Goal: Transaction & Acquisition: Purchase product/service

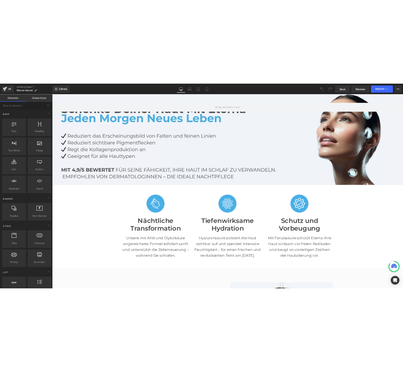
scroll to position [86, 0]
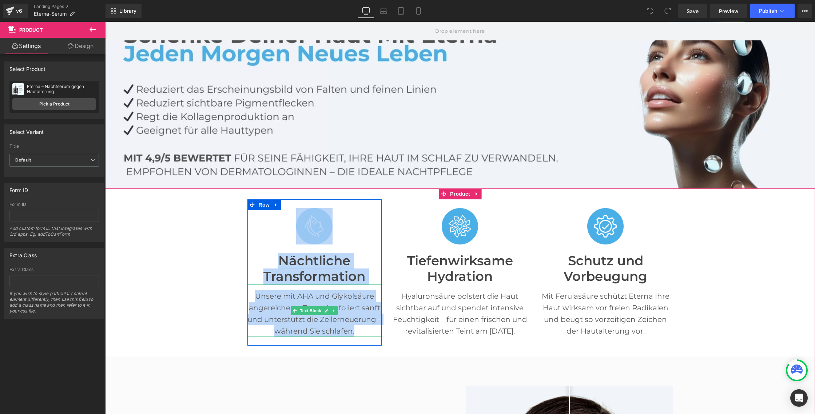
drag, startPoint x: 222, startPoint y: 202, endPoint x: 370, endPoint y: 333, distance: 197.8
copy div "Image Nächtliche Transformation Heading Unsere mit AHA und Glykolsäure angereic…"
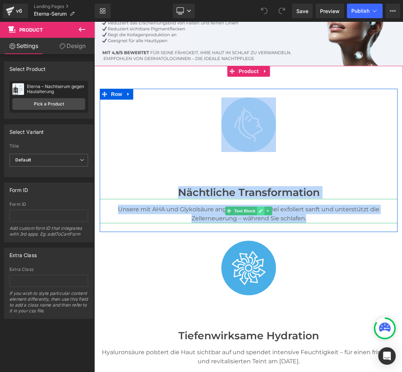
click at [264, 210] on link at bounding box center [261, 211] width 8 height 9
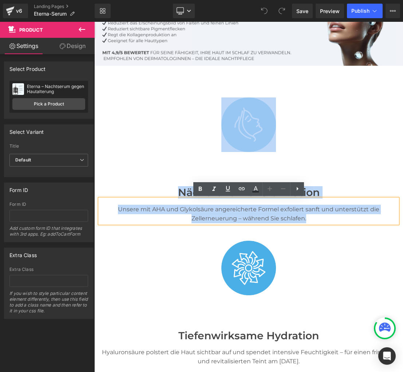
click at [281, 211] on p "Unsere mit AHA und Glykolsäure angereicherte Formel exfoliert sanft und unterst…" at bounding box center [249, 214] width 298 height 19
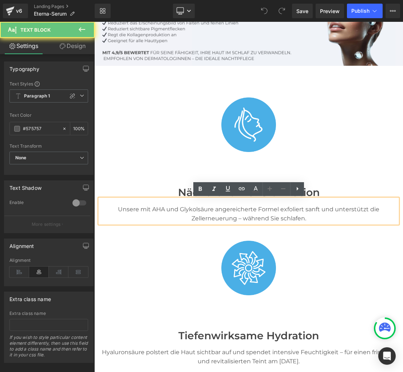
click at [281, 211] on p "Unsere mit AHA und Glykolsäure angereicherte Formel exfoliert sanft und unterst…" at bounding box center [249, 214] width 298 height 19
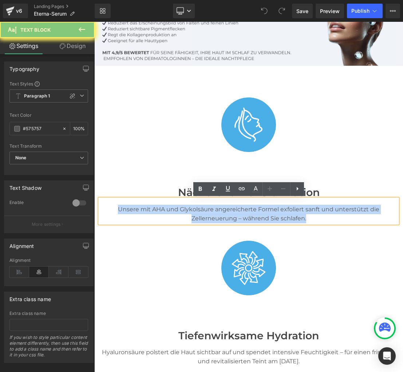
click at [281, 211] on p "Unsere mit AHA und Glykolsäure angereicherte Formel exfoliert sanft und unterst…" at bounding box center [249, 214] width 298 height 19
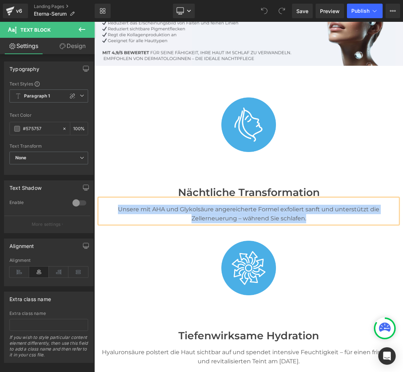
paste div
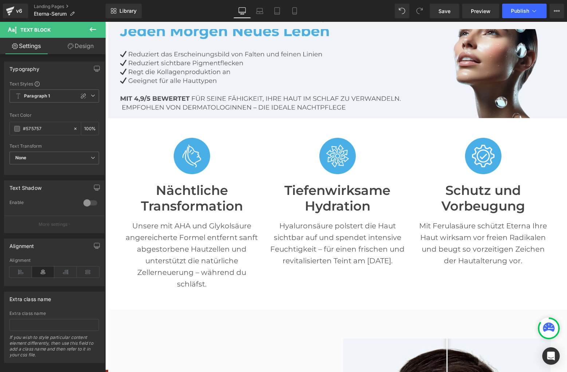
scroll to position [91, 0]
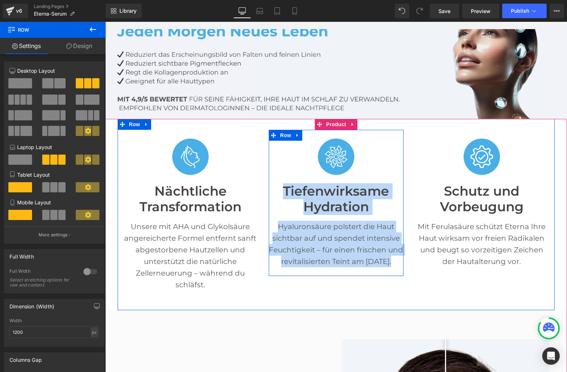
drag, startPoint x: 266, startPoint y: 179, endPoint x: 396, endPoint y: 267, distance: 157.8
click at [396, 267] on div "Image Tiefenwirksame Hydration Heading Hyaluronsäure polstert die Haut sichtbar…" at bounding box center [336, 203] width 146 height 146
copy div "Tiefenwirksame Hydration Heading Hyaluronsäure polstert die Haut sichtbar auf u…"
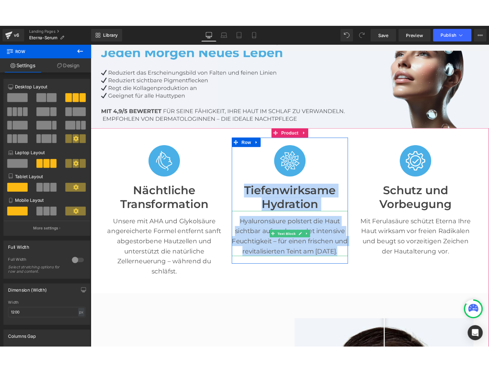
scroll to position [87, 0]
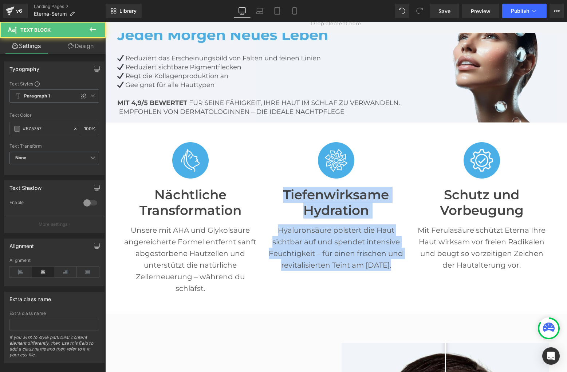
click at [331, 250] on p "Hyaluronsäure polstert die Haut sichtbar auf und spendet intensive Feuchtigkeit…" at bounding box center [336, 248] width 135 height 47
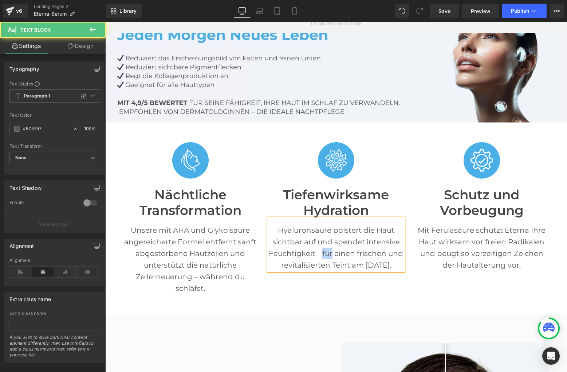
click at [331, 250] on p "Hyaluronsäure polstert die Haut sichtbar auf und spendet intensive Feuchtigkeit…" at bounding box center [336, 248] width 135 height 47
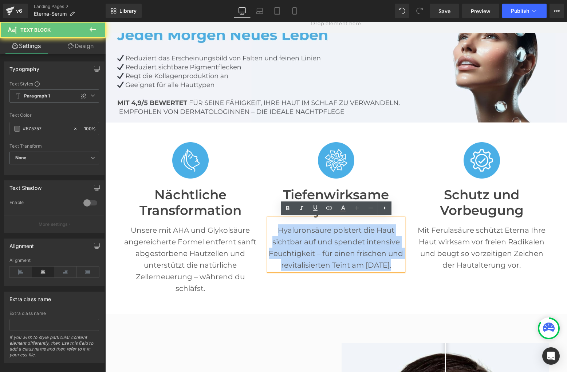
click at [331, 250] on p "Hyaluronsäure polstert die Haut sichtbar auf und spendet intensive Feuchtigkeit…" at bounding box center [336, 248] width 135 height 47
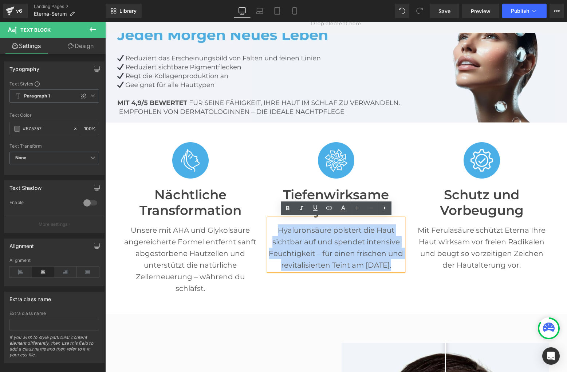
paste div
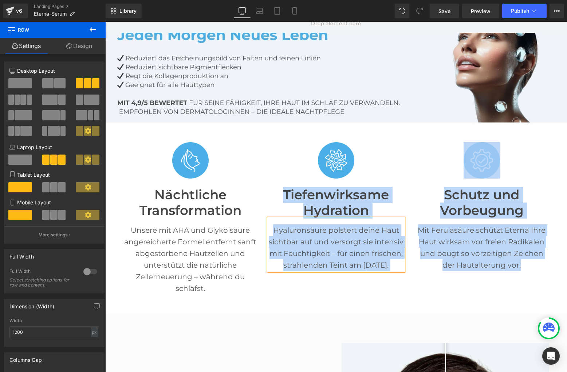
drag, startPoint x: 408, startPoint y: 183, endPoint x: 516, endPoint y: 289, distance: 151.4
click at [516, 289] on div "Image Nächtliche Transformation Heading Unsere mit AHA und Glykolsäure angereic…" at bounding box center [336, 218] width 437 height 191
copy div "Tiefenwirksame Hydration Heading Hyaluronsäure polstert deine Haut sichtbar auf…"
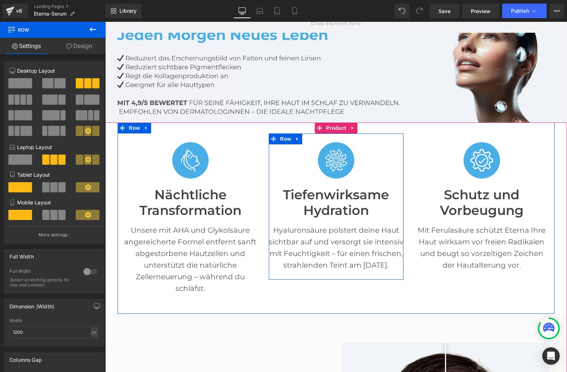
click at [389, 276] on div "Image Tiefenwirksame Hydration Heading Hyaluronsäure polstert deine Haut sichtb…" at bounding box center [336, 207] width 135 height 146
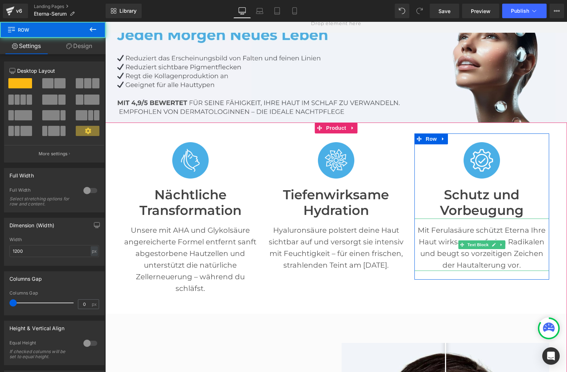
click at [481, 259] on p "Mit Ferulasäure schützt Eterna Ihre Haut wirksam vor freien Radikalen und beugt…" at bounding box center [481, 248] width 135 height 47
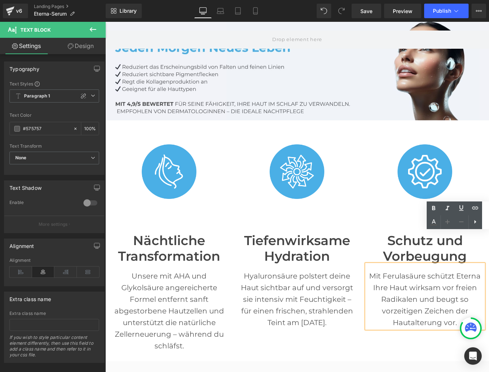
click at [379, 289] on p "Mit Ferulasäure schützt Eterna Ihre Haut wirksam vor freien Radikalen und beugt…" at bounding box center [424, 299] width 117 height 58
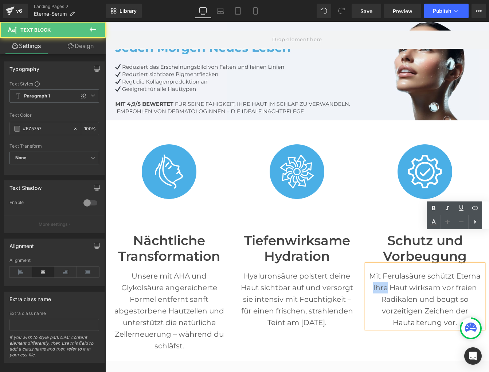
click at [379, 289] on p "Mit Ferulasäure schützt Eterna Ihre Haut wirksam vor freien Radikalen und beugt…" at bounding box center [424, 299] width 117 height 58
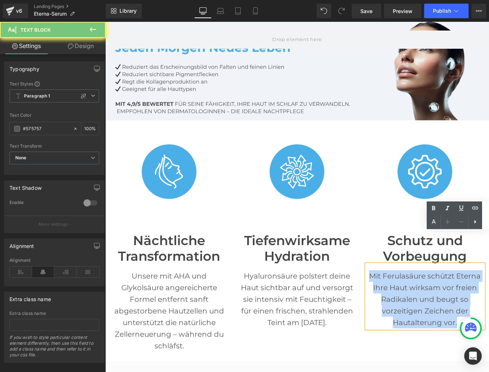
click at [379, 289] on p "Mit Ferulasäure schützt Eterna Ihre Haut wirksam vor freien Radikalen und beugt…" at bounding box center [424, 299] width 117 height 58
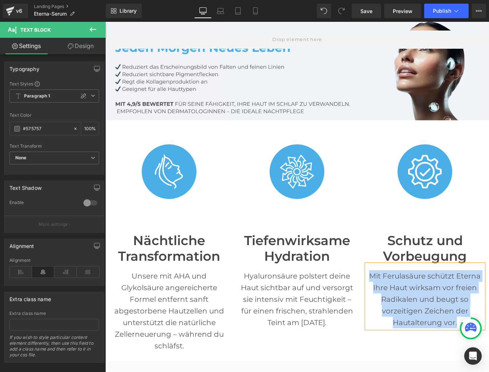
paste div
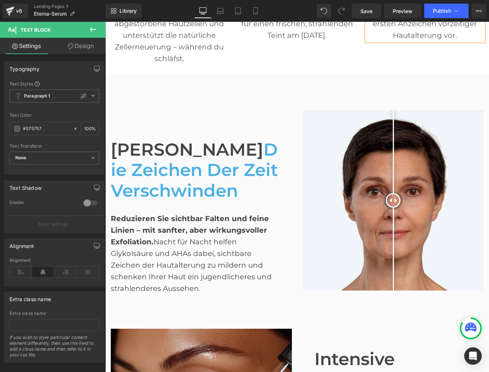
scroll to position [377, 0]
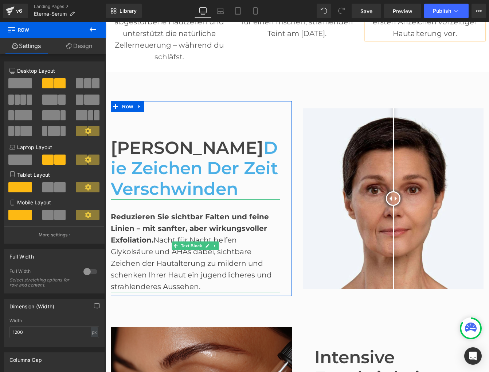
drag, startPoint x: 297, startPoint y: 121, endPoint x: 273, endPoint y: 282, distance: 162.8
click at [273, 282] on div "Before and After Images Lassen Sie die Zeichen der Zeit verschwinden Heading Re…" at bounding box center [296, 195] width 383 height 210
copy div "Before and After Images Lassen Sie die Zeichen der Zeit verschwinden Heading Re…"
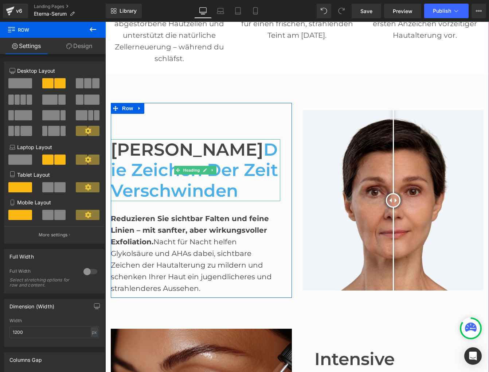
click at [163, 152] on h1 "Lassen Sie die Zeichen der Zeit verschwinden" at bounding box center [195, 170] width 169 height 62
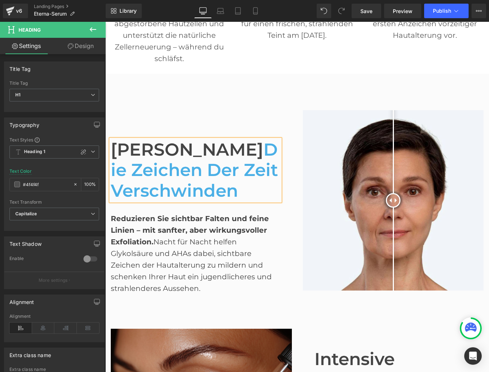
paste div
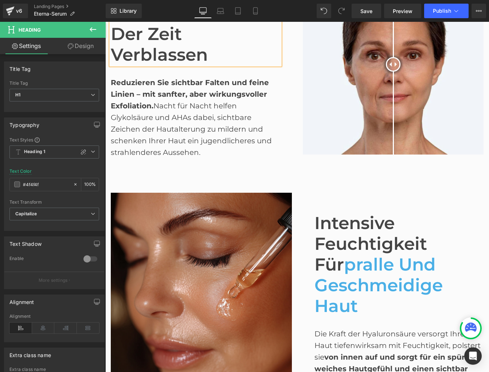
scroll to position [525, 0]
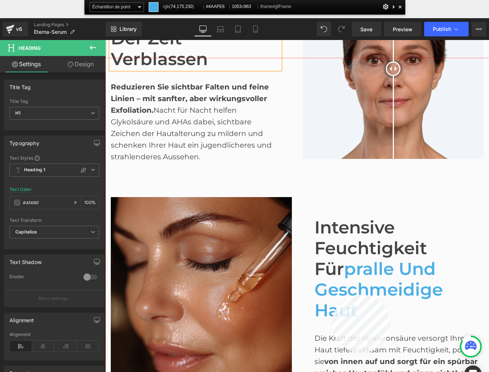
click at [332, 295] on div at bounding box center [296, 233] width 383 height 351
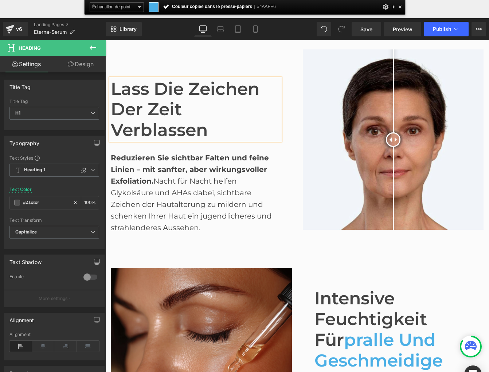
scroll to position [437, 0]
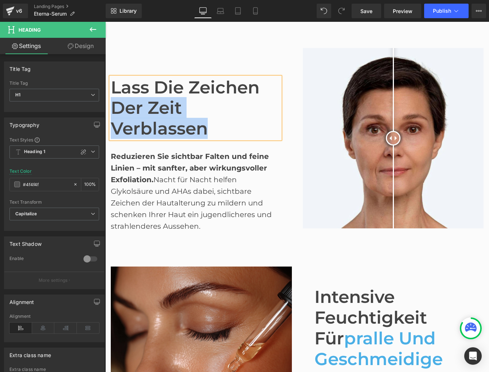
drag, startPoint x: 114, startPoint y: 107, endPoint x: 208, endPoint y: 124, distance: 95.1
click at [208, 124] on h1 "Lass die Zeichen der Zeit verblassen" at bounding box center [195, 108] width 169 height 62
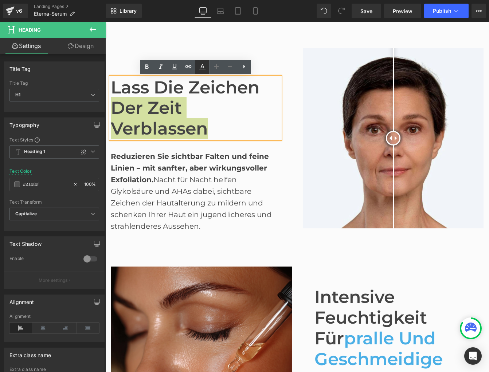
click at [202, 67] on icon at bounding box center [202, 66] width 4 height 4
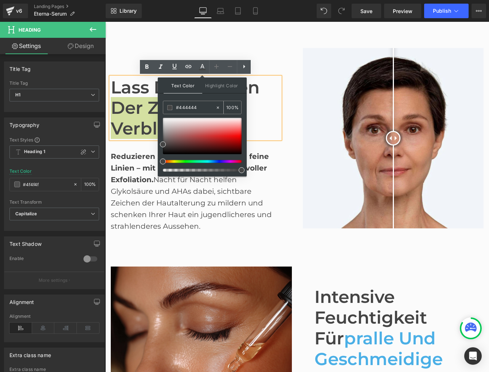
click at [195, 107] on input "#444444" at bounding box center [195, 108] width 39 height 8
paste input "AAFE6"
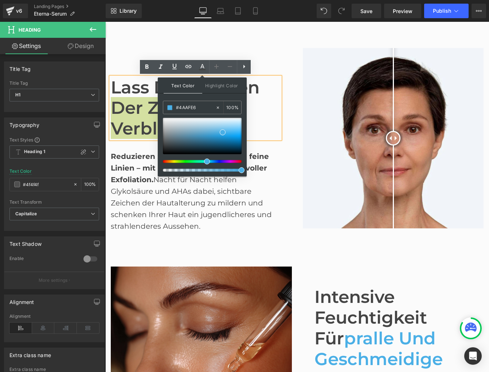
type input "#4AAFE6"
click at [182, 85] on span "Text Color" at bounding box center [182, 86] width 39 height 16
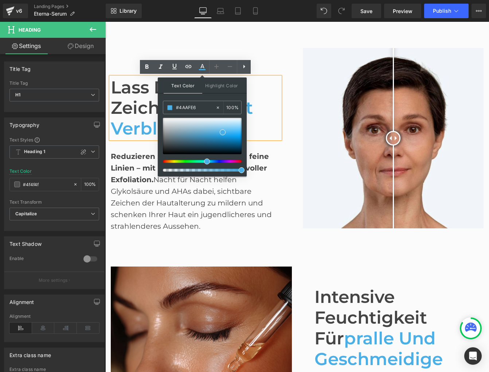
click at [294, 170] on div "Lass die Zeichen der Zeit verblassen Heading Reduzieren Sie sichtbar Falten und…" at bounding box center [201, 138] width 192 height 195
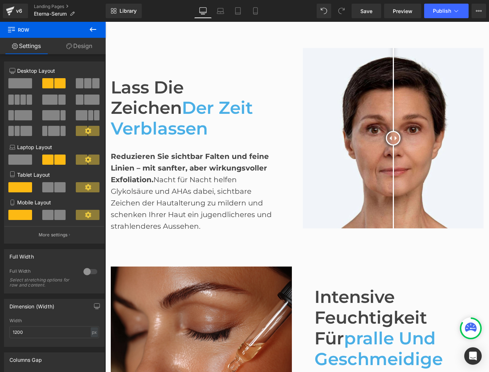
click at [158, 175] on div "Reduzieren Sie sichtbar Falten und feine Linien – mit sanfter, aber wirkungsvol…" at bounding box center [195, 185] width 169 height 93
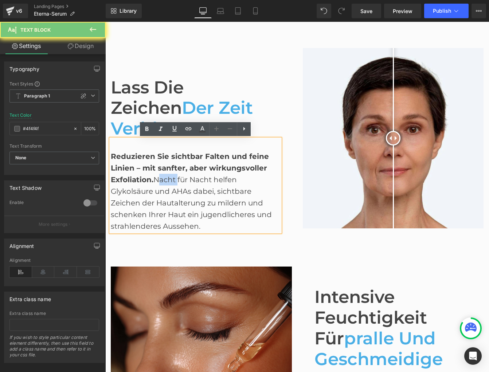
click at [158, 175] on div "Reduzieren Sie sichtbar Falten und feine Linien – mit sanfter, aber wirkungsvol…" at bounding box center [195, 185] width 169 height 93
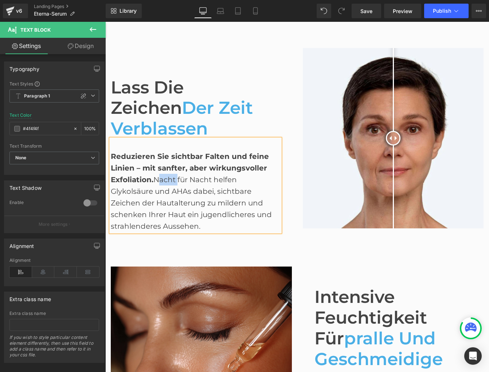
paste div
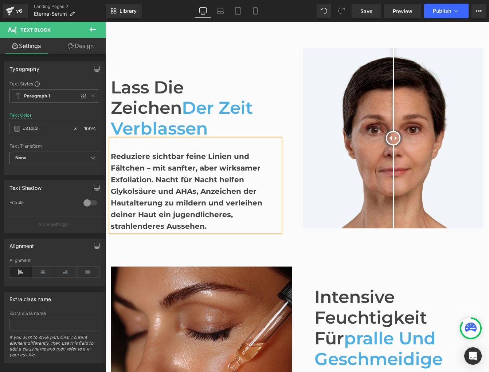
click at [157, 175] on div "Reduziere sichtbar feine Linien und Fältchen – mit sanfter, aber wirksamer Exfo…" at bounding box center [195, 185] width 169 height 93
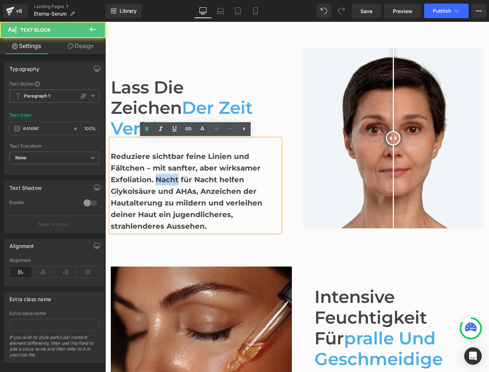
click at [157, 175] on div "Reduziere sichtbar feine Linien und Fältchen – mit sanfter, aber wirksamer Exfo…" at bounding box center [195, 185] width 169 height 93
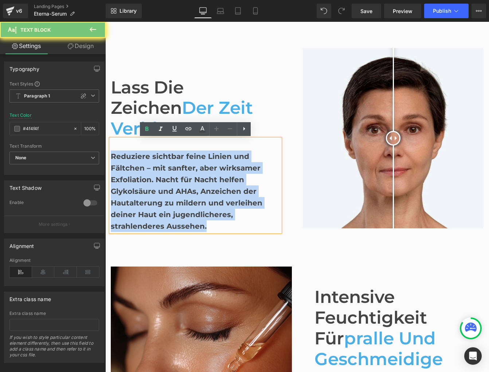
click at [157, 175] on div "Reduziere sichtbar feine Linien und Fältchen – mit sanfter, aber wirksamer Exfo…" at bounding box center [195, 185] width 169 height 93
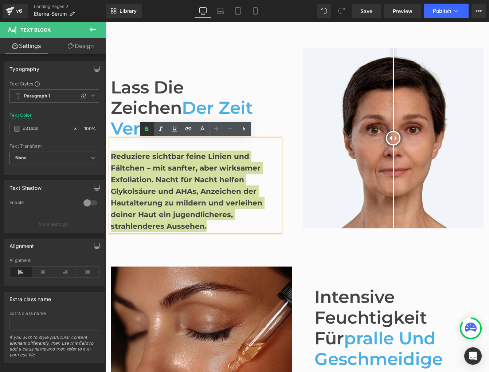
click at [148, 129] on icon at bounding box center [146, 129] width 3 height 4
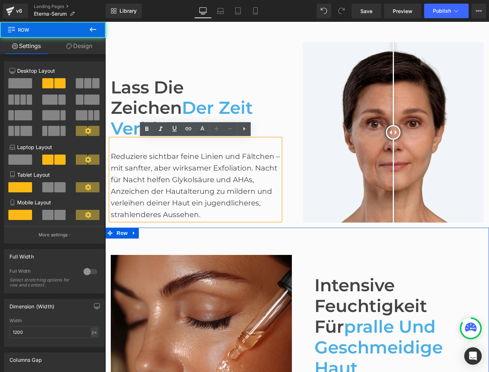
click at [313, 233] on div "Image Intensive Feuchtigkeit für pralle und geschmeidige Haut Heading Die Kraft…" at bounding box center [296, 342] width 383 height 228
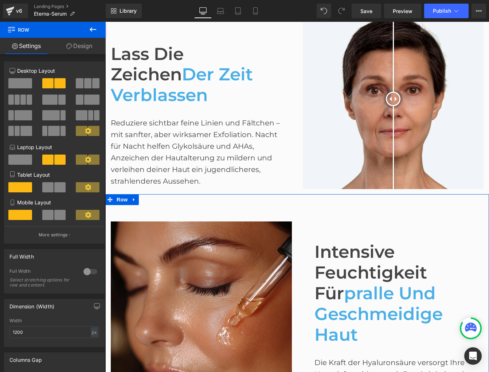
scroll to position [474, 0]
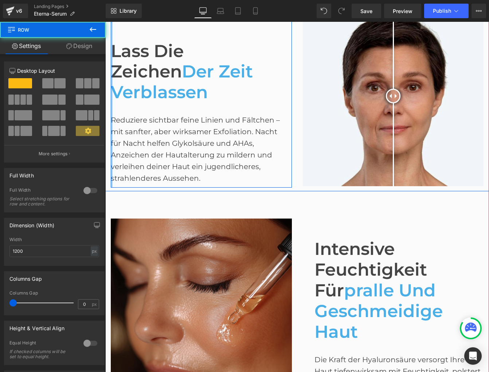
click at [112, 120] on div "Lass die Zeichen der Zeit verblassen Heading Reduziere sichtbar feine Linien un…" at bounding box center [201, 96] width 181 height 184
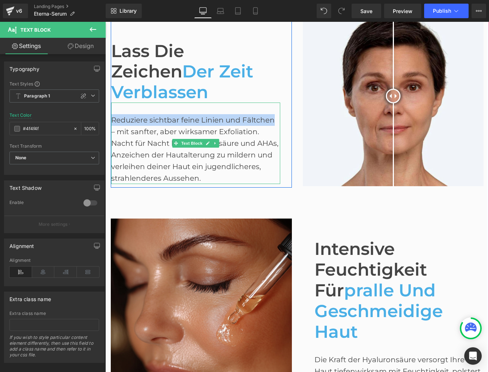
drag, startPoint x: 112, startPoint y: 120, endPoint x: 273, endPoint y: 120, distance: 160.9
click at [273, 120] on div "Reduziere sichtbar feine Linien und Fältchen – mit sanfter, aber wirksamer Exfo…" at bounding box center [195, 144] width 169 height 82
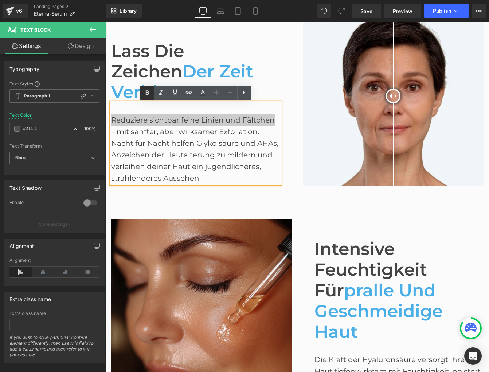
click at [147, 92] on icon at bounding box center [147, 92] width 3 height 4
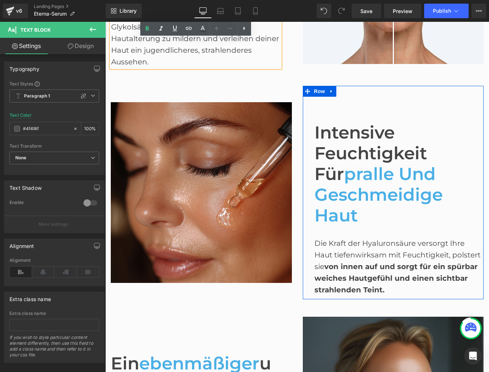
scroll to position [618, 0]
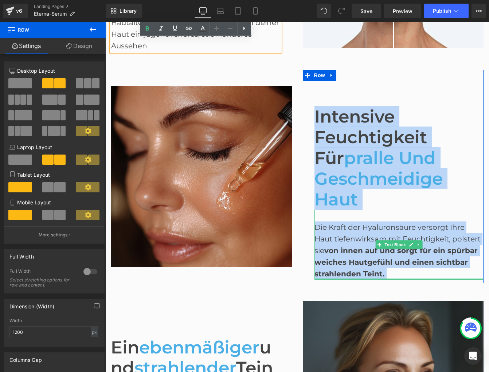
drag, startPoint x: 297, startPoint y: 107, endPoint x: 420, endPoint y: 278, distance: 211.0
click at [420, 278] on div "Intensive Feuchtigkeit für pralle und geschmeidige Haut Heading Die Kraft der H…" at bounding box center [393, 176] width 192 height 213
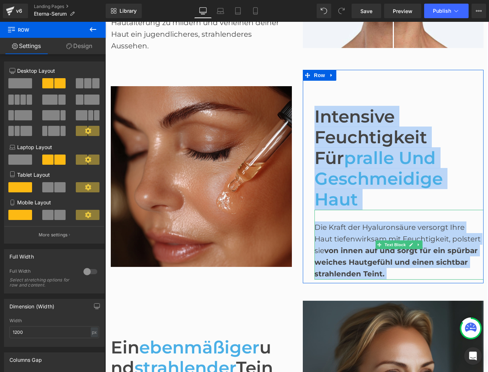
copy div "Intensive Feuchtigkeit für pralle und geschmeidige Haut Heading Die Kraft der H…"
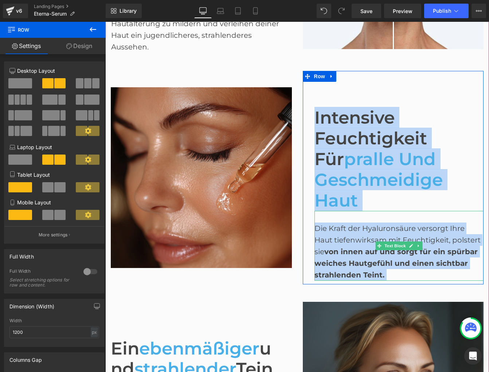
scroll to position [616, 0]
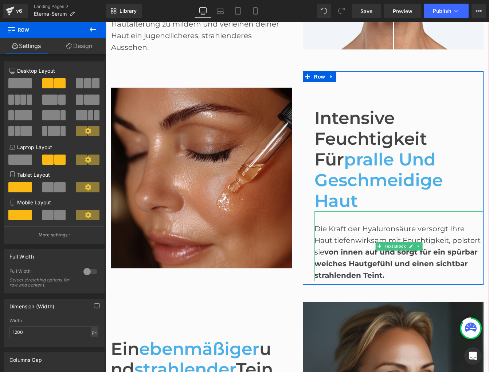
click at [351, 222] on div "Die Kraft der Hyaluronsäure versorgt Ihre Haut tiefenwirksam mit Feuchtigkeit, …" at bounding box center [398, 246] width 169 height 70
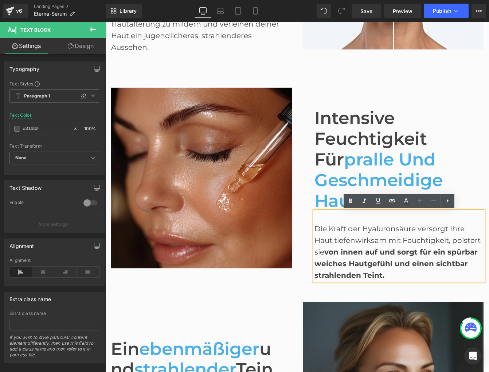
click at [354, 245] on div "Die Kraft der Hyaluronsäure versorgt Ihre Haut tiefenwirksam mit Feuchtigkeit, …" at bounding box center [398, 252] width 169 height 58
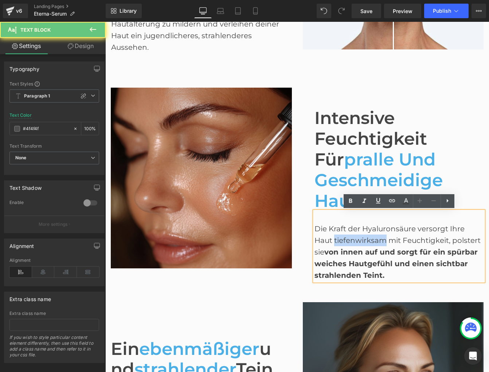
click at [354, 245] on div "Die Kraft der Hyaluronsäure versorgt Ihre Haut tiefenwirksam mit Feuchtigkeit, …" at bounding box center [398, 252] width 169 height 58
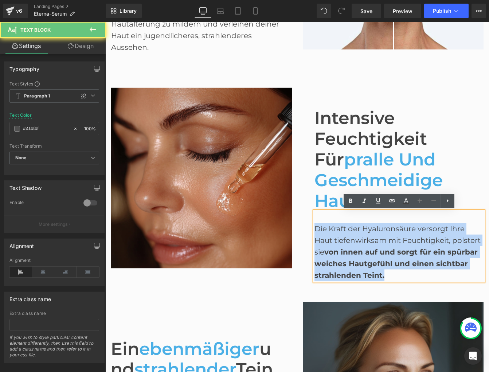
click at [354, 245] on div "Die Kraft der Hyaluronsäure versorgt Ihre Haut tiefenwirksam mit Feuchtigkeit, …" at bounding box center [398, 252] width 169 height 58
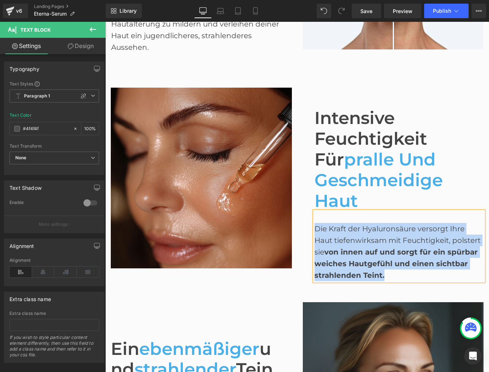
paste div
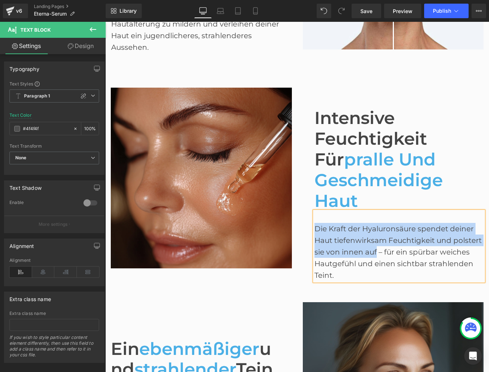
drag, startPoint x: 314, startPoint y: 228, endPoint x: 376, endPoint y: 250, distance: 65.5
click at [376, 250] on div "Die Kraft der Hyaluronsäure spendet deiner Haut tiefenwirksam Feuchtigkeit und …" at bounding box center [398, 252] width 169 height 58
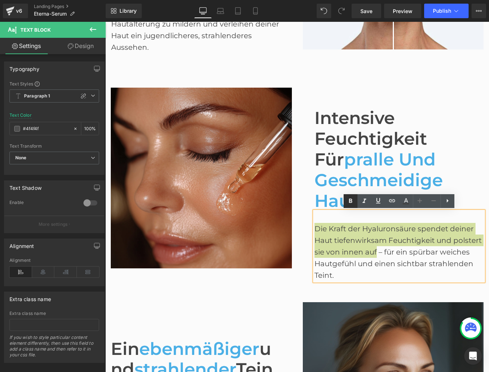
click at [351, 198] on icon at bounding box center [350, 201] width 9 height 9
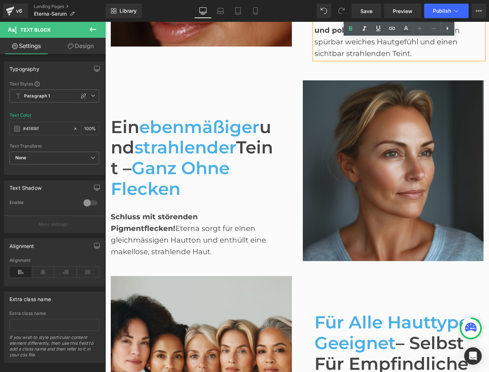
scroll to position [846, 0]
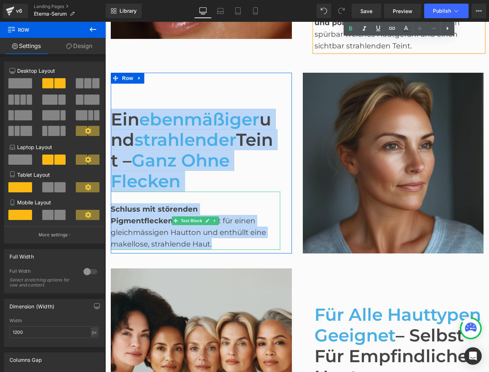
drag, startPoint x: 108, startPoint y: 115, endPoint x: 259, endPoint y: 241, distance: 196.9
click at [259, 241] on div "Ein ebenmäßiger und strahlender Teint – ganz ohne Flecken Heading Schluss mit s…" at bounding box center [201, 163] width 192 height 181
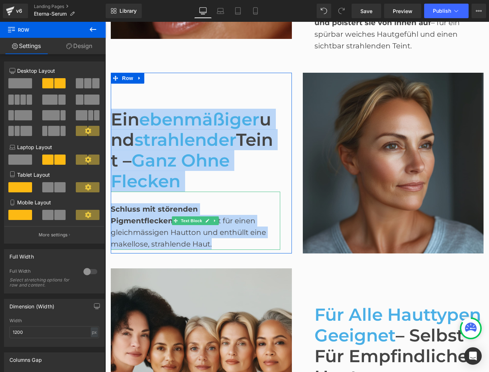
copy div "Ein ebenmäßiger und strahlender Teint – ganz ohne Flecken Heading Schluss mit s…"
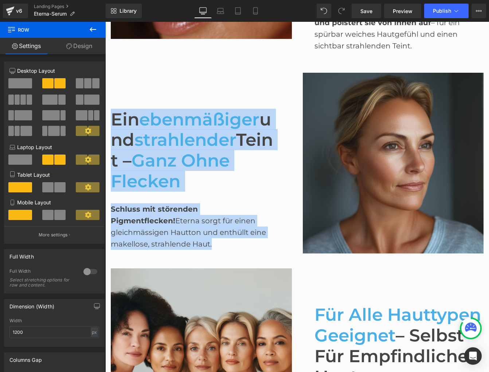
click at [164, 214] on div "Schluss mit störenden Pigmentflecken! Eterna sorgt für einen gleichmässigen Hau…" at bounding box center [195, 221] width 169 height 58
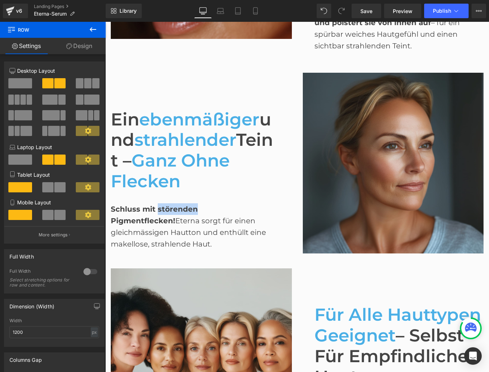
click at [164, 214] on div "Schluss mit störenden Pigmentflecken! Eterna sorgt für einen gleichmässigen Hau…" at bounding box center [195, 221] width 169 height 58
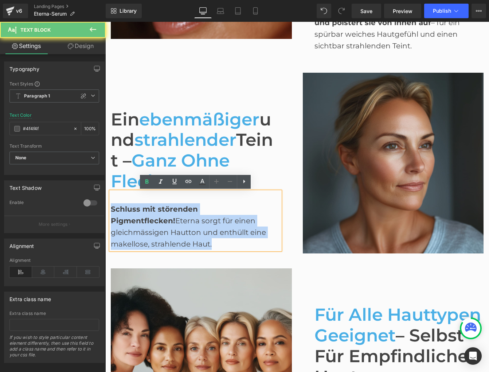
click at [164, 214] on div "Schluss mit störenden Pigmentflecken! Eterna sorgt für einen gleichmässigen Hau…" at bounding box center [195, 221] width 169 height 58
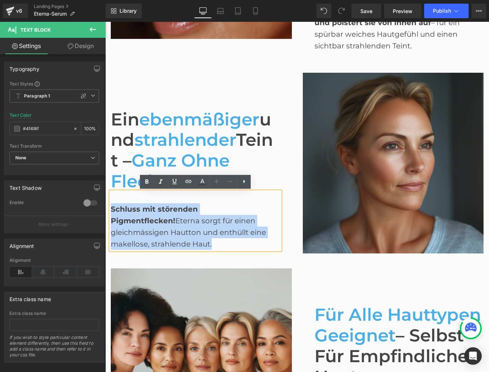
paste div
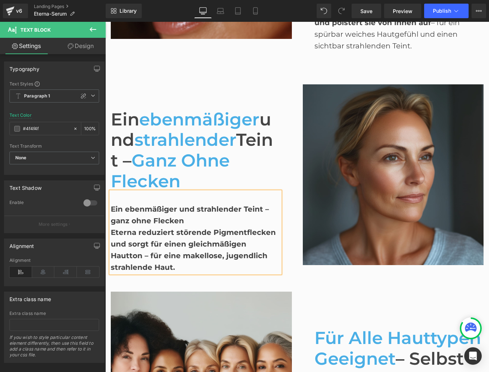
click at [111, 233] on span "Eterna reduziert störende Pigmentflecken und sorgt für einen gleichmäßigen Haut…" at bounding box center [193, 250] width 165 height 44
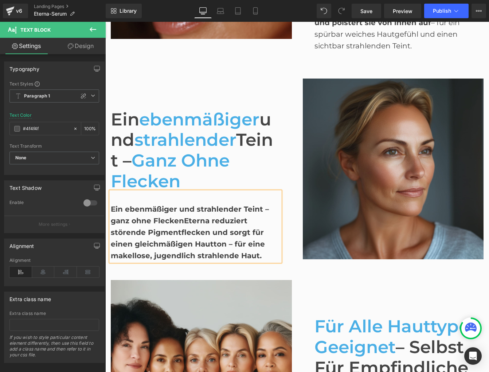
click at [124, 219] on span "Ein ebenmäßiger und strahlender Teint – ganz ohne Flecken" at bounding box center [190, 215] width 158 height 20
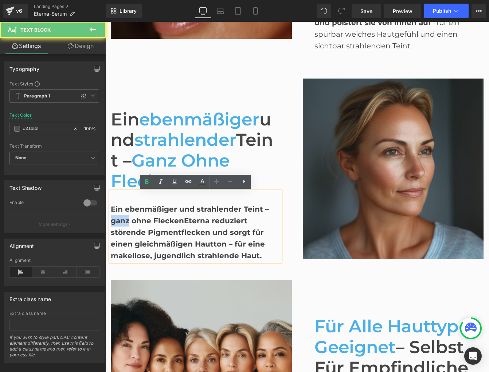
click at [124, 219] on span "Ein ebenmäßiger und strahlender Teint – ganz ohne Flecken" at bounding box center [190, 215] width 158 height 20
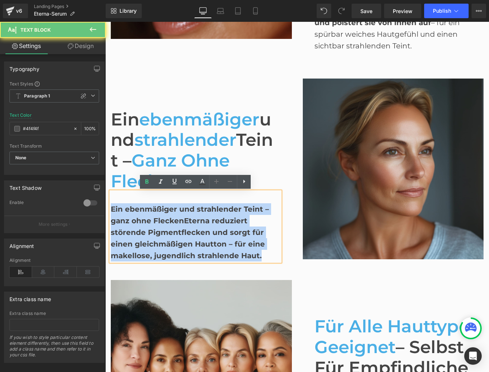
click at [124, 219] on span "Ein ebenmäßiger und strahlender Teint – ganz ohne Flecken" at bounding box center [190, 215] width 158 height 20
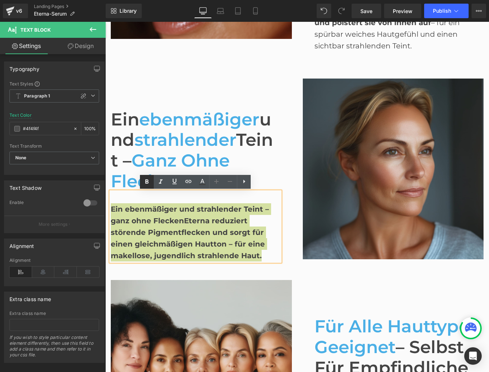
click at [150, 185] on icon at bounding box center [146, 182] width 9 height 9
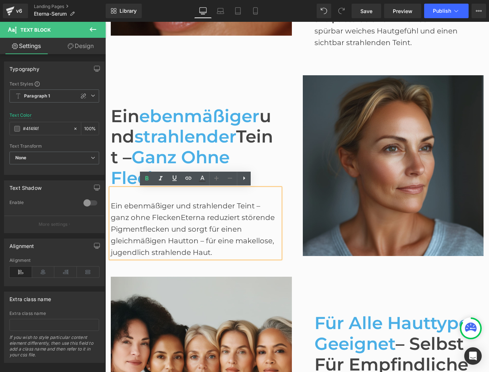
scroll to position [851, 0]
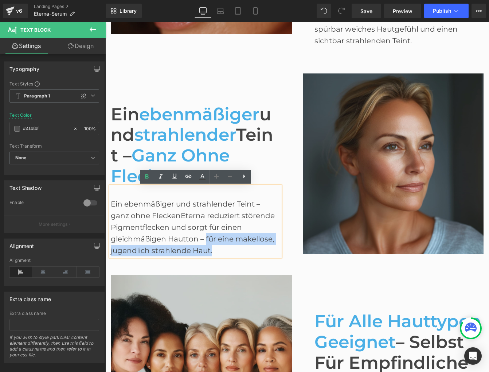
drag, startPoint x: 206, startPoint y: 238, endPoint x: 187, endPoint y: 229, distance: 20.8
click at [214, 249] on div "Ein ebenmäßiger und strahlender Teint – ganz ohne Flecken Eterna reduziert stör…" at bounding box center [195, 222] width 169 height 70
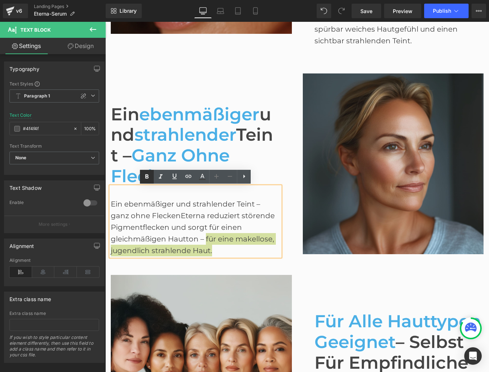
click at [146, 177] on icon at bounding box center [146, 176] width 3 height 4
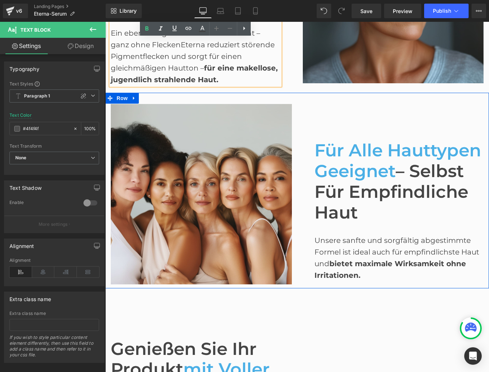
scroll to position [1024, 0]
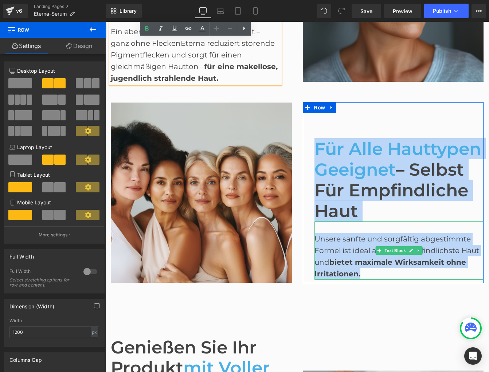
drag, startPoint x: 300, startPoint y: 134, endPoint x: 359, endPoint y: 274, distance: 152.4
click at [359, 274] on div "Für alle Hauttypen geeignet – selbst für empfindliche Haut Heading Unsere sanft…" at bounding box center [393, 192] width 192 height 181
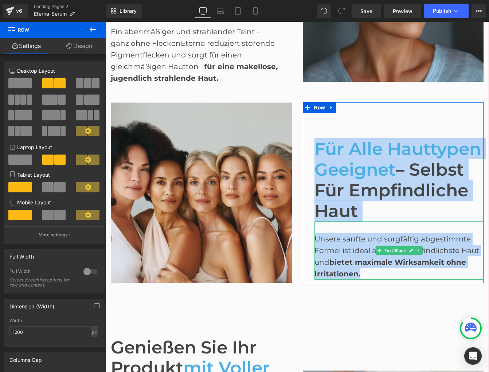
copy div "Für alle Hauttypen geeignet – selbst für empfindliche Haut Heading Unsere sanft…"
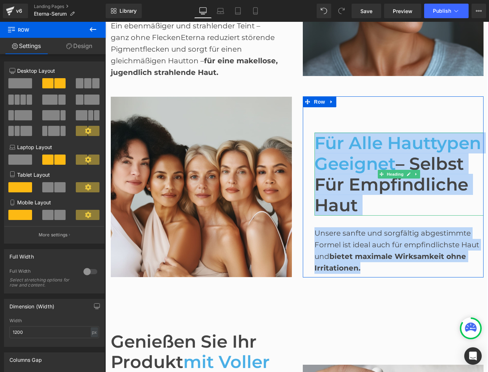
scroll to position [1031, 0]
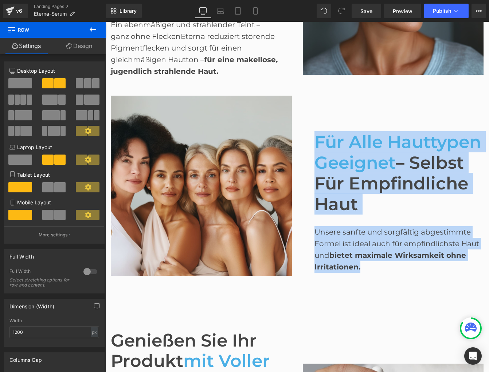
click at [347, 231] on div "Unsere sanfte und sorgfältig abgestimmte Formel ist ideal auch für empfindlichs…" at bounding box center [398, 249] width 169 height 47
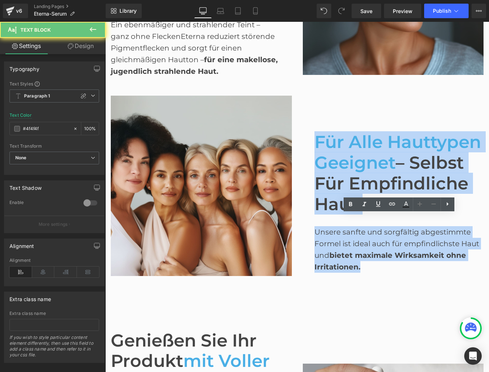
click at [347, 231] on div "Unsere sanfte und sorgfältig abgestimmte Formel ist ideal auch für empfindlichs…" at bounding box center [398, 249] width 169 height 47
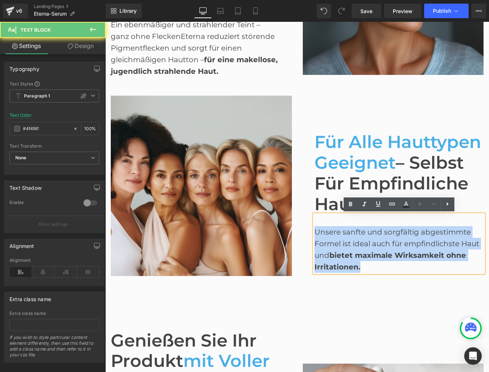
click at [347, 231] on div "Unsere sanfte und sorgfältig abgestimmte Formel ist ideal auch für empfindlichs…" at bounding box center [398, 249] width 169 height 47
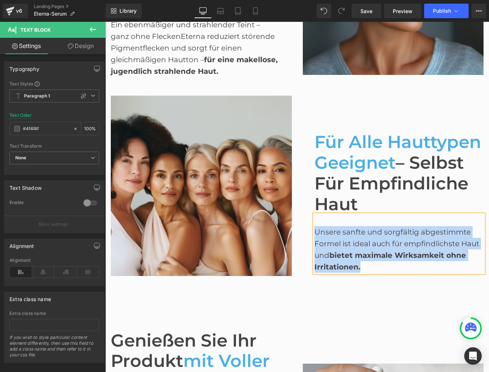
paste div
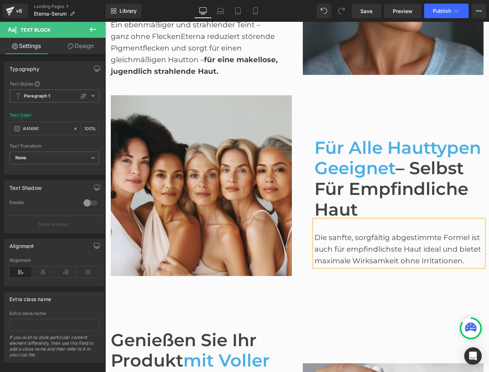
scroll to position [1036, 0]
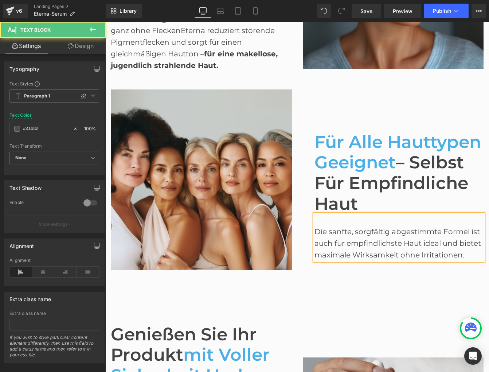
click at [317, 230] on div "Die sanfte, sorgfältig abgestimmte Formel ist auch für empfindlichste Haut idea…" at bounding box center [398, 243] width 169 height 35
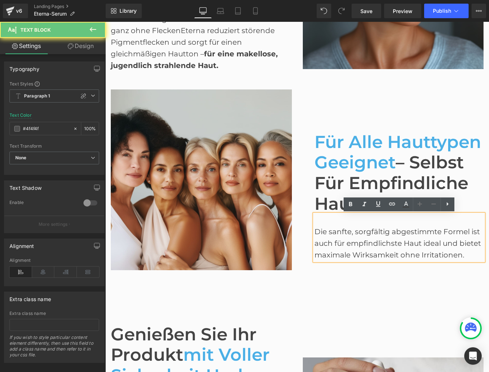
click at [316, 233] on div "Die sanfte, sorgfältig abgestimmte Formel ist auch für empfindlichste Haut idea…" at bounding box center [398, 243] width 169 height 35
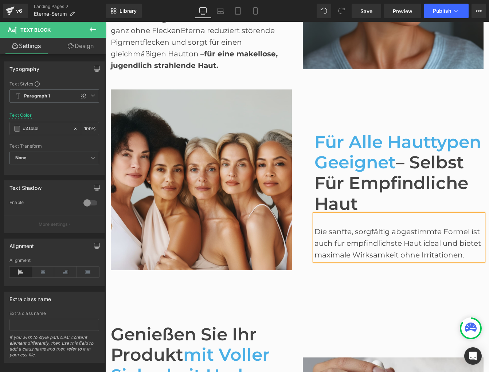
scroll to position [1036, 0]
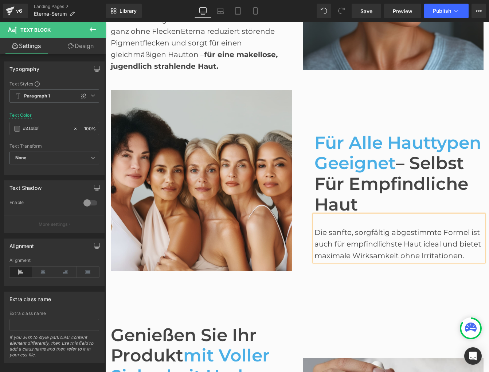
click at [440, 244] on div "Die sanfte, sorgfältig abgestimmte Formel ist auch für empfindlichste Haut idea…" at bounding box center [398, 244] width 169 height 35
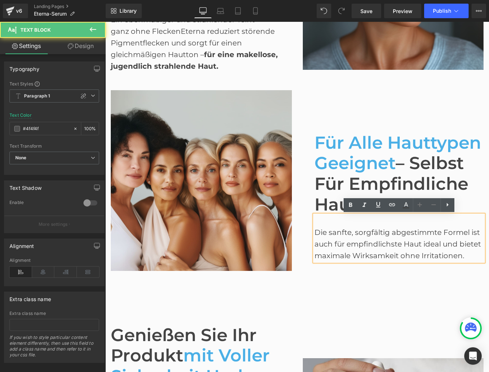
scroll to position [1038, 0]
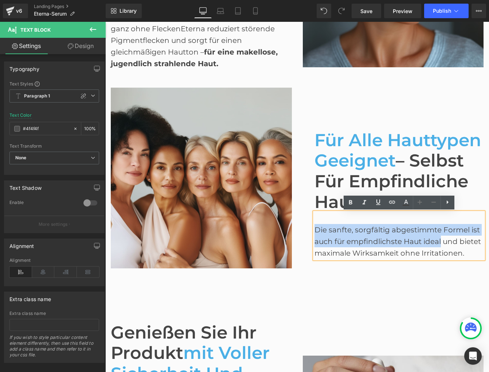
drag, startPoint x: 441, startPoint y: 244, endPoint x: 314, endPoint y: 231, distance: 127.7
click at [314, 231] on div "Die sanfte, sorgfältig abgestimmte Formel ist auch für empfindlichste Haut idea…" at bounding box center [398, 241] width 169 height 35
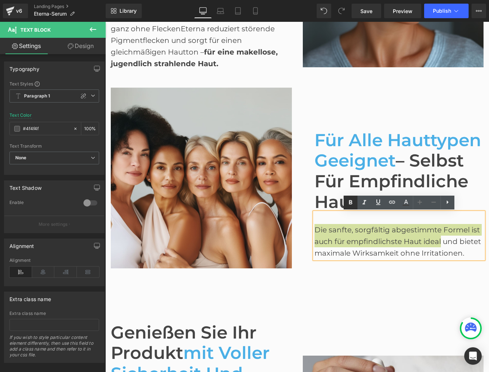
click at [351, 202] on icon at bounding box center [350, 203] width 3 height 4
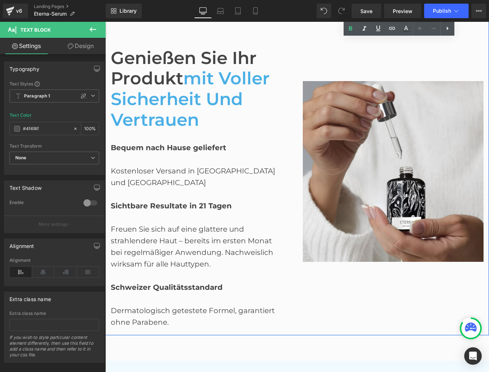
scroll to position [1315, 0]
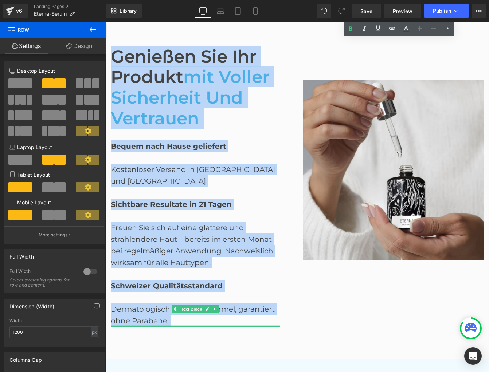
drag, startPoint x: 107, startPoint y: 50, endPoint x: 251, endPoint y: 326, distance: 311.1
click at [251, 326] on div "Genießen Sie Ihr Produkt mit voller Sicherheit und Vertrauen Heading Bequem nac…" at bounding box center [201, 170] width 192 height 321
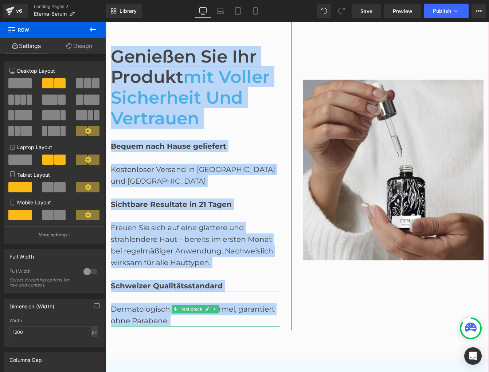
copy div "Genießen Sie Ihr Produkt mit voller Sicherheit und Vertrauen Heading Bequem nac…"
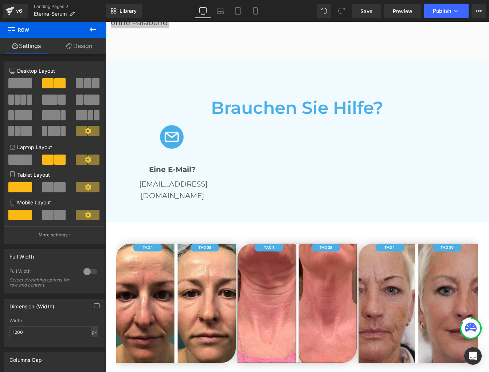
scroll to position [1613, 0]
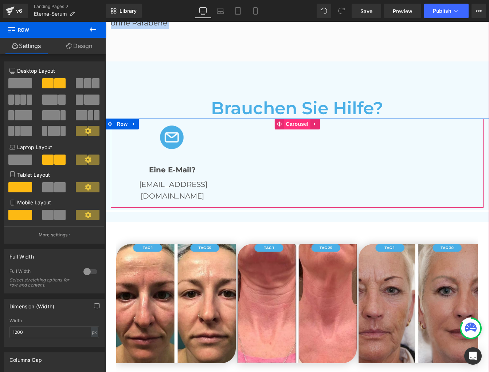
click at [294, 122] on span "Carousel" at bounding box center [297, 124] width 26 height 11
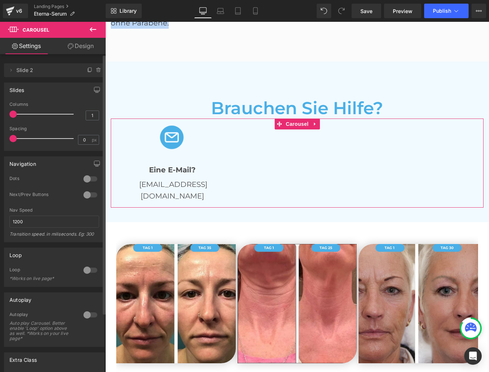
scroll to position [0, 0]
click at [23, 71] on span "Slide 2" at bounding box center [46, 70] width 61 height 14
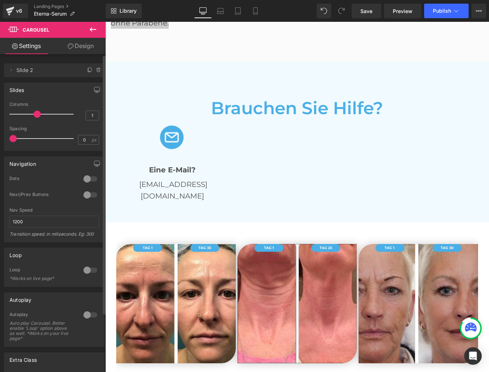
drag, startPoint x: 14, startPoint y: 115, endPoint x: 41, endPoint y: 114, distance: 27.3
click at [41, 114] on div at bounding box center [43, 114] width 60 height 15
drag, startPoint x: 36, startPoint y: 115, endPoint x: 15, endPoint y: 115, distance: 20.7
click at [15, 115] on span at bounding box center [12, 114] width 7 height 7
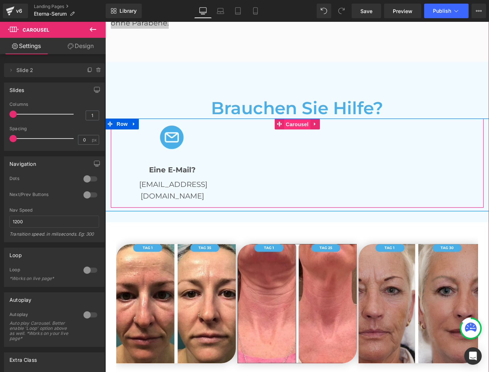
click at [300, 123] on span "Carousel" at bounding box center [297, 124] width 26 height 11
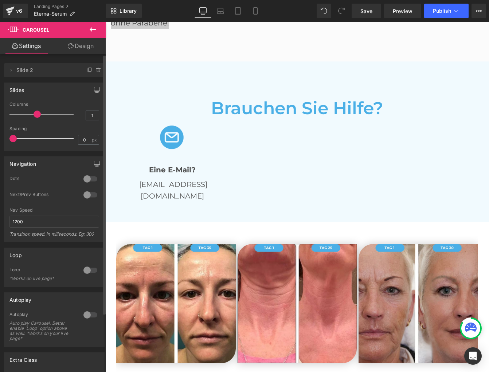
drag, startPoint x: 11, startPoint y: 115, endPoint x: 39, endPoint y: 115, distance: 28.4
click at [39, 115] on span at bounding box center [36, 114] width 7 height 7
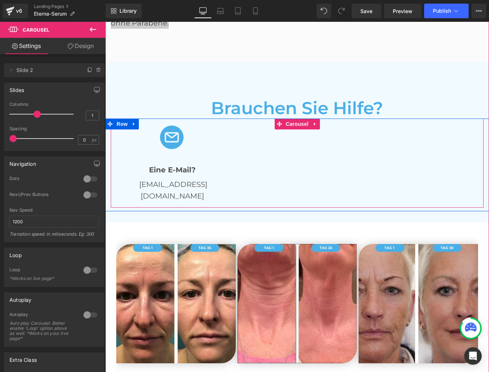
scroll to position [1613, 0]
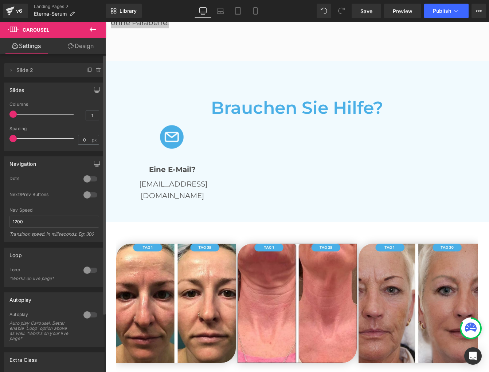
drag, startPoint x: 36, startPoint y: 114, endPoint x: 7, endPoint y: 115, distance: 29.5
click at [7, 115] on div "1 Columns 1 3 Columns 3 3 Columns 3 1 Columns 1 0px Spacing 0 px 5px Spacing 5 …" at bounding box center [54, 126] width 100 height 49
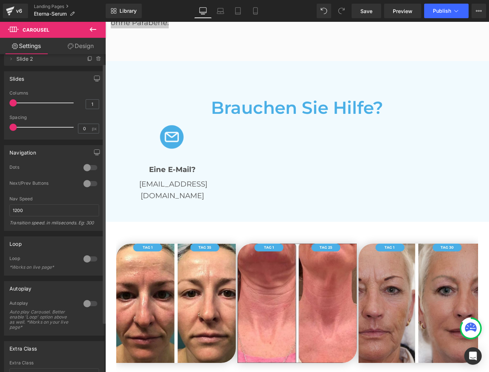
scroll to position [0, 0]
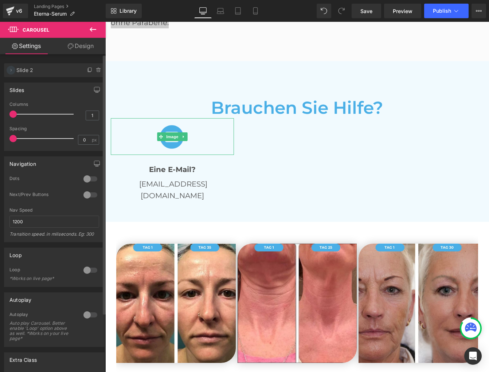
click at [7, 71] on span at bounding box center [11, 70] width 9 height 9
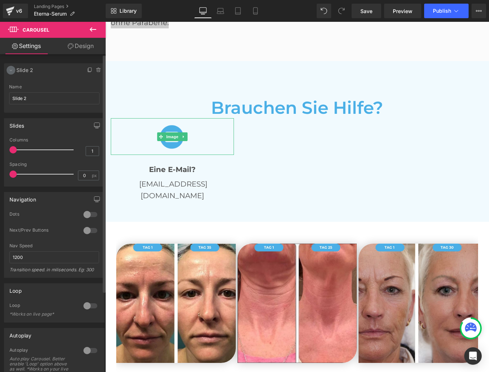
click at [9, 70] on icon at bounding box center [11, 70] width 6 height 6
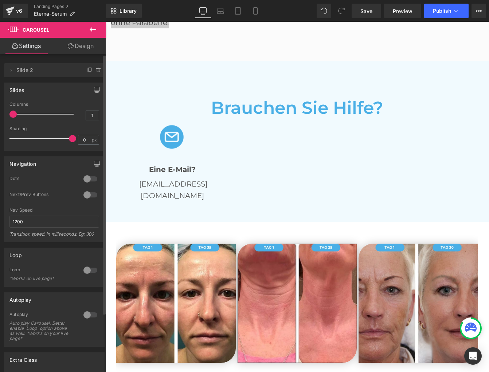
drag, startPoint x: 11, startPoint y: 141, endPoint x: 67, endPoint y: 140, distance: 56.4
click at [69, 140] on span at bounding box center [72, 138] width 7 height 7
drag, startPoint x: 37, startPoint y: 136, endPoint x: 5, endPoint y: 136, distance: 32.8
click at [5, 136] on div "1 Columns 1 3 Columns 3 3 Columns 3 1 Columns 1 0px Spacing 0 px 5px Spacing 5 …" at bounding box center [54, 126] width 100 height 49
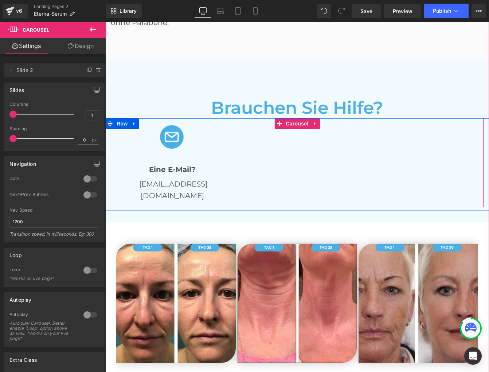
click at [369, 153] on div "Image Eine E-Mail? Text Block [EMAIL_ADDRESS][DOMAIN_NAME] Text Block" at bounding box center [297, 162] width 372 height 89
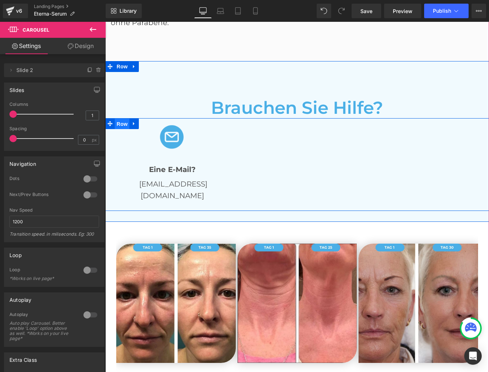
click at [119, 124] on span "Row" at bounding box center [122, 124] width 15 height 11
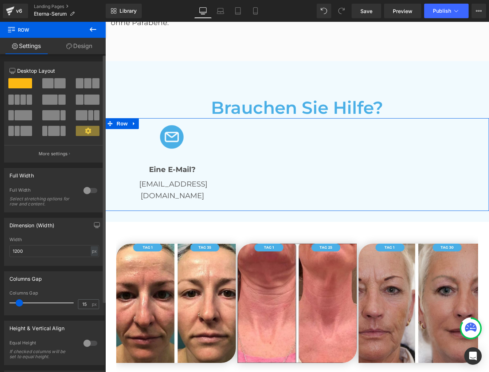
click at [20, 305] on span at bounding box center [19, 303] width 7 height 7
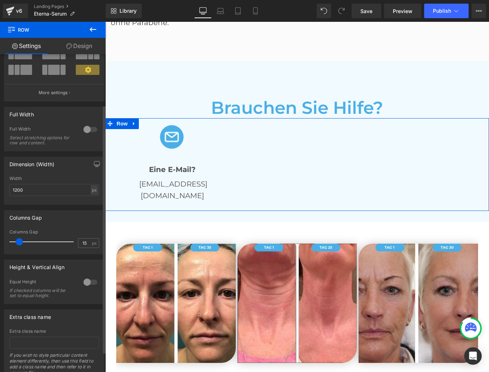
scroll to position [91, 0]
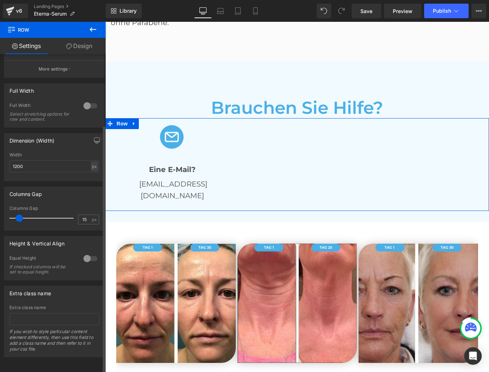
click at [95, 254] on div at bounding box center [90, 259] width 17 height 12
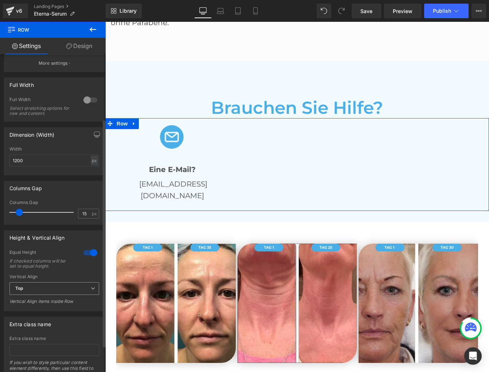
click at [91, 289] on icon at bounding box center [93, 288] width 4 height 4
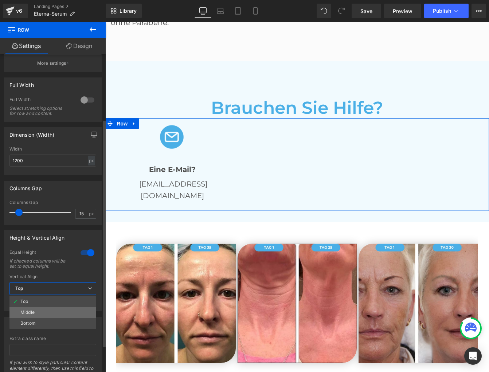
click at [50, 314] on li "Middle" at bounding box center [52, 312] width 87 height 11
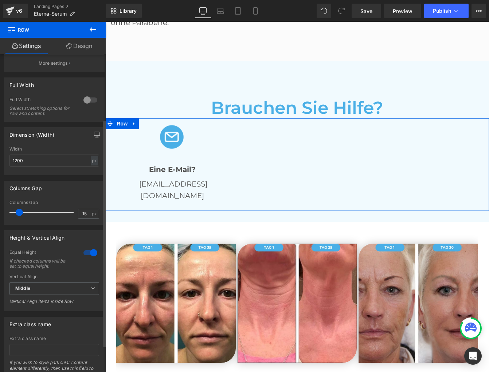
click at [83, 253] on div at bounding box center [90, 253] width 17 height 12
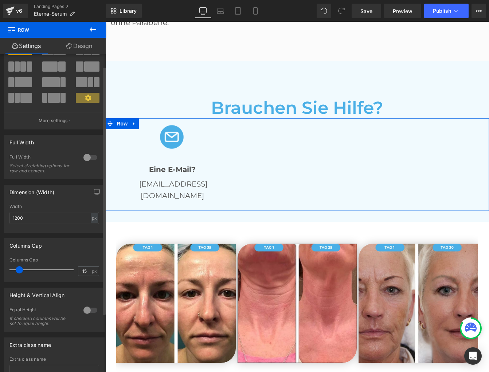
scroll to position [0, 0]
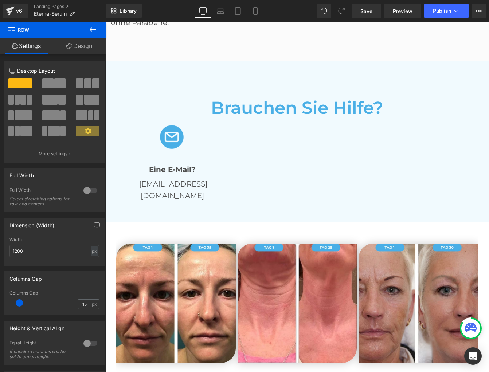
click at [90, 31] on icon at bounding box center [92, 29] width 9 height 9
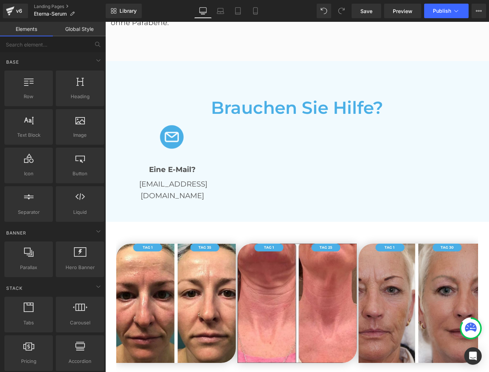
click at [16, 29] on link "Elements" at bounding box center [26, 29] width 53 height 15
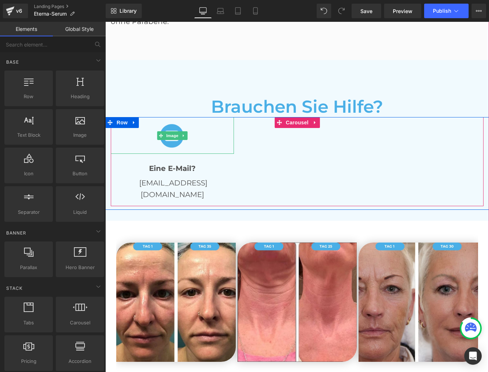
scroll to position [1618, 0]
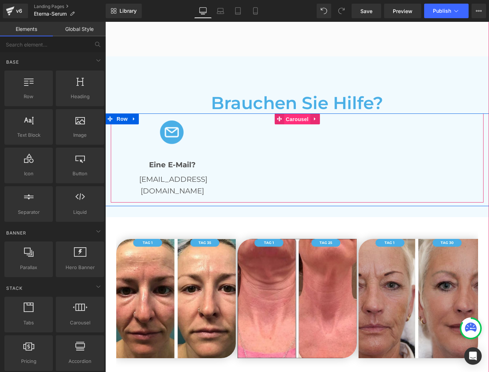
click at [295, 118] on span "Carousel" at bounding box center [297, 119] width 26 height 11
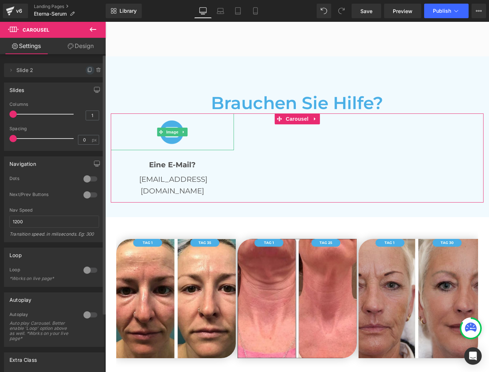
click at [88, 70] on icon at bounding box center [90, 70] width 6 height 6
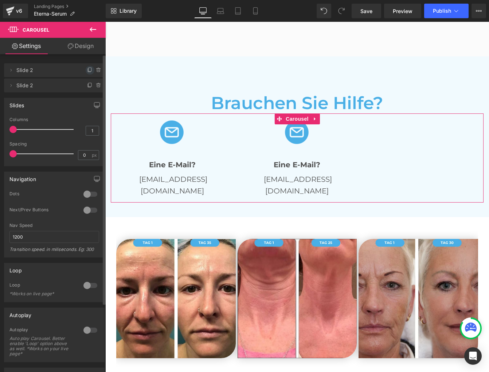
click at [88, 70] on icon at bounding box center [90, 70] width 6 height 6
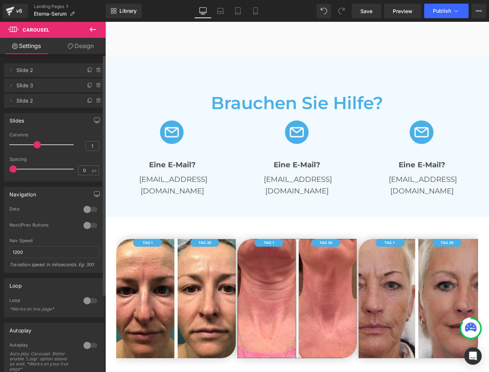
drag, startPoint x: 14, startPoint y: 146, endPoint x: 38, endPoint y: 145, distance: 23.7
click at [38, 145] on span at bounding box center [36, 144] width 7 height 7
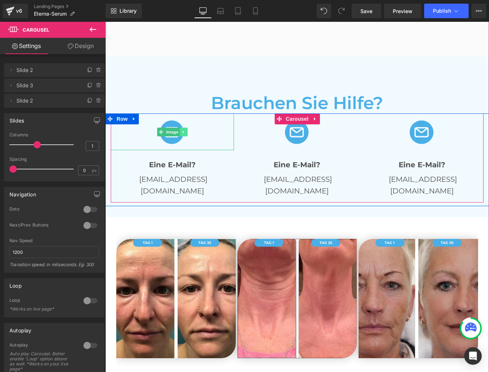
click at [182, 131] on icon at bounding box center [183, 132] width 4 height 4
click at [186, 132] on icon at bounding box center [187, 132] width 4 height 4
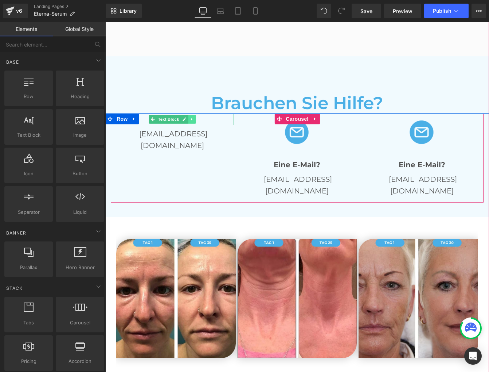
click at [193, 119] on icon at bounding box center [192, 119] width 4 height 4
click at [195, 119] on icon at bounding box center [196, 119] width 4 height 4
click at [196, 119] on span "[EMAIL_ADDRESS][DOMAIN_NAME]" at bounding box center [173, 125] width 68 height 20
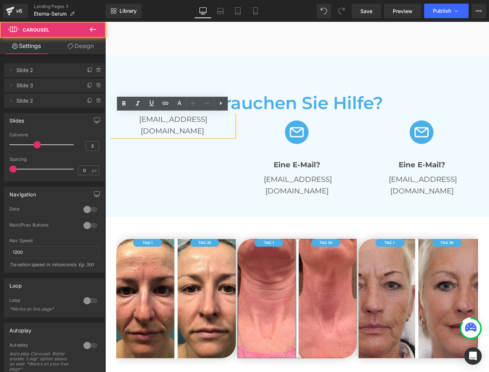
drag, startPoint x: 180, startPoint y: 149, endPoint x: 181, endPoint y: 145, distance: 3.8
click at [181, 148] on div "[EMAIL_ADDRESS][DOMAIN_NAME] Text Block Image Eine E-Mail? Text Block [EMAIL_AD…" at bounding box center [298, 158] width 375 height 89
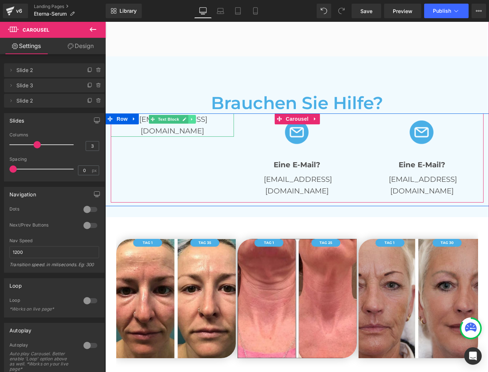
click at [191, 119] on icon at bounding box center [191, 119] width 1 height 3
click at [194, 120] on icon at bounding box center [196, 119] width 4 height 4
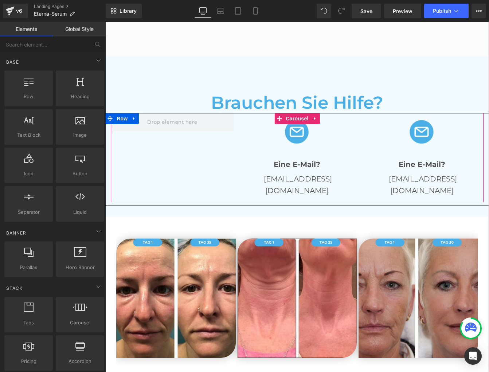
scroll to position [1626, 0]
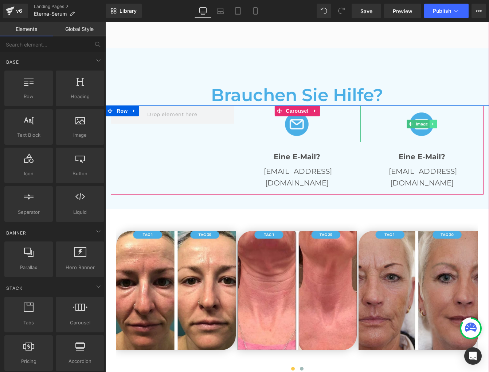
click at [434, 123] on icon at bounding box center [433, 124] width 4 height 4
click at [437, 123] on icon at bounding box center [437, 124] width 4 height 4
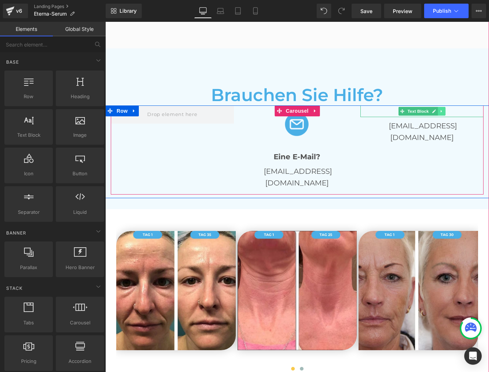
click at [439, 111] on icon at bounding box center [441, 111] width 4 height 4
click at [444, 112] on icon at bounding box center [445, 111] width 4 height 4
click at [442, 112] on icon at bounding box center [441, 111] width 4 height 4
click at [444, 112] on icon at bounding box center [445, 111] width 4 height 4
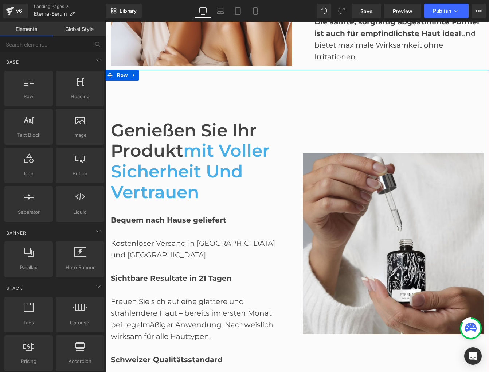
scroll to position [1242, 0]
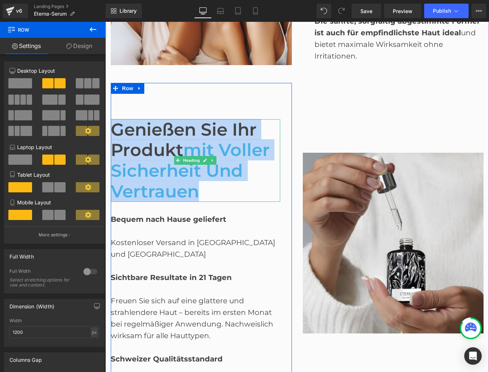
drag, startPoint x: 108, startPoint y: 125, endPoint x: 208, endPoint y: 188, distance: 118.1
click at [208, 188] on div "Genießen Sie Ihr Produkt mit voller Sicherheit und Vertrauen Heading Bequem nac…" at bounding box center [201, 243] width 192 height 321
copy h1 "Genießen Sie Ihr Produkt mit voller Sicherheit und Vertrauen"
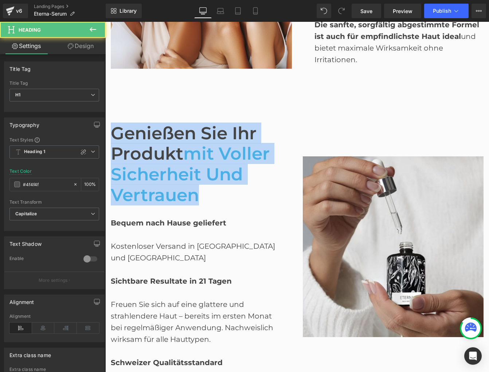
click at [148, 166] on span "mit voller Sicherheit und Vertrauen" at bounding box center [190, 174] width 159 height 63
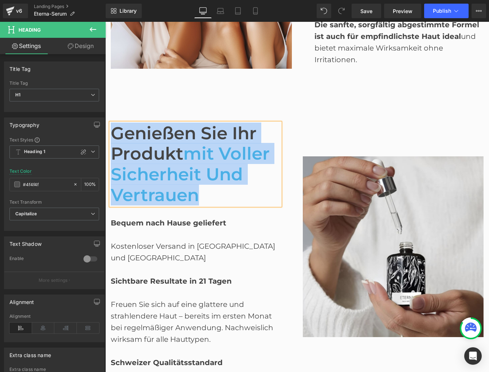
paste div
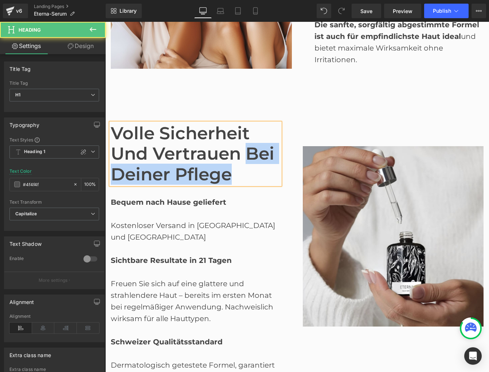
drag, startPoint x: 249, startPoint y: 149, endPoint x: 249, endPoint y: 166, distance: 17.8
click at [249, 166] on h1 "Volle Sicherheit und Vertrauen bei deiner Pflege" at bounding box center [195, 154] width 169 height 62
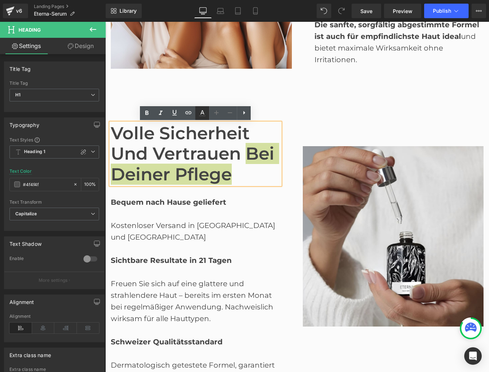
click at [206, 111] on icon at bounding box center [202, 113] width 9 height 9
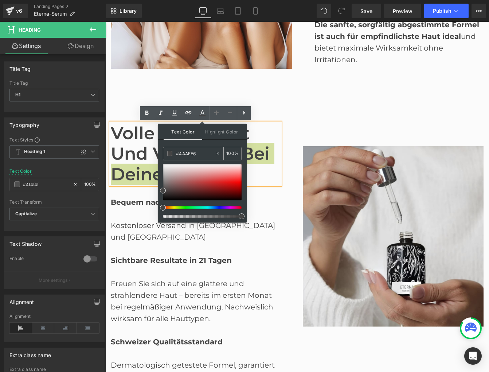
click at [185, 153] on input "#4AAFE6" at bounding box center [195, 154] width 39 height 8
paste input "4aafe6"
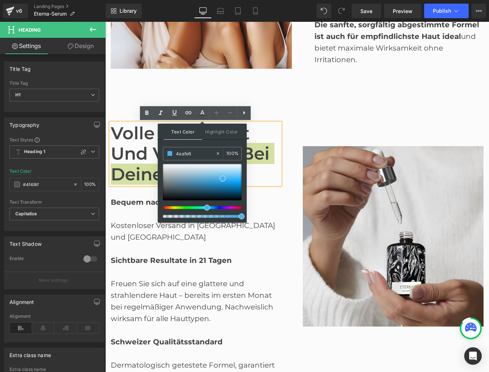
type input "4aafe6"
click at [185, 131] on span "Text Color" at bounding box center [182, 132] width 39 height 16
click at [295, 202] on div "Volle Sicherheit und Vertrauen bei deiner Pflege Heading Bequem nach Hause geli…" at bounding box center [201, 237] width 192 height 300
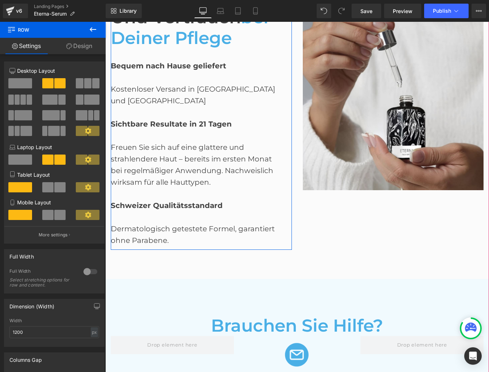
scroll to position [1375, 0]
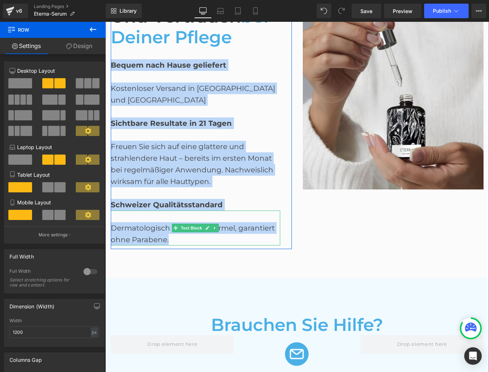
drag, startPoint x: 109, startPoint y: 61, endPoint x: 199, endPoint y: 235, distance: 195.9
click at [199, 235] on div "Volle Sicherheit und Vertrauen bei deiner Pflege Heading Bequem nach Hause geli…" at bounding box center [201, 99] width 192 height 300
copy div "Bequem nach Hause geliefert Text Block Kostenloser Versand in [GEOGRAPHIC_DATA]…"
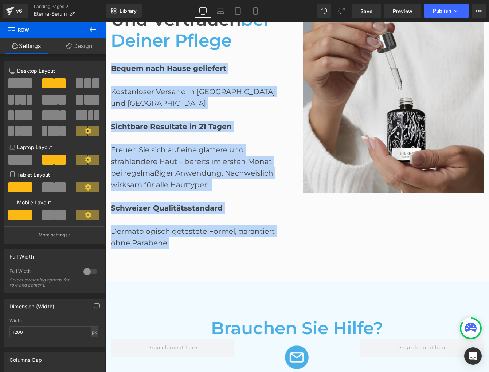
click at [132, 94] on div "Kostenloser Versand in [GEOGRAPHIC_DATA] und [GEOGRAPHIC_DATA]" at bounding box center [195, 91] width 169 height 35
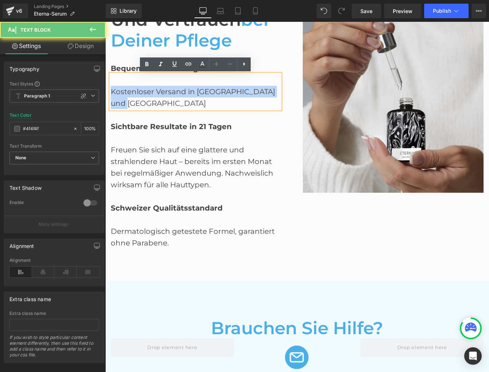
click at [132, 94] on div "Kostenloser Versand in [GEOGRAPHIC_DATA] und [GEOGRAPHIC_DATA]" at bounding box center [195, 91] width 169 height 35
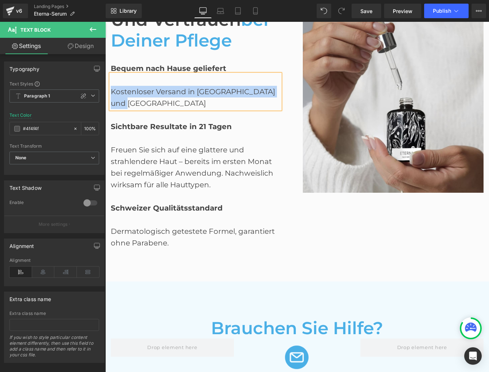
paste div
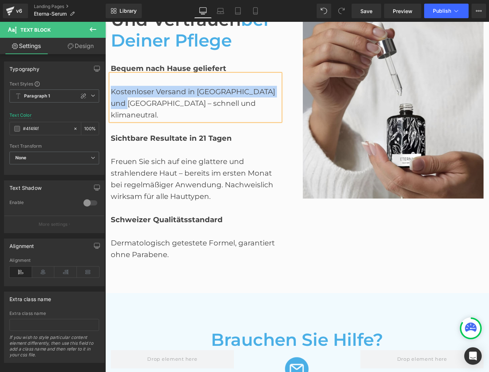
drag, startPoint x: 137, startPoint y: 104, endPoint x: 113, endPoint y: 92, distance: 26.9
click at [113, 92] on div "Kostenloser Versand in [GEOGRAPHIC_DATA] und [GEOGRAPHIC_DATA] – schnell und kl…" at bounding box center [195, 97] width 169 height 47
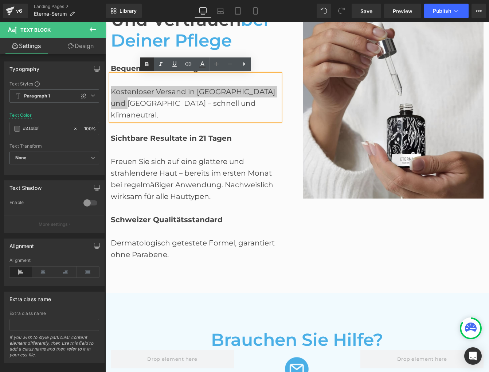
click at [145, 69] on link at bounding box center [147, 65] width 14 height 14
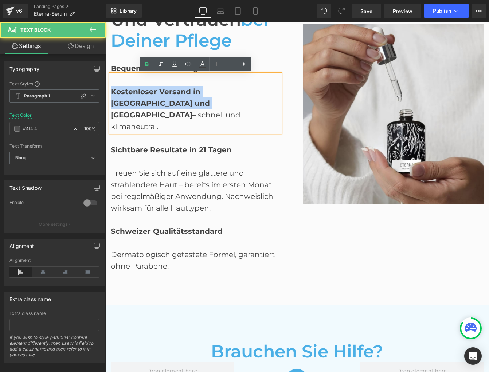
drag, startPoint x: 138, startPoint y: 104, endPoint x: 108, endPoint y: 88, distance: 34.2
click at [108, 88] on div "Volle Sicherheit und Vertrauen bei deiner Pflege Heading Bequem nach Hause geli…" at bounding box center [201, 115] width 192 height 324
drag, startPoint x: 137, startPoint y: 104, endPoint x: 112, endPoint y: 91, distance: 28.2
click at [112, 91] on span "Kostenloser Versand in [GEOGRAPHIC_DATA] und [GEOGRAPHIC_DATA]" at bounding box center [160, 103] width 99 height 32
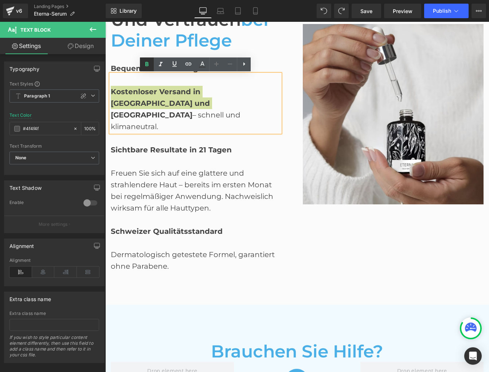
click at [147, 66] on icon at bounding box center [146, 64] width 3 height 4
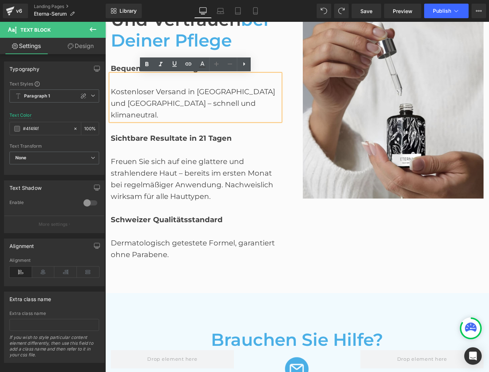
click at [150, 134] on b "Sichtbare Resultate in 21 Tagen" at bounding box center [171, 138] width 121 height 9
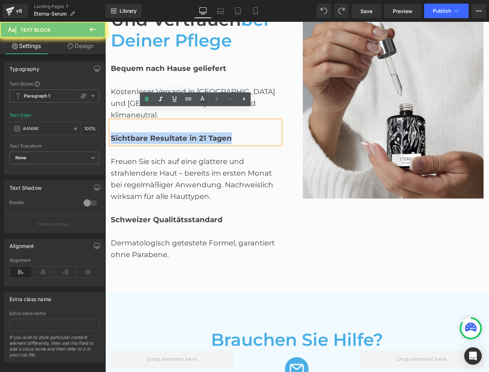
click at [150, 134] on b "Sichtbare Resultate in 21 Tagen" at bounding box center [171, 138] width 121 height 9
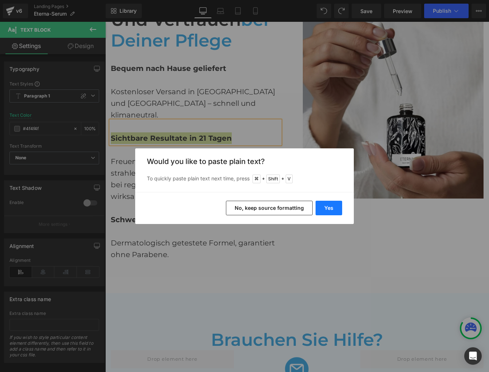
click at [329, 206] on button "Yes" at bounding box center [328, 208] width 27 height 15
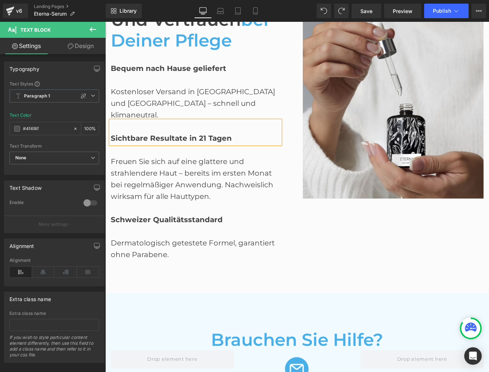
scroll to position [1378, 0]
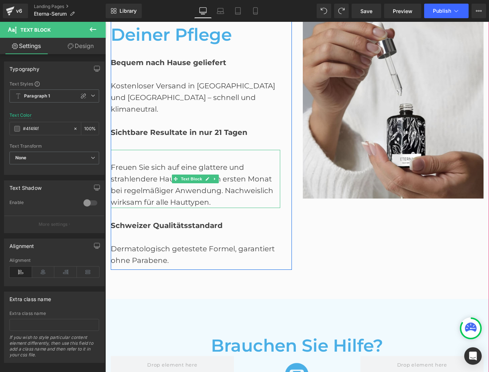
click at [188, 150] on div "Freuen Sie sich auf eine glattere und strahlendere Haut – bereits im ersten Mon…" at bounding box center [195, 179] width 169 height 58
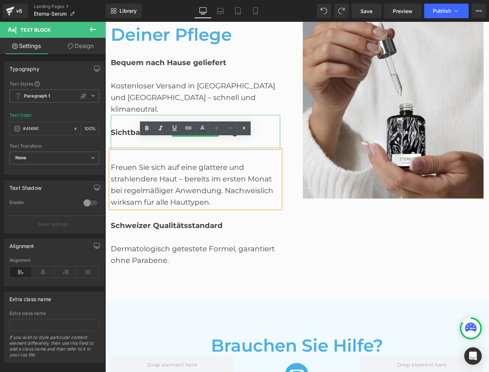
click at [130, 128] on span "Sichtbare Resultate in nur 21 Tagen" at bounding box center [179, 132] width 137 height 9
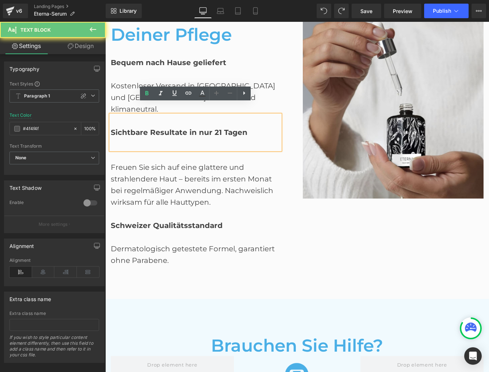
click at [220, 138] on div at bounding box center [195, 144] width 169 height 12
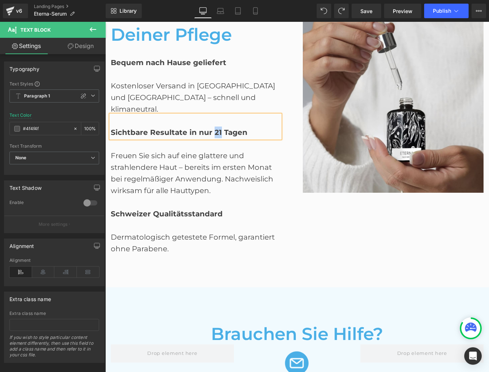
drag, startPoint x: 212, startPoint y: 121, endPoint x: 218, endPoint y: 120, distance: 5.8
click at [218, 128] on span "Sichtbare Resultate in nur 21 Tagen" at bounding box center [179, 132] width 137 height 9
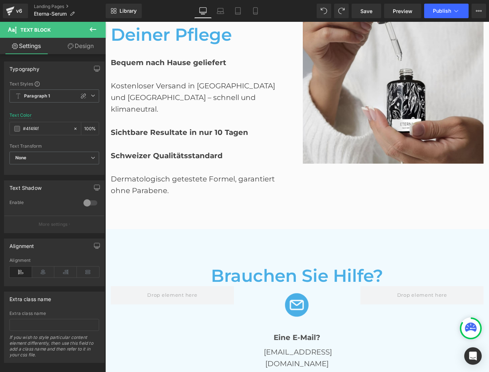
scroll to position [1407, 0]
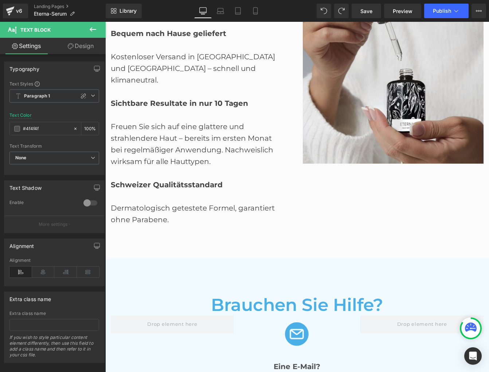
click at [141, 131] on div "Freuen Sie sich auf eine glattere und strahlendere Haut – bereits im ersten Mon…" at bounding box center [195, 138] width 169 height 58
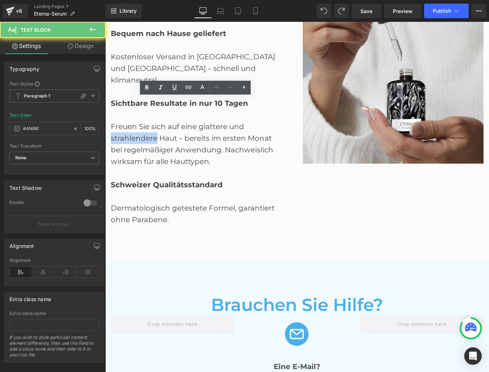
click at [141, 131] on div "Freuen Sie sich auf eine glattere und strahlendere Haut – bereits im ersten Mon…" at bounding box center [195, 138] width 169 height 58
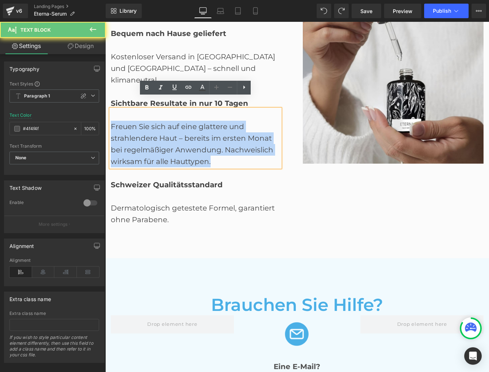
click at [141, 131] on div "Freuen Sie sich auf eine glattere und strahlendere Haut – bereits im ersten Mon…" at bounding box center [195, 138] width 169 height 58
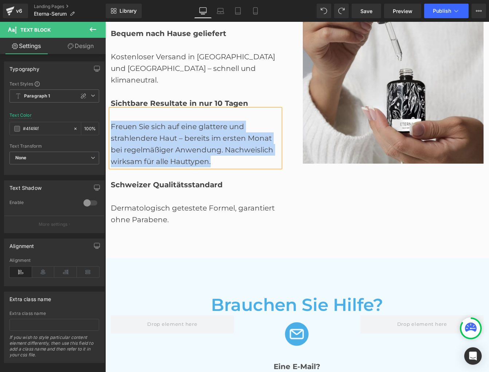
paste div
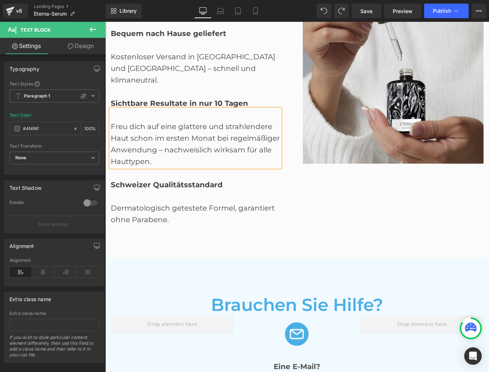
click at [118, 201] on div "Dermatologisch getestete Formel, garantiert ohne Parabene." at bounding box center [195, 208] width 169 height 35
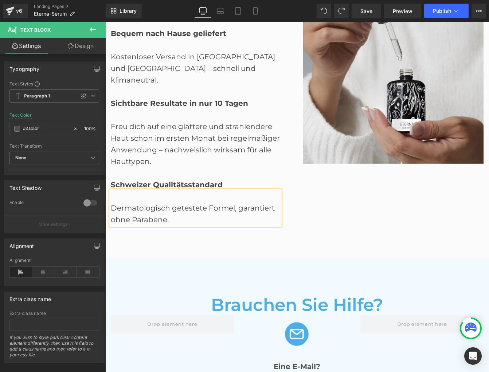
click at [118, 201] on div "Dermatologisch getestete Formel, garantiert ohne Parabene." at bounding box center [195, 208] width 169 height 35
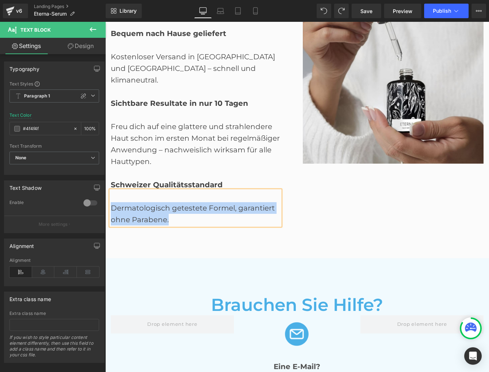
click at [118, 201] on div "Dermatologisch getestete Formel, garantiert ohne Parabene." at bounding box center [195, 208] width 169 height 35
paste div
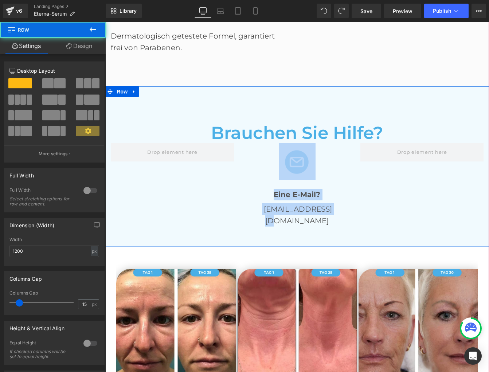
drag, startPoint x: 118, startPoint y: 93, endPoint x: 363, endPoint y: 215, distance: 273.3
click at [363, 215] on div "Brauchen Sie Hilfe? Heading Row Image Eine E-Mail? Text Block [EMAIL_ADDRESS][D…" at bounding box center [296, 166] width 383 height 161
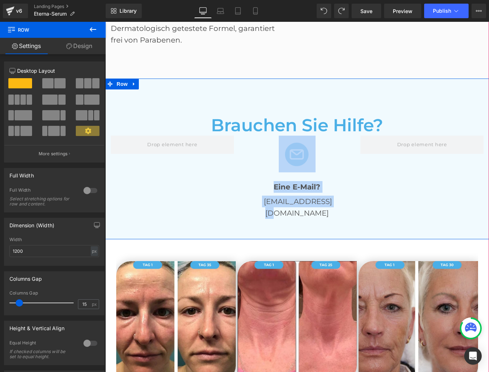
scroll to position [1588, 0]
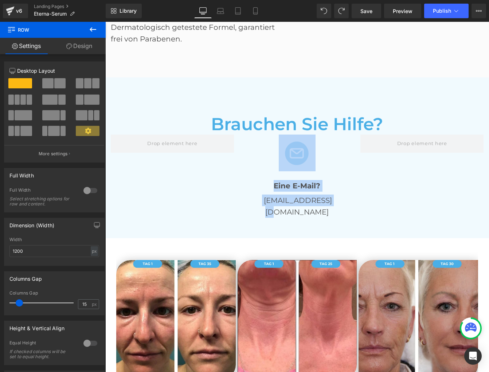
click at [331, 114] on span "Brauchen Sie Hilfe?" at bounding box center [297, 124] width 172 height 21
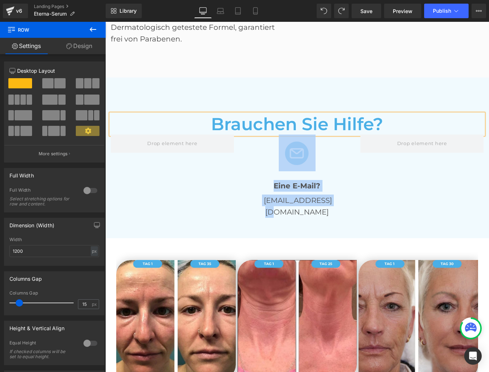
click at [331, 114] on span "Brauchen Sie Hilfe?" at bounding box center [297, 124] width 172 height 21
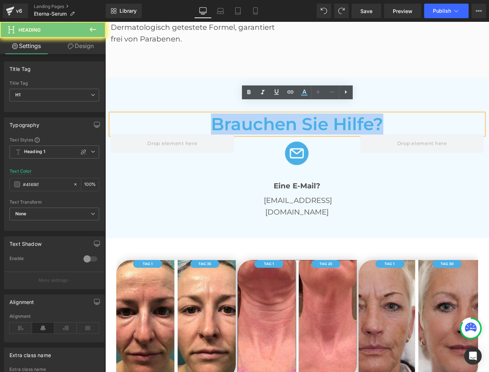
click at [331, 114] on span "Brauchen Sie Hilfe?" at bounding box center [297, 124] width 172 height 21
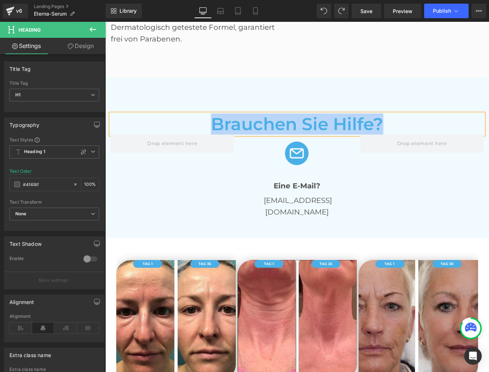
paste div
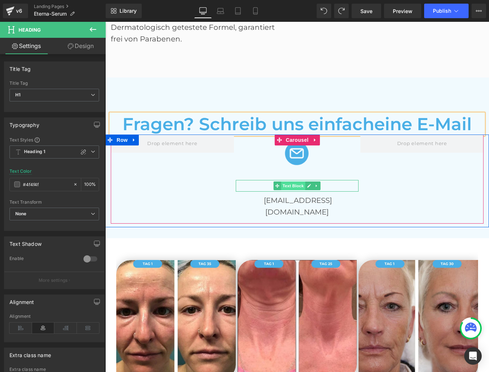
click at [297, 182] on span "Text Block" at bounding box center [293, 186] width 24 height 9
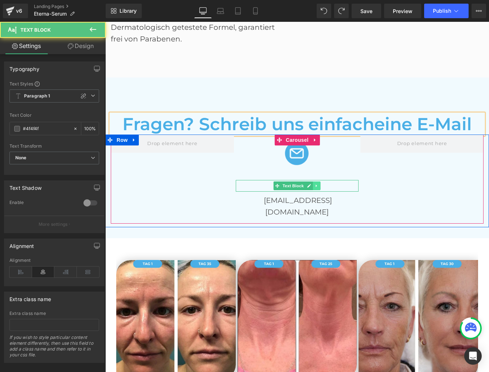
click at [318, 184] on icon at bounding box center [317, 186] width 4 height 4
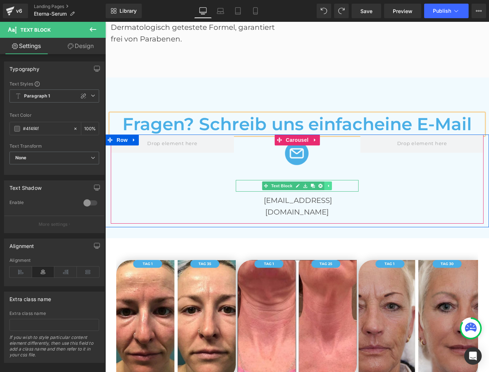
click at [318, 184] on icon at bounding box center [320, 186] width 4 height 4
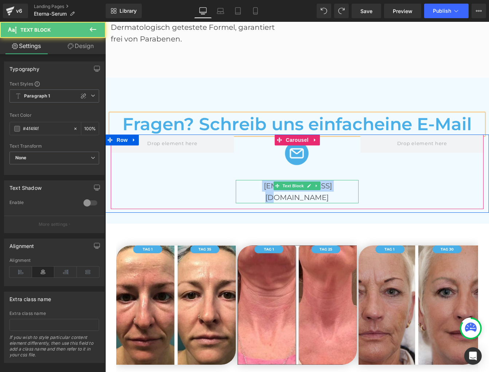
drag, startPoint x: 256, startPoint y: 172, endPoint x: 337, endPoint y: 171, distance: 81.5
click at [337, 180] on p "[EMAIL_ADDRESS][DOMAIN_NAME]" at bounding box center [297, 191] width 123 height 23
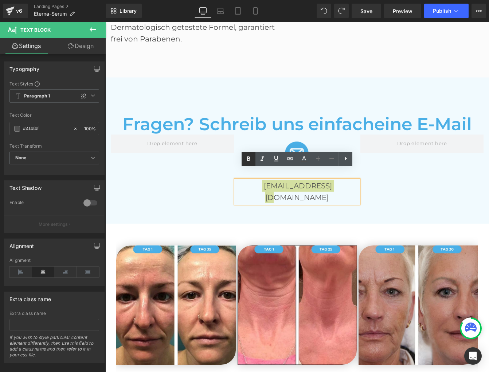
click at [250, 156] on icon at bounding box center [248, 159] width 9 height 9
click at [161, 184] on div "Image [EMAIL_ADDRESS][DOMAIN_NAME] Text Block" at bounding box center [298, 172] width 375 height 75
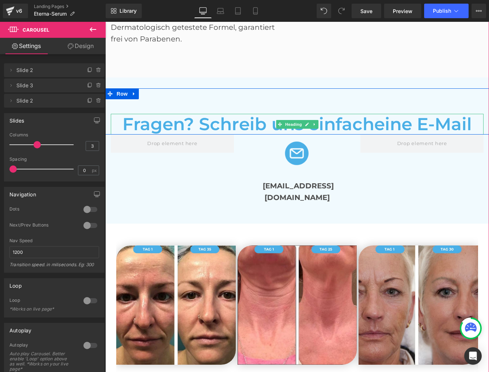
click at [201, 114] on span "Fragen? Schreib uns einfacheine E-Mail" at bounding box center [296, 124] width 349 height 21
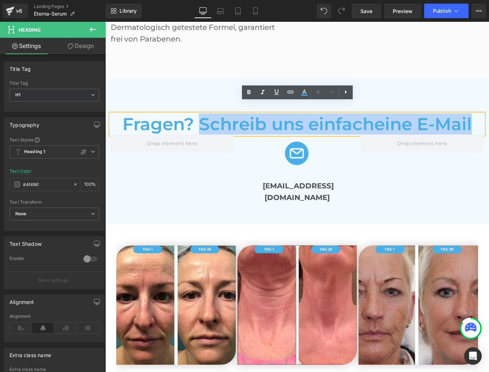
drag, startPoint x: 201, startPoint y: 112, endPoint x: 471, endPoint y: 115, distance: 270.1
click at [471, 115] on h1 "Fragen? Schreib uns einfacheine E-Mail" at bounding box center [297, 124] width 372 height 21
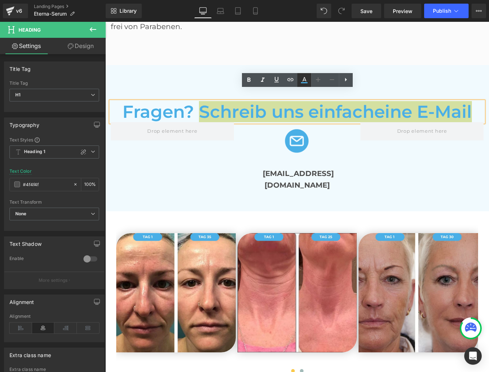
click at [305, 81] on icon at bounding box center [304, 80] width 9 height 9
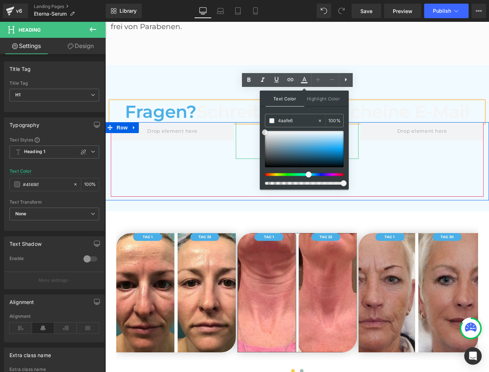
drag, startPoint x: 428, startPoint y: 170, endPoint x: 258, endPoint y: 133, distance: 173.6
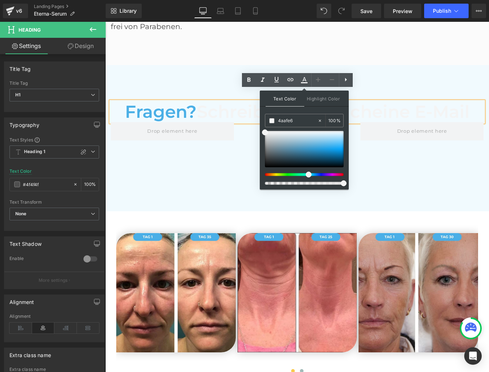
click at [278, 99] on span "Text Color" at bounding box center [284, 99] width 39 height 16
click at [291, 99] on span "Text Color" at bounding box center [284, 99] width 39 height 16
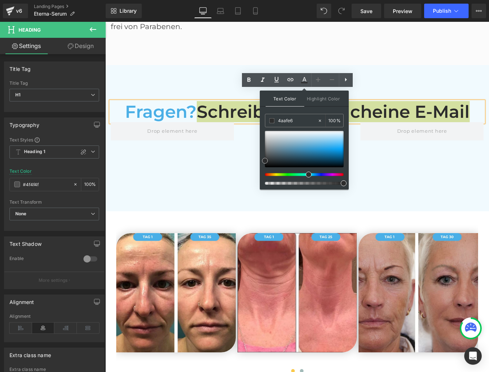
drag, startPoint x: 263, startPoint y: 133, endPoint x: 260, endPoint y: 161, distance: 27.5
click at [260, 162] on div "Text Color Highlight Color #333333 4aafe6 100 % transparent 0 %" at bounding box center [304, 140] width 89 height 99
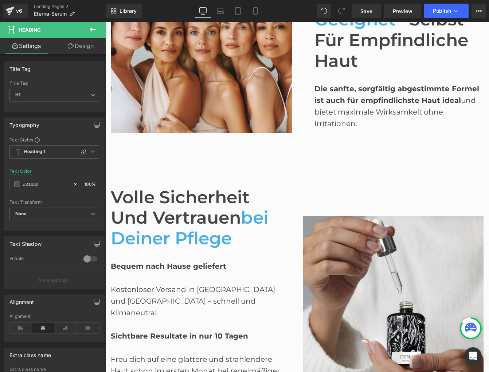
scroll to position [1168, 0]
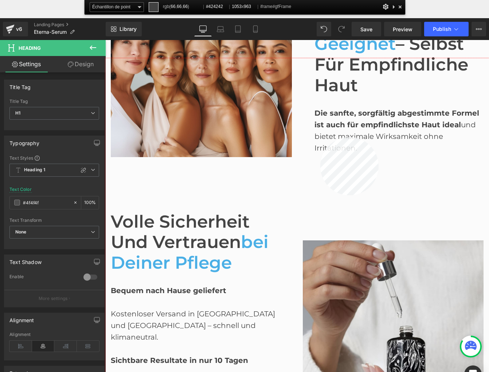
click at [320, 137] on div at bounding box center [296, 233] width 383 height 351
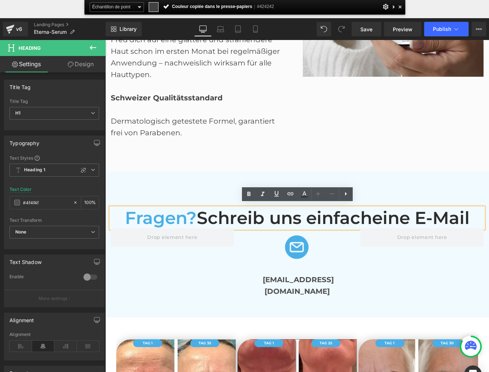
scroll to position [1525, 0]
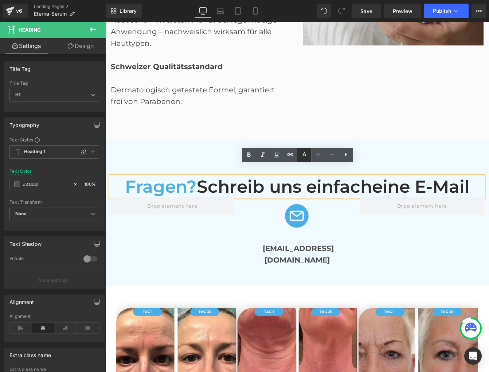
click at [300, 153] on icon at bounding box center [304, 155] width 9 height 9
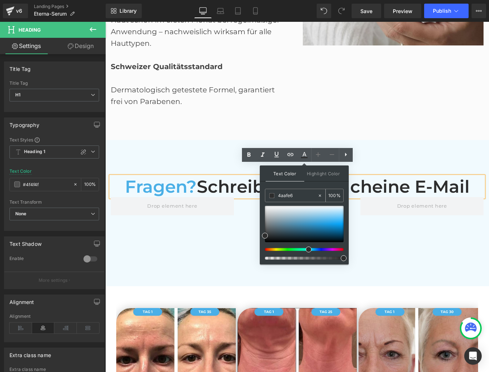
click at [288, 196] on input "4aafe6" at bounding box center [297, 196] width 39 height 8
paste input "424242"
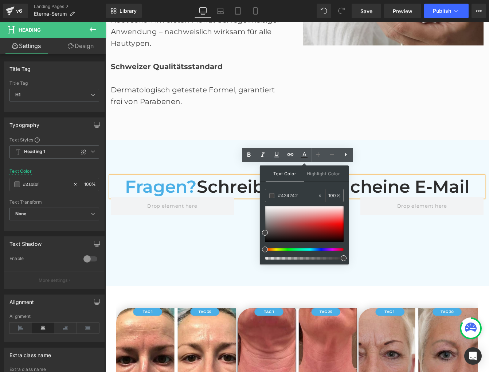
type input "#424242"
click at [277, 176] on span "Text Color" at bounding box center [284, 174] width 39 height 16
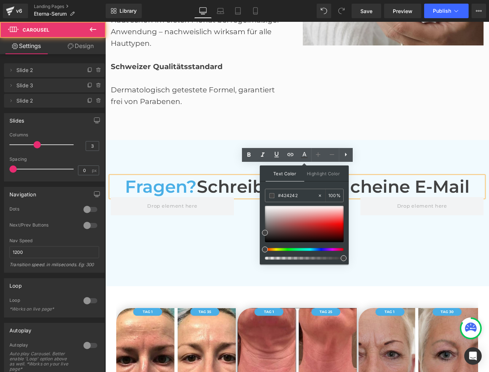
click at [190, 224] on div "Image [EMAIL_ADDRESS][DOMAIN_NAME] Text Block" at bounding box center [298, 234] width 375 height 75
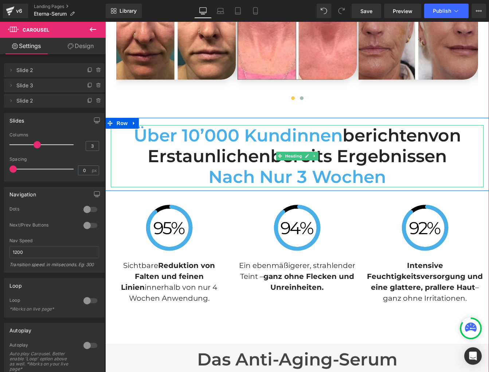
scroll to position [1877, 0]
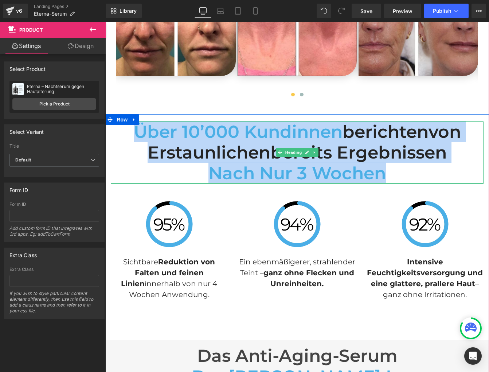
drag, startPoint x: 112, startPoint y: 83, endPoint x: 402, endPoint y: 143, distance: 295.6
click at [210, 142] on span "erstaunlichenbereits Ergebnissen" at bounding box center [296, 152] width 299 height 21
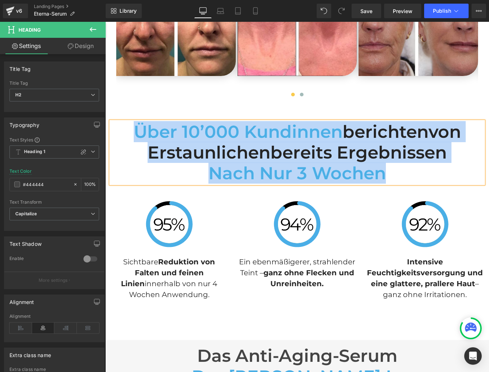
paste div
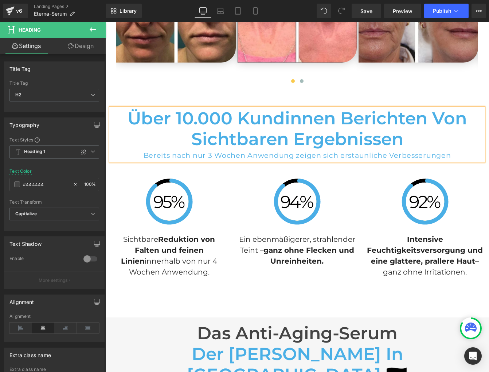
scroll to position [1892, 0]
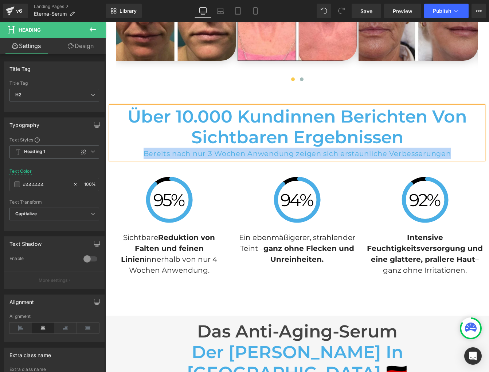
drag, startPoint x: 451, startPoint y: 129, endPoint x: 144, endPoint y: 126, distance: 306.9
click at [144, 148] on div "Bereits nach nur 3 Wochen Anwendung zeigen sich erstaunliche Verbesserungen" at bounding box center [297, 154] width 372 height 12
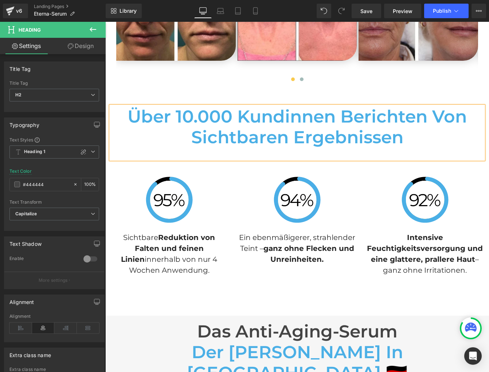
click at [455, 111] on h2 "Über 10.000 Kundinnen berichten von sichtbaren Ergebnissen" at bounding box center [297, 126] width 372 height 41
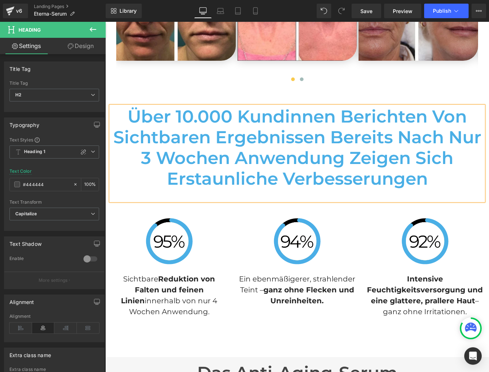
click at [277, 120] on span "Über 10.000 Kundinnen berichten von sichtbaren Ergebnissen Bereits nach nur 3 W…" at bounding box center [297, 147] width 368 height 83
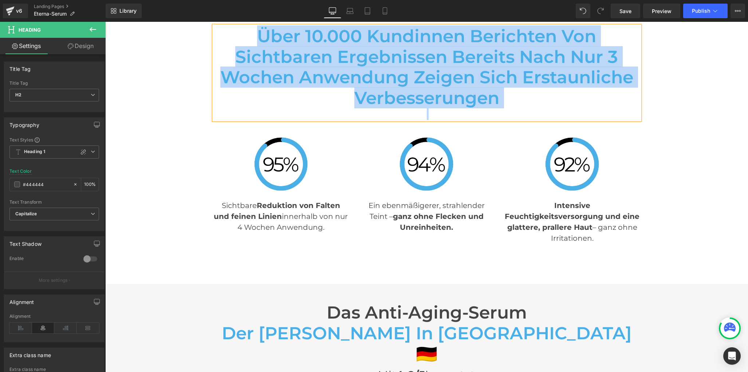
scroll to position [1867, 0]
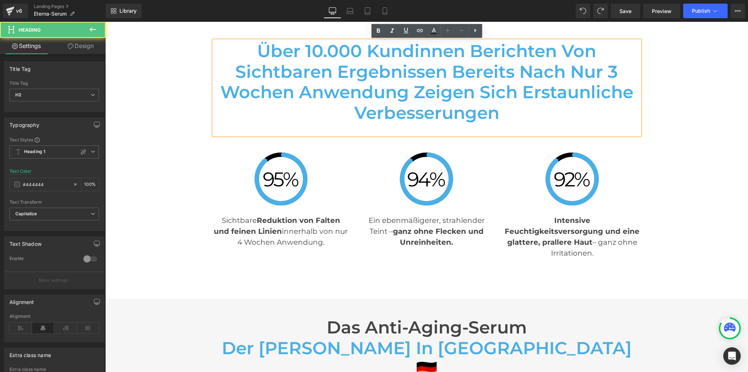
click at [359, 130] on div at bounding box center [427, 129] width 426 height 12
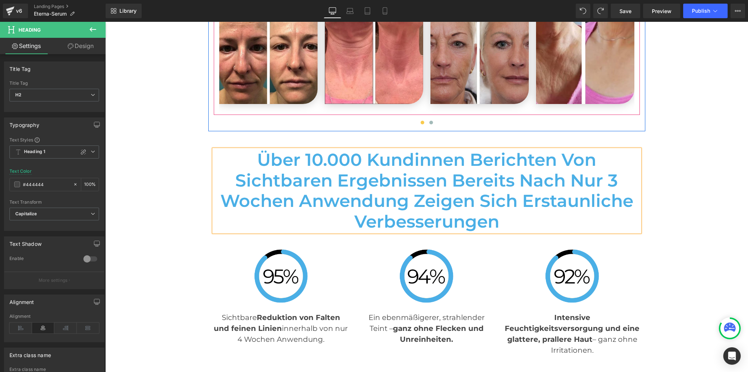
scroll to position [1773, 0]
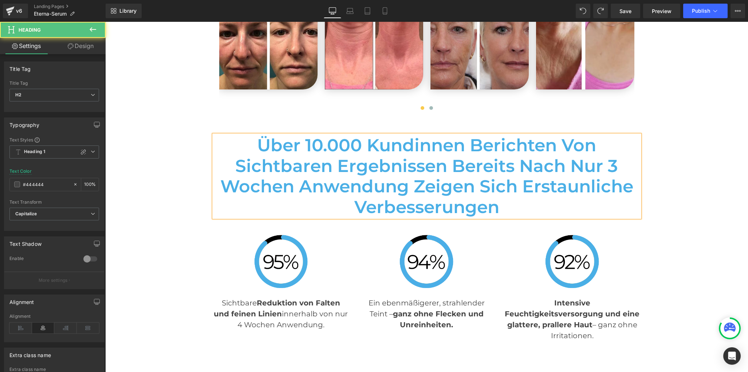
click at [344, 159] on span "Über 10.000 Kundinnen berichten von sichtbaren Ergebnissen Bereits nach nur 3 W…" at bounding box center [426, 176] width 413 height 83
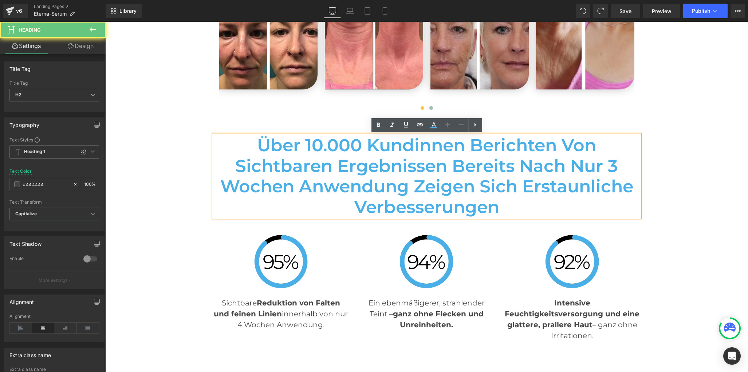
click at [344, 159] on span "Über 10.000 Kundinnen berichten von sichtbaren Ergebnissen Bereits nach nur 3 W…" at bounding box center [426, 176] width 413 height 83
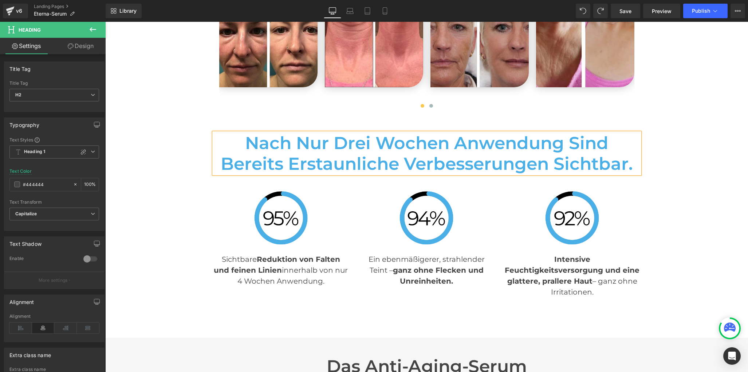
click at [296, 161] on span "Nach nur drei Wochen Anwendung sind bereits erstaunliche Verbesserungen sichtba…" at bounding box center [427, 154] width 412 height 42
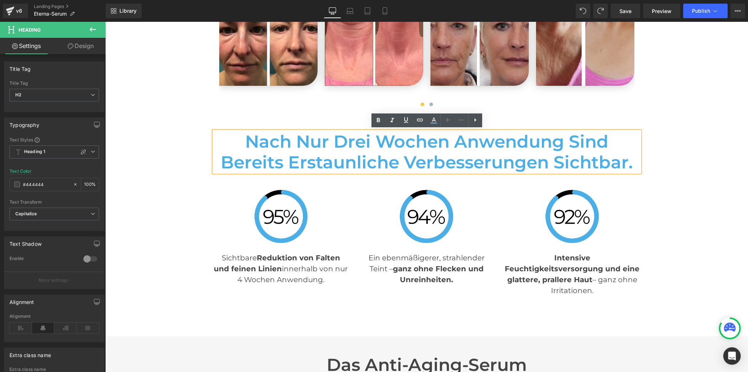
scroll to position [1779, 0]
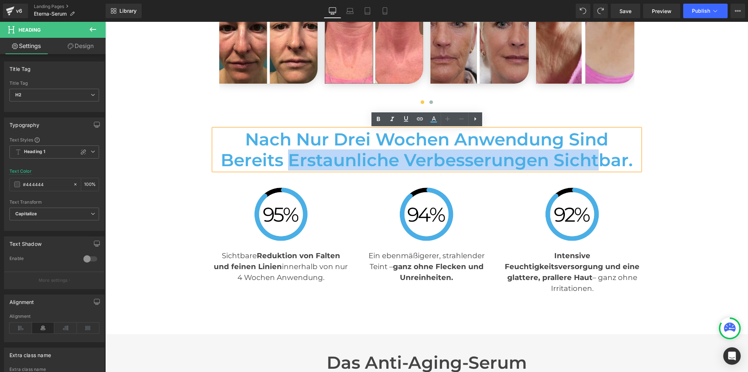
drag, startPoint x: 289, startPoint y: 163, endPoint x: 603, endPoint y: 166, distance: 313.4
click at [603, 166] on span "Nach nur drei Wochen Anwendung sind bereits erstaunliche Verbesserungen sichtba…" at bounding box center [427, 150] width 412 height 42
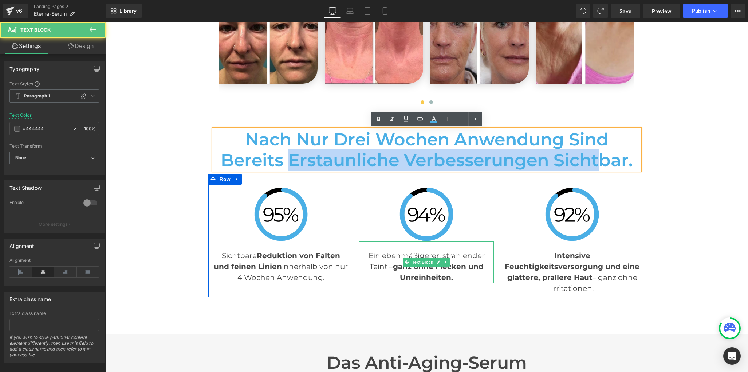
click at [411, 267] on span "ganz ohne Flecken und Unreinheiten." at bounding box center [438, 272] width 91 height 20
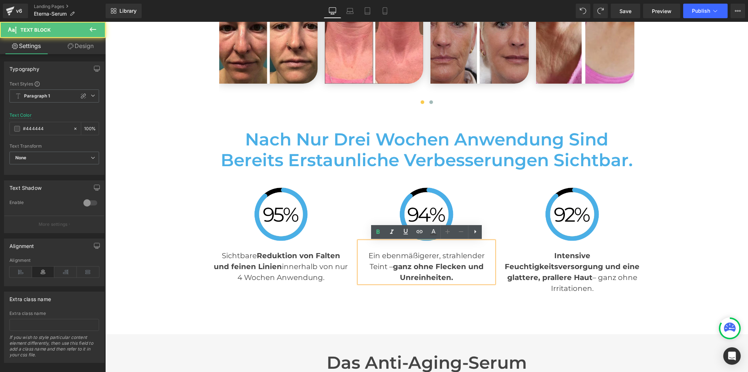
click at [382, 259] on p "Ein ebenmäßigerer, strahlender Teint – ganz ohne Flecken und Unreinheiten." at bounding box center [426, 266] width 135 height 33
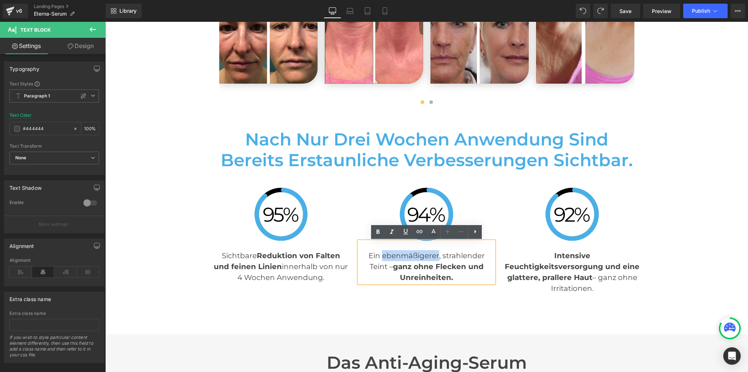
click at [382, 259] on p "Ein ebenmäßigerer, strahlender Teint – ganz ohne Flecken und Unreinheiten." at bounding box center [426, 266] width 135 height 33
click at [431, 230] on icon at bounding box center [433, 232] width 9 height 9
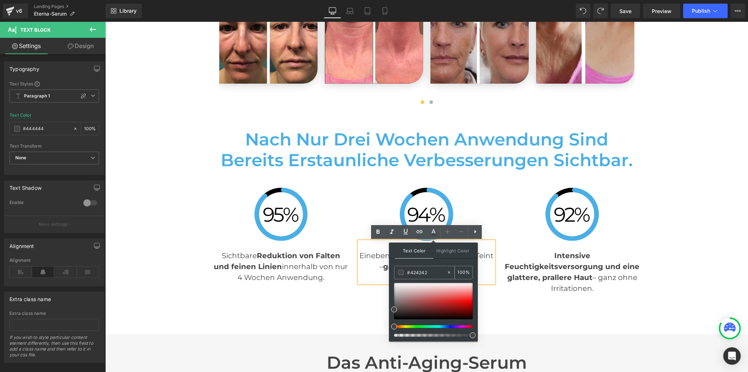
click at [417, 274] on input "#424242" at bounding box center [426, 273] width 39 height 8
click at [343, 189] on div at bounding box center [281, 189] width 135 height 2
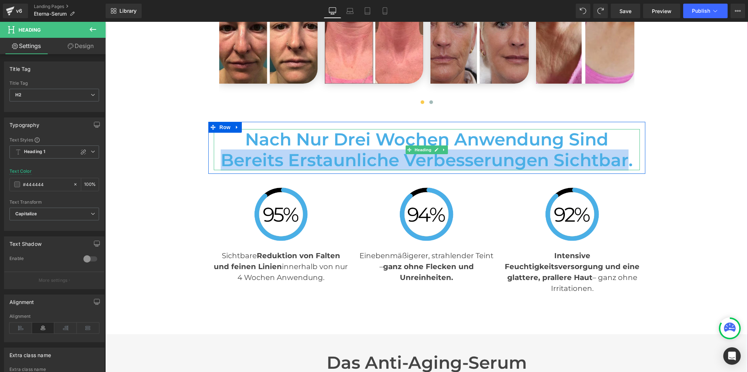
drag, startPoint x: 224, startPoint y: 160, endPoint x: 630, endPoint y: 162, distance: 406.6
click at [630, 162] on span "Nach nur drei Wochen Anwendung sind bereits erstaunliche Verbesserungen sichtba…" at bounding box center [427, 150] width 412 height 42
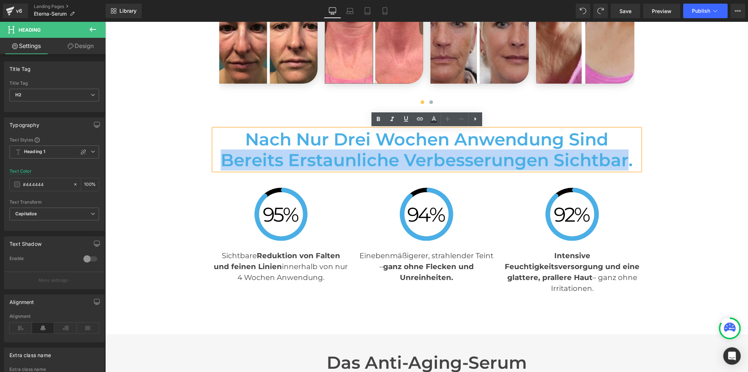
drag, startPoint x: 224, startPoint y: 159, endPoint x: 624, endPoint y: 163, distance: 400.4
click at [629, 165] on span "Nach nur drei Wochen Anwendung sind bereits erstaunliche Verbesserungen sichtba…" at bounding box center [427, 150] width 412 height 42
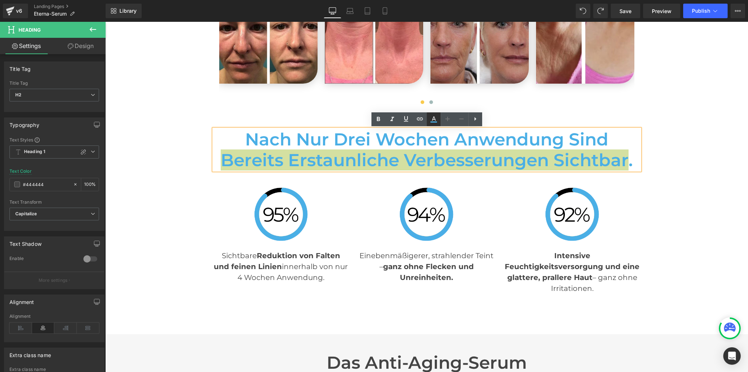
click at [431, 122] on icon at bounding box center [433, 122] width 7 height 1
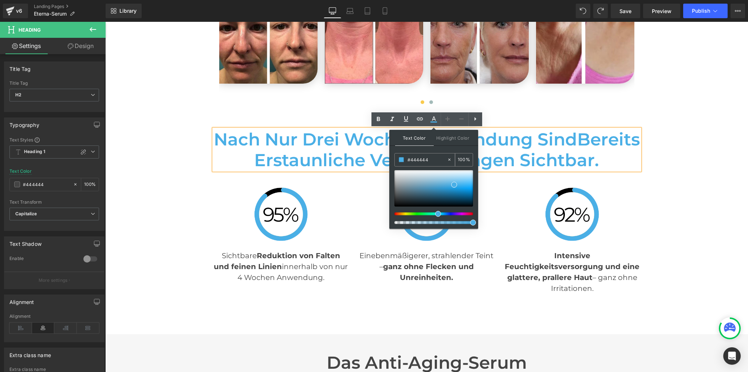
click at [453, 160] on div at bounding box center [451, 160] width 8 height 13
click at [423, 159] on input "#444444" at bounding box center [426, 160] width 39 height 8
paste input "#444444"
type input "#444444"
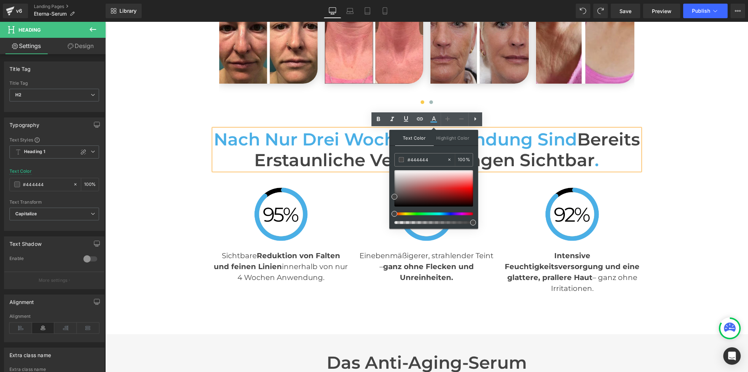
click at [425, 138] on span "Text Color" at bounding box center [414, 138] width 39 height 16
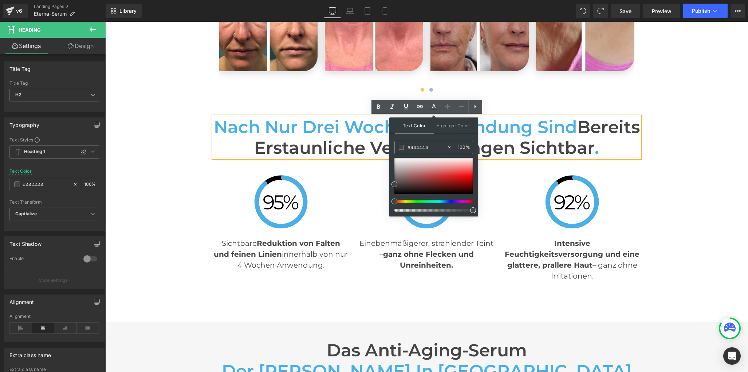
scroll to position [1798, 0]
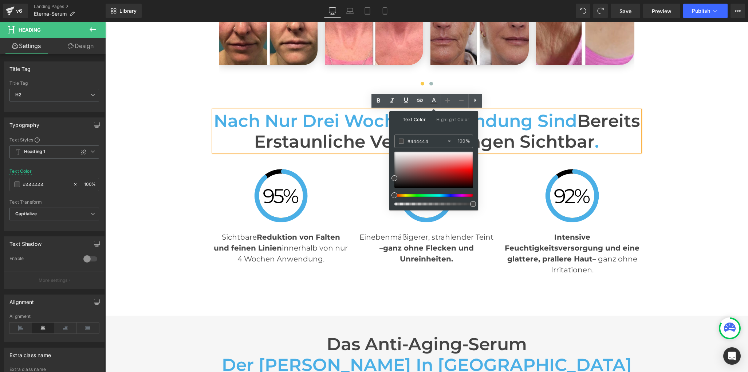
click at [639, 137] on h2 "Nach nur drei Wochen Anwendung sind bereits erstaunliche Verbesserungen sichtba…" at bounding box center [427, 131] width 426 height 41
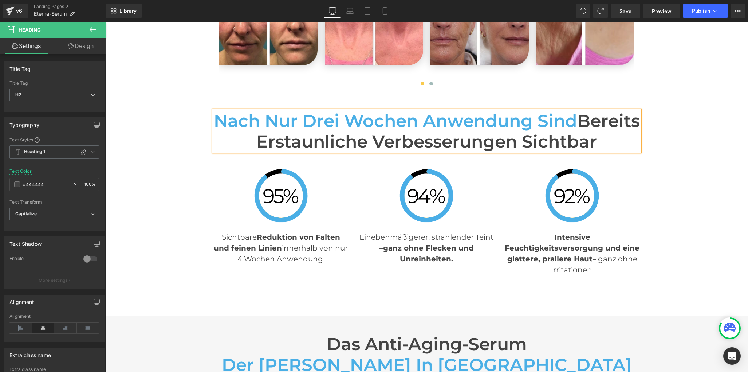
click at [647, 167] on div "Nach nur drei Wochen Anwendung sind bereits erstaunliche Verbesserungen sichtba…" at bounding box center [426, 191] width 643 height 176
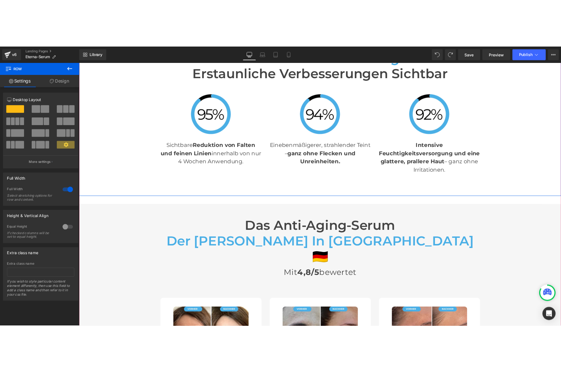
scroll to position [1906, 0]
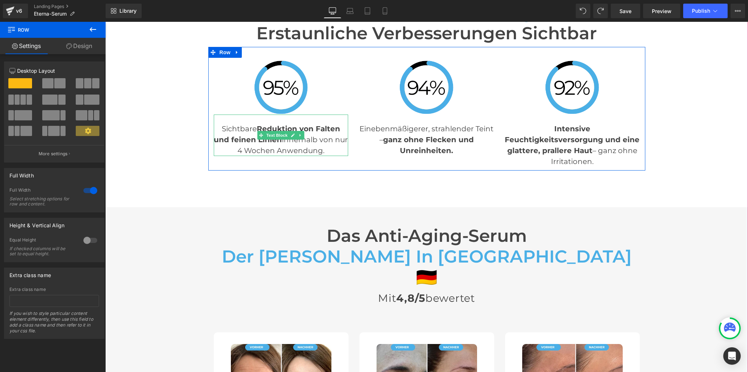
drag, startPoint x: 190, startPoint y: 118, endPoint x: 330, endPoint y: 151, distance: 143.5
click at [330, 151] on div "Nach nur drei Wochen Anwendung sind bereits erstaunliche Verbesserungen sichtba…" at bounding box center [426, 83] width 643 height 176
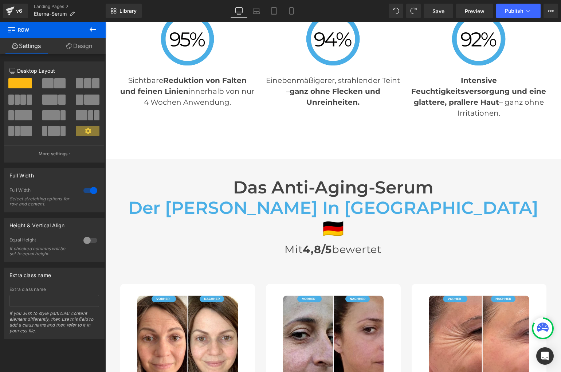
click at [188, 97] on p "Sichtbare Reduktion von Falten und feinen Linien innerhalb von nur 4 Wochen Anw…" at bounding box center [187, 91] width 135 height 33
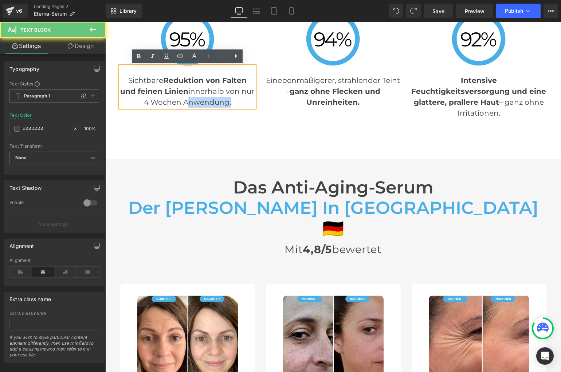
click at [188, 97] on p "Sichtbare Reduktion von Falten und feinen Linien innerhalb von nur 4 Wochen Anw…" at bounding box center [187, 91] width 135 height 33
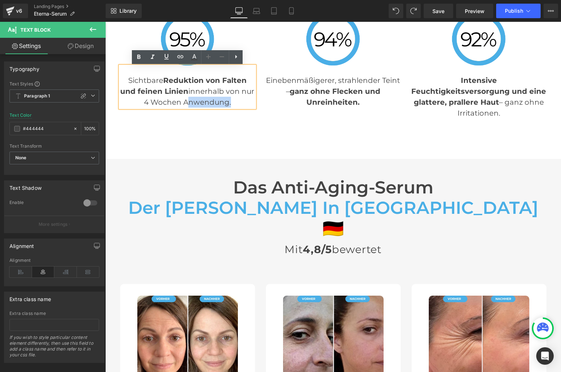
scroll to position [1905, 0]
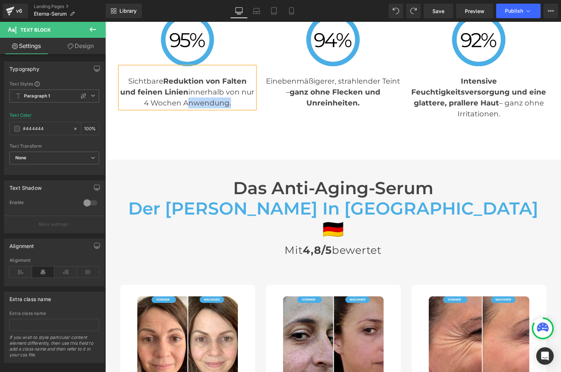
paste div
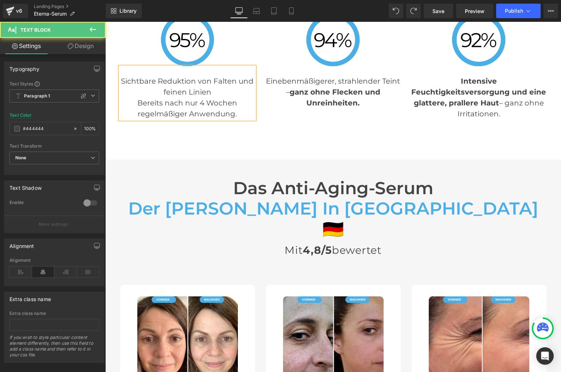
click at [240, 82] on p "Sichtbare Reduktion von Falten und feinen Linien" at bounding box center [187, 87] width 135 height 22
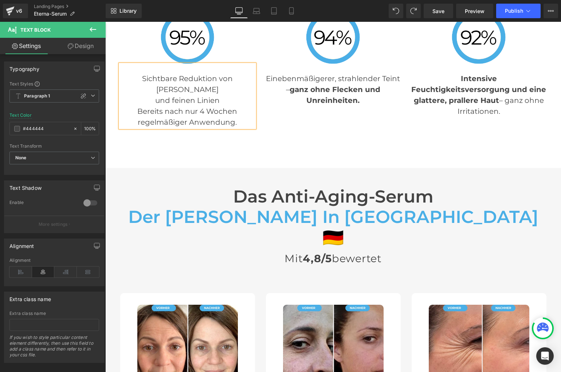
scroll to position [1906, 0]
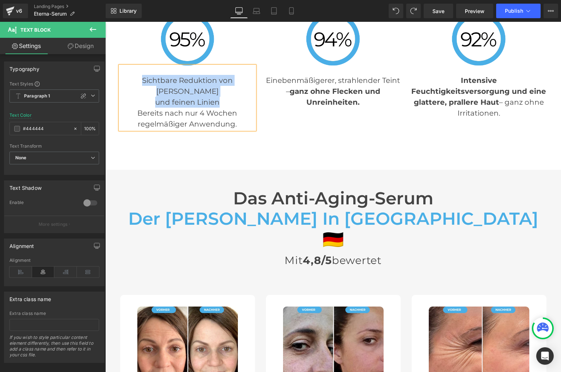
drag, startPoint x: 219, startPoint y: 92, endPoint x: 130, endPoint y: 83, distance: 89.3
click at [130, 83] on div "Sichtbare Reduktion von Falten und feinen Linien Bereits nach nur 4 Wochen rege…" at bounding box center [187, 97] width 135 height 63
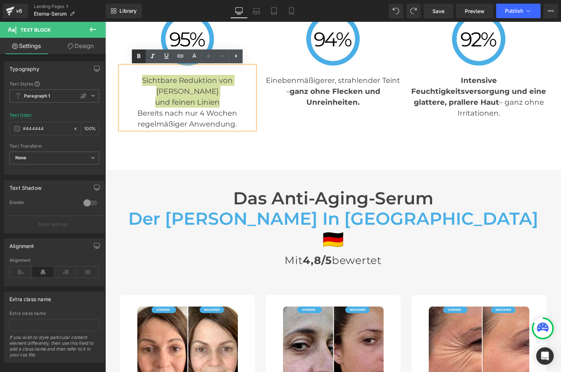
click at [138, 56] on icon at bounding box center [138, 56] width 9 height 9
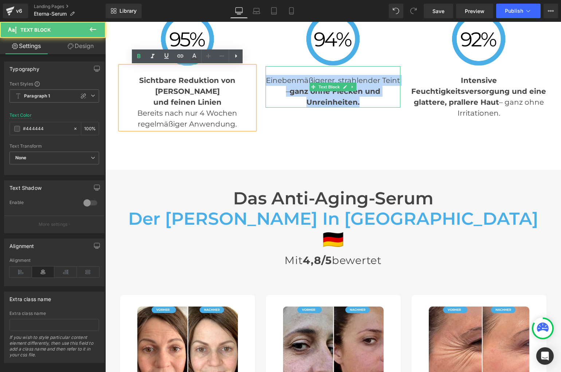
drag, startPoint x: 276, startPoint y: 78, endPoint x: 364, endPoint y: 98, distance: 90.0
click at [364, 98] on p "Ein ebenmäßigerer , strahlender Teint – ganz ohne Flecken und Unreinheiten." at bounding box center [332, 91] width 135 height 33
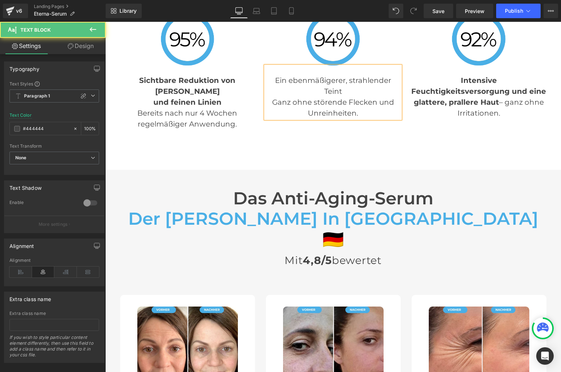
click at [273, 103] on p "Ganz ohne störende Flecken und Unreinheiten." at bounding box center [332, 108] width 135 height 22
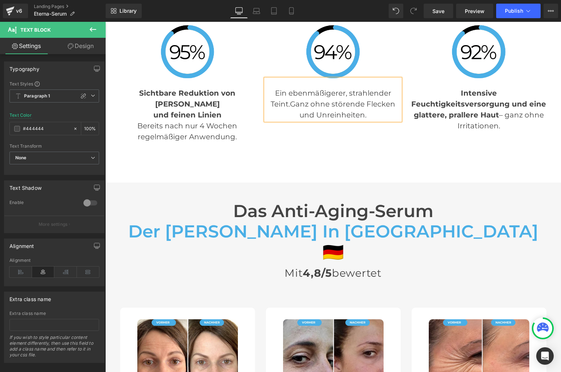
scroll to position [1892, 0]
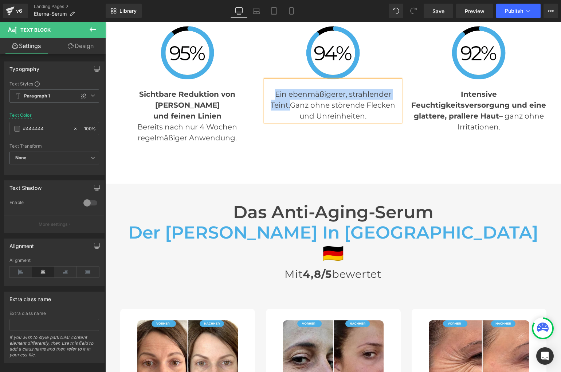
drag, startPoint x: 276, startPoint y: 94, endPoint x: 289, endPoint y: 105, distance: 17.5
click at [289, 105] on p "Ein ebenmäßigerer, strahlender Teint. Ganz ohne störende Flecken und Unreinheit…" at bounding box center [332, 105] width 135 height 33
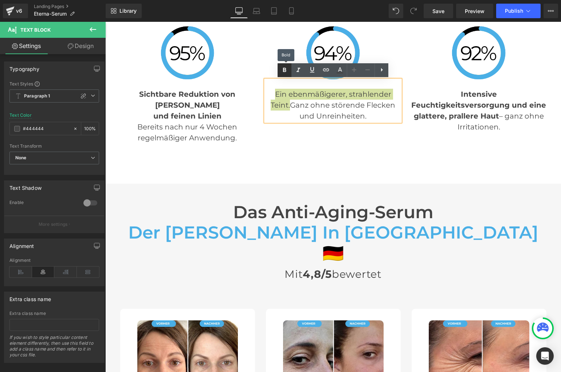
click at [285, 71] on icon at bounding box center [284, 70] width 3 height 4
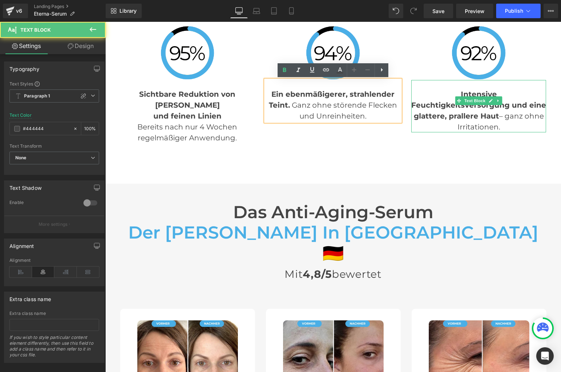
click at [443, 105] on span "Intensive Feuchtigkeitsversorgung und eine glattere, prallere Haut" at bounding box center [478, 105] width 135 height 31
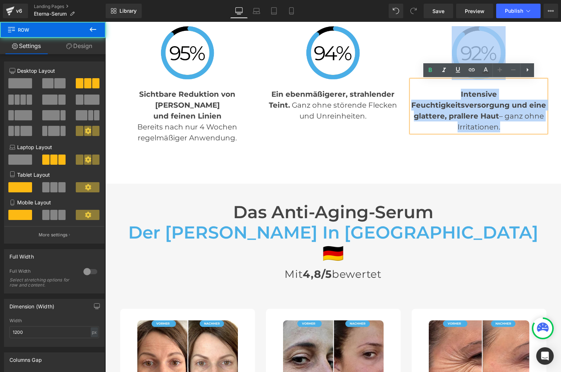
drag, startPoint x: 404, startPoint y: 82, endPoint x: 495, endPoint y: 129, distance: 101.8
click at [495, 129] on div "Image Sichtbare Reduktion von Falten und feinen Linien Bereits nach nur 4 Woche…" at bounding box center [333, 79] width 437 height 135
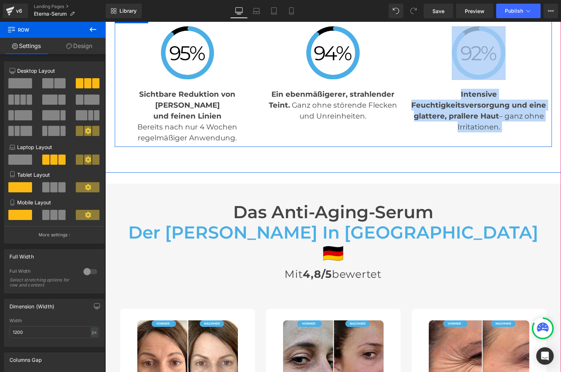
click at [495, 129] on div "Image Sichtbare Reduktion von Falten und feinen Linien Bereits nach nur 4 Woche…" at bounding box center [333, 79] width 437 height 135
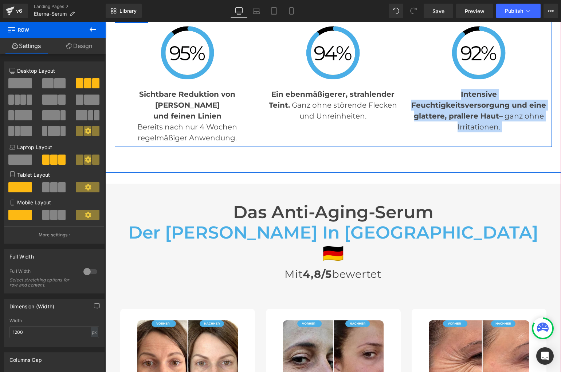
drag, startPoint x: 539, startPoint y: 130, endPoint x: 412, endPoint y: 90, distance: 133.2
click at [413, 90] on div "Image Sichtbare Reduktion von Falten und feinen Linien Bereits nach nur 4 Woche…" at bounding box center [333, 79] width 437 height 135
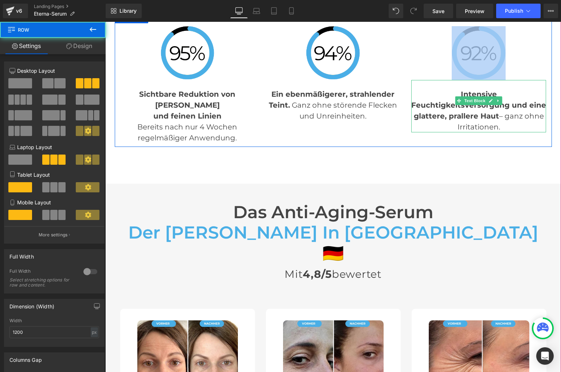
drag, startPoint x: 402, startPoint y: 87, endPoint x: 422, endPoint y: 103, distance: 25.4
click at [426, 110] on div "Image Sichtbare Reduktion von Falten und feinen Linien Bereits nach nur 4 Woche…" at bounding box center [333, 79] width 437 height 135
click at [418, 88] on div "Intensive Feuchtigkeitsversorgung und eine glattere, prallere Haut – ganz ohne …" at bounding box center [478, 106] width 135 height 52
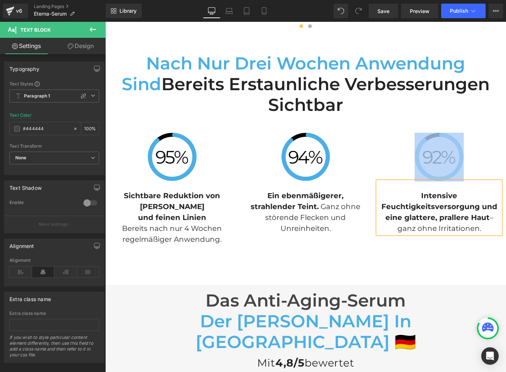
scroll to position [1924, 0]
paste div
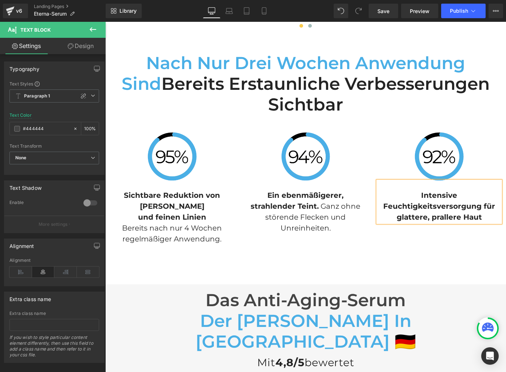
click at [484, 198] on p "Intensive Feuchtigkeitsversorgung für glattere, prallere Haut" at bounding box center [438, 206] width 123 height 33
click at [406, 135] on icon at bounding box center [404, 138] width 9 height 9
click at [493, 199] on p "Intensive Feuchtigkeitsversorgung für glattere, prallere Haut" at bounding box center [438, 206] width 123 height 33
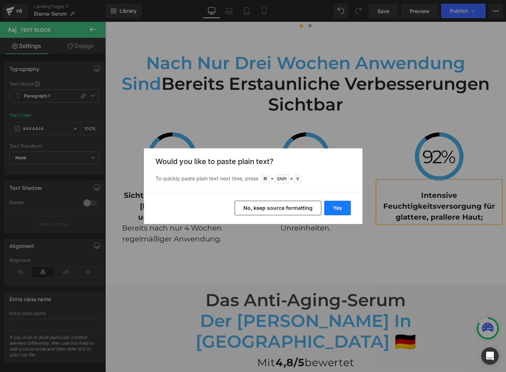
click at [335, 210] on button "Yes" at bounding box center [337, 208] width 27 height 15
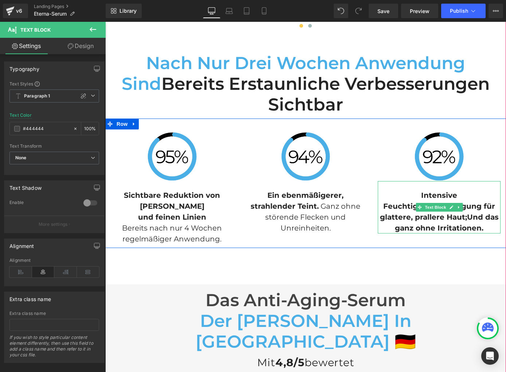
click at [467, 198] on span "Intensive Feuchtigkeitsversorgung für glattere, prallere Haut;Und das ganz ohne…" at bounding box center [439, 211] width 119 height 41
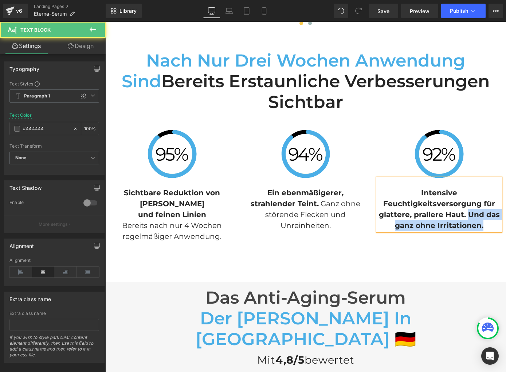
drag, startPoint x: 468, startPoint y: 197, endPoint x: 487, endPoint y: 206, distance: 20.7
click at [487, 206] on p "Intensive Feuchtigkeitsversorgung für glattere, prallere Haut. Und das ganz ohn…" at bounding box center [438, 209] width 123 height 44
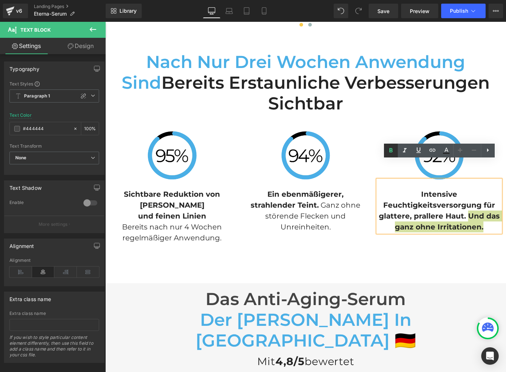
click at [396, 150] on link at bounding box center [391, 151] width 14 height 14
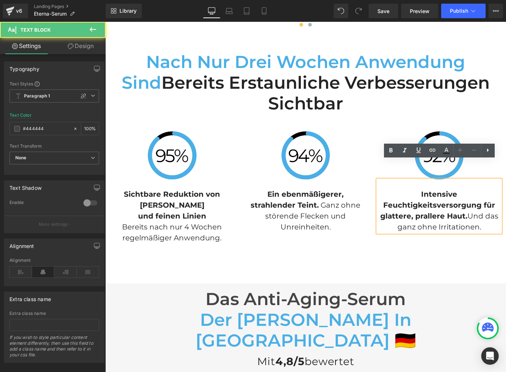
click at [488, 209] on p "Intensive Feuchtigkeitsversorgung für glattere, prallere Haut. Und das ganz ohn…" at bounding box center [438, 211] width 123 height 44
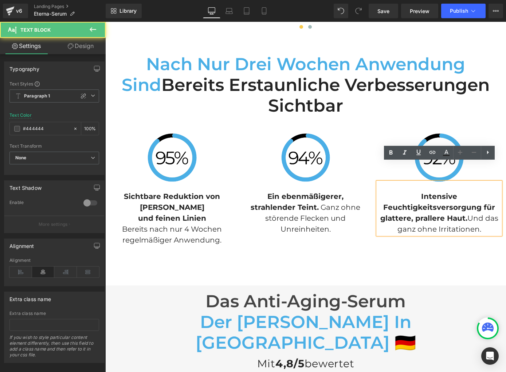
scroll to position [1922, 0]
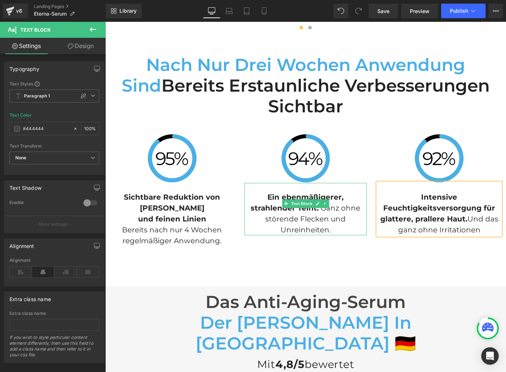
click at [347, 204] on span "Ganz ohne störende Flecken und Unreinheiten." at bounding box center [312, 219] width 95 height 31
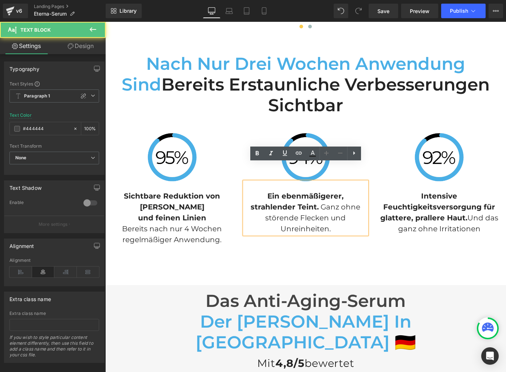
click at [354, 200] on p "Ein ebenmäßigerer, strahlender Teint. Ganz ohne störende Flecken und Unreinheit…" at bounding box center [305, 213] width 123 height 44
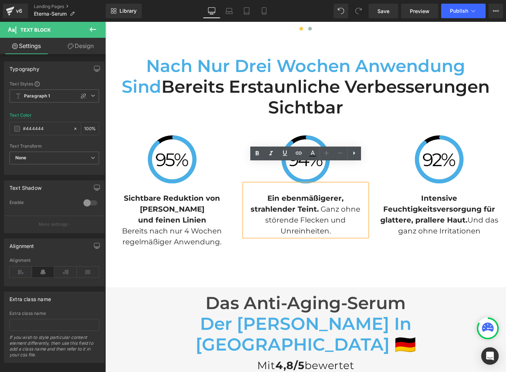
scroll to position [1924, 0]
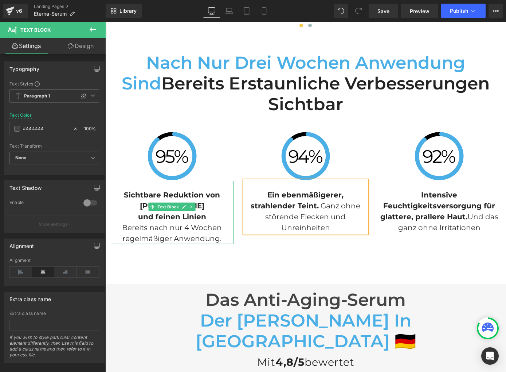
click at [227, 222] on p "Bereits nach nur 4 Wochen regelmäßiger Anwendung." at bounding box center [172, 233] width 123 height 22
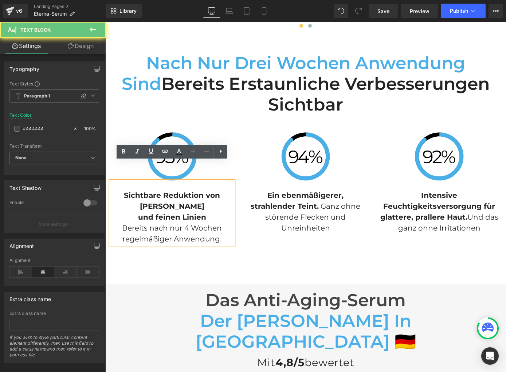
click at [225, 223] on p "Bereits nach nur 4 Wochen regelmäßiger Anwendung." at bounding box center [172, 234] width 123 height 22
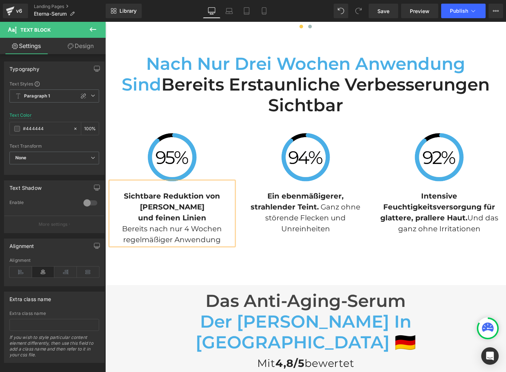
click at [277, 233] on div "Nach nur drei Wochen Anwendung sind bereits erstaunliche Verbesserungen sichtba…" at bounding box center [305, 160] width 400 height 228
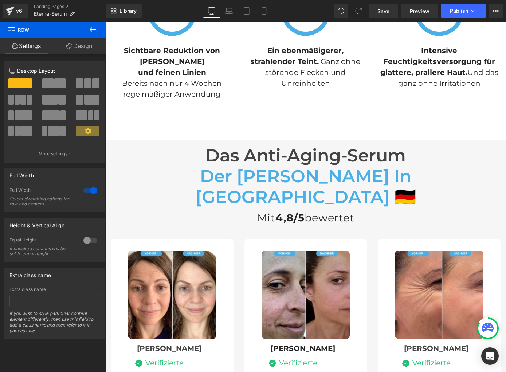
scroll to position [2070, 0]
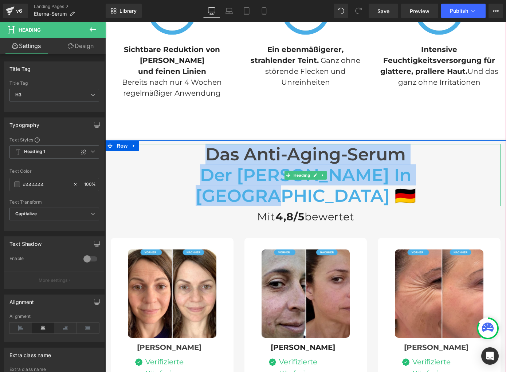
drag, startPoint x: 147, startPoint y: 118, endPoint x: 439, endPoint y: 145, distance: 293.2
click at [439, 145] on div "Das Anti-Aging-Serum der [PERSON_NAME] in [GEOGRAPHIC_DATA] 🇩🇪" at bounding box center [306, 175] width 390 height 62
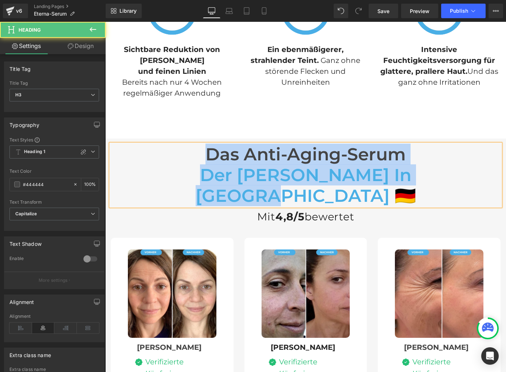
click at [291, 144] on h3 "Das Anti-Aging-Serum" at bounding box center [306, 154] width 390 height 21
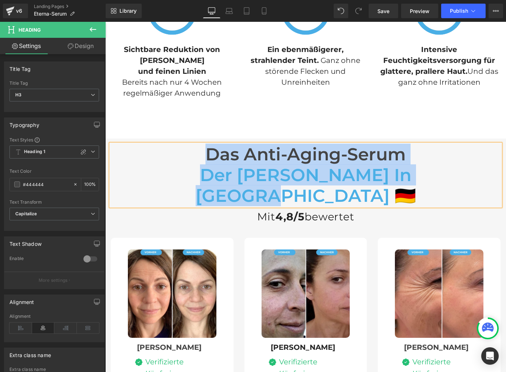
paste div
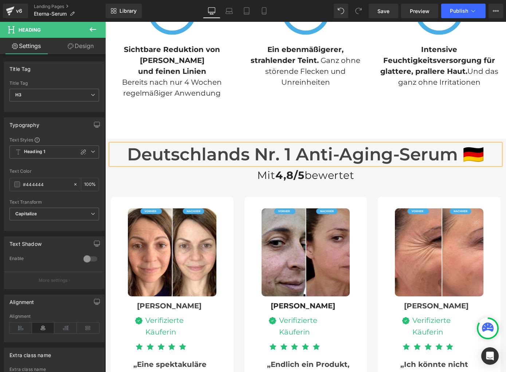
click at [296, 144] on h3 "Deutschlands Nr. 1 Anti-Aging-Serum 🇩🇪" at bounding box center [306, 154] width 390 height 21
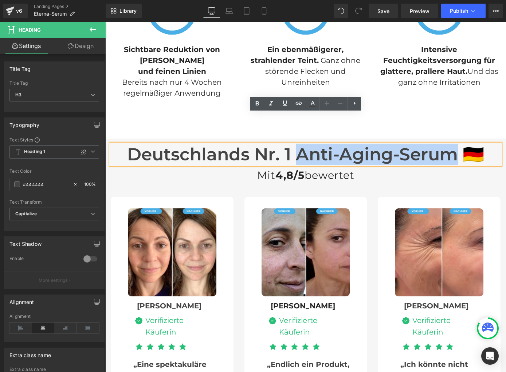
drag, startPoint x: 299, startPoint y: 123, endPoint x: 456, endPoint y: 126, distance: 156.9
click at [456, 144] on h3 "Deutschlands Nr. 1 Anti-Aging-Serum 🇩🇪" at bounding box center [306, 154] width 390 height 21
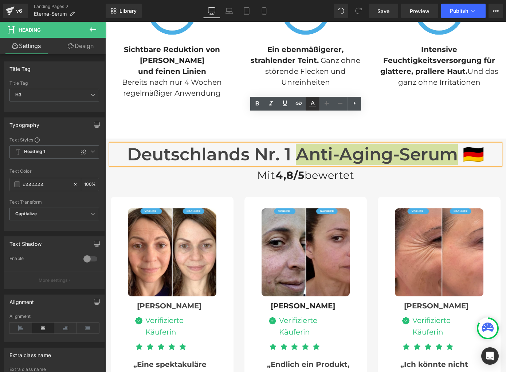
click at [315, 104] on icon at bounding box center [312, 103] width 9 height 9
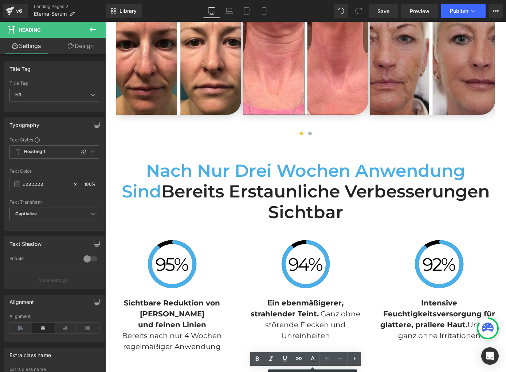
scroll to position [1812, 0]
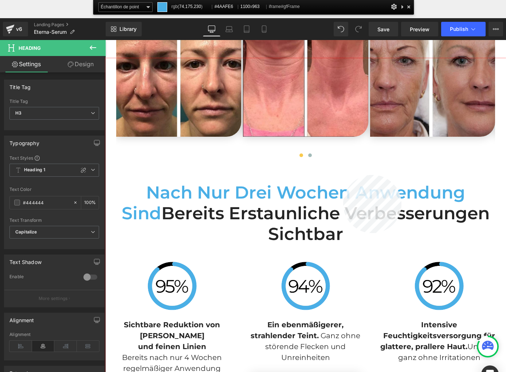
click at [343, 175] on div at bounding box center [305, 233] width 400 height 351
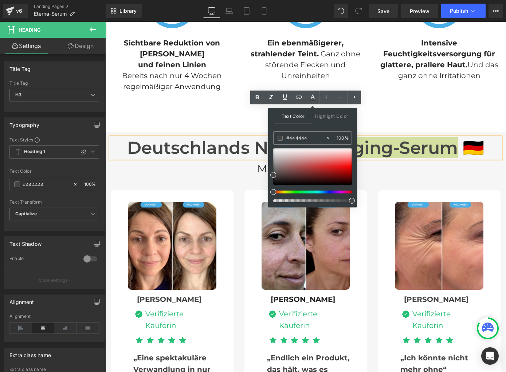
scroll to position [2077, 0]
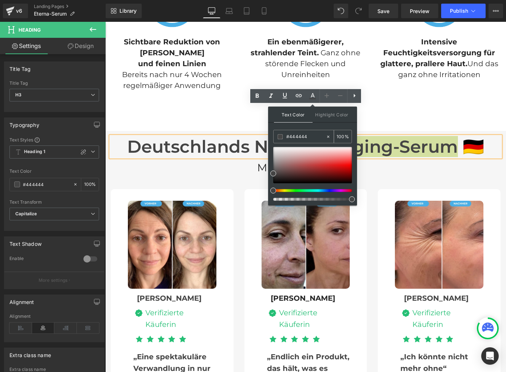
click at [316, 139] on input "#444444" at bounding box center [305, 137] width 39 height 8
paste input "AAFE6"
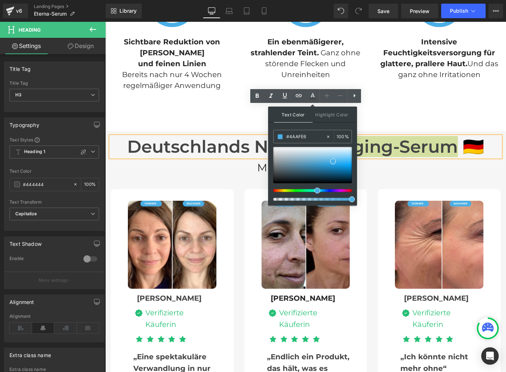
type input "#4AAFE6"
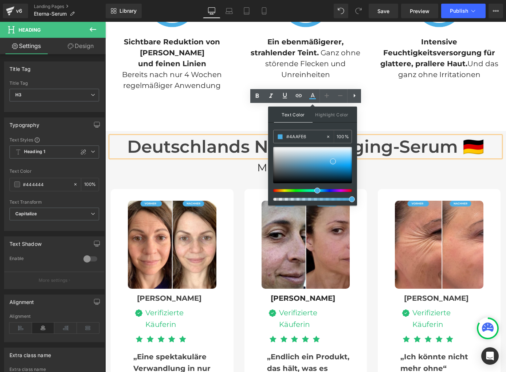
click at [300, 115] on span "Text Color" at bounding box center [293, 115] width 39 height 16
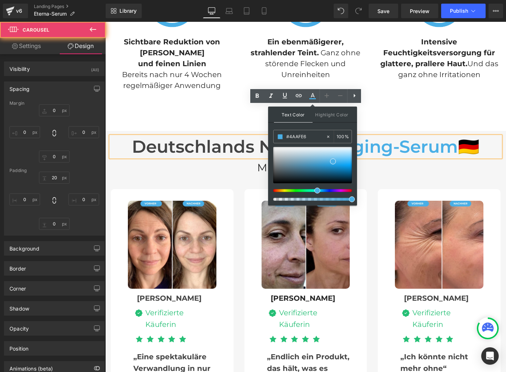
click at [105, 22] on div at bounding box center [105, 22] width 0 height 0
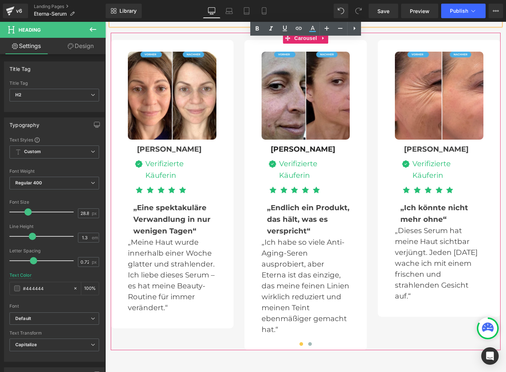
scroll to position [2229, 0]
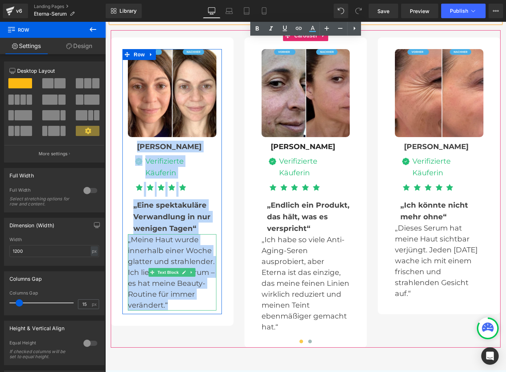
drag, startPoint x: 120, startPoint y: 111, endPoint x: 167, endPoint y: 274, distance: 169.9
click at [167, 274] on div "Image Nicole Text Block Image Verifizierte Käuferin Text Block Icon List Icon I…" at bounding box center [172, 182] width 110 height 266
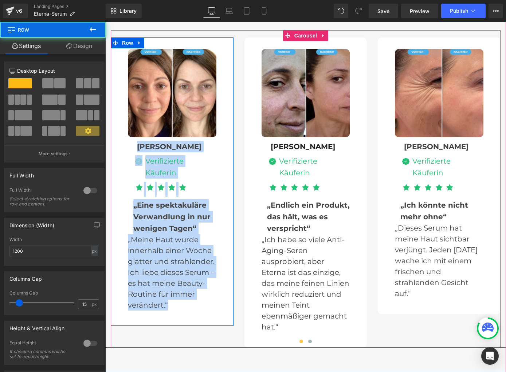
click at [119, 115] on div "Image Nicole Text Block Image Verifizierte Käuferin Text Block Icon List Icon I…" at bounding box center [172, 182] width 110 height 266
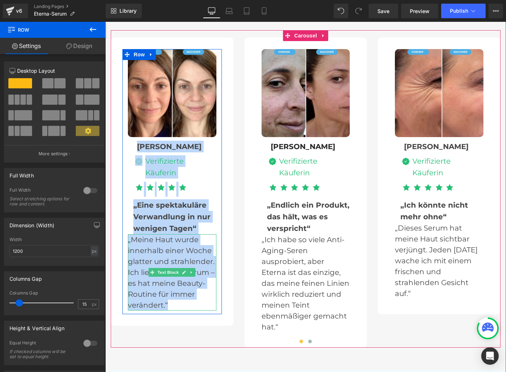
drag, startPoint x: 121, startPoint y: 110, endPoint x: 203, endPoint y: 273, distance: 182.8
click at [203, 273] on div "Image Nicole Text Block Image Verifizierte Käuferin Text Block Icon List Icon I…" at bounding box center [172, 182] width 110 height 266
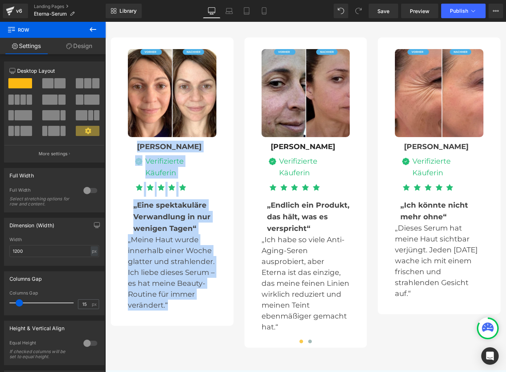
click at [154, 141] on div "Nicole Text Block Image Verifizierte Käuferin Text Block Icon List Icon Icon Ic…" at bounding box center [172, 169] width 88 height 56
click at [154, 142] on link at bounding box center [154, 146] width 8 height 9
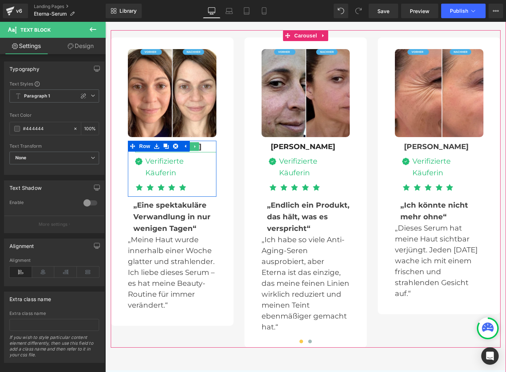
click at [205, 141] on div "[PERSON_NAME]" at bounding box center [175, 147] width 81 height 12
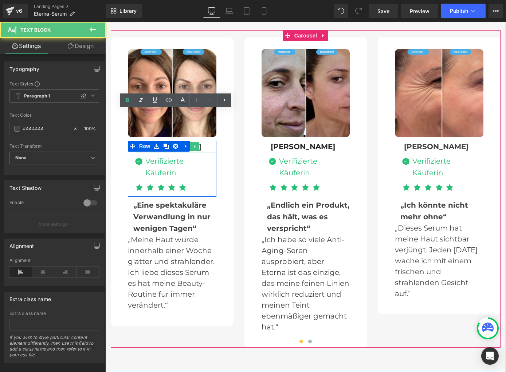
click at [205, 141] on div "[PERSON_NAME]" at bounding box center [175, 147] width 81 height 12
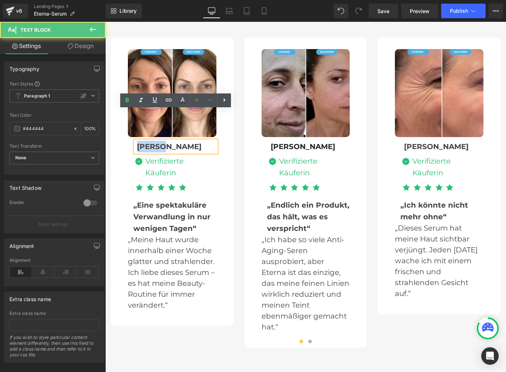
click at [205, 141] on div "[PERSON_NAME]" at bounding box center [175, 147] width 81 height 12
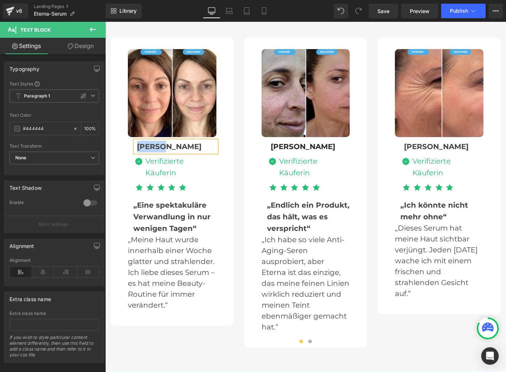
paste div
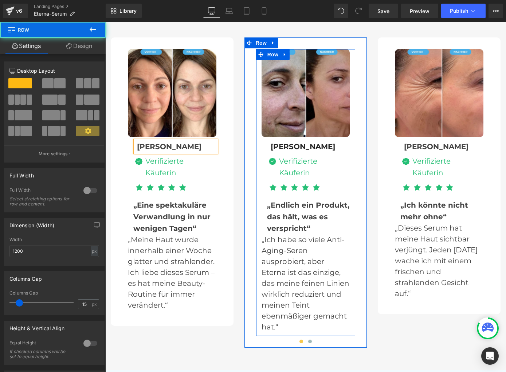
drag, startPoint x: 251, startPoint y: 127, endPoint x: 260, endPoint y: 140, distance: 14.9
click at [260, 143] on div "Image Andrea Text Block Image Verifizierte Käuferin Text Block Icon List Icon I…" at bounding box center [305, 193] width 110 height 288
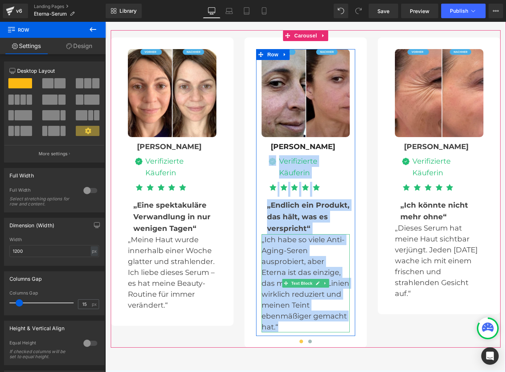
drag, startPoint x: 253, startPoint y: 129, endPoint x: 312, endPoint y: 295, distance: 176.3
click at [312, 295] on div "Image Andrea Text Block Image Verifizierte Käuferin Text Block Icon List Icon I…" at bounding box center [305, 193] width 110 height 288
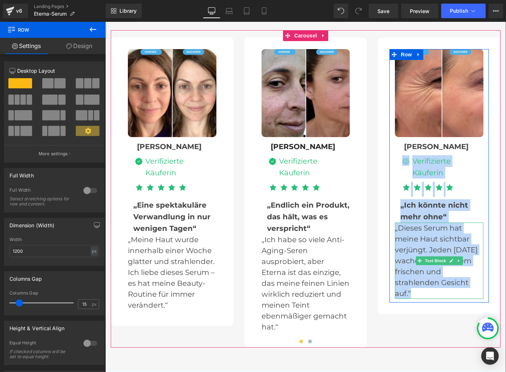
drag, startPoint x: 383, startPoint y: 134, endPoint x: 468, endPoint y: 265, distance: 156.8
click at [468, 265] on div "Image Gabriela Text Block Image Verifizierte Käuferin Text Block Icon List Icon…" at bounding box center [438, 175] width 123 height 277
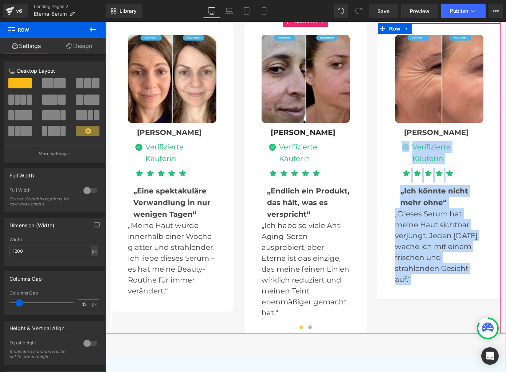
scroll to position [2239, 0]
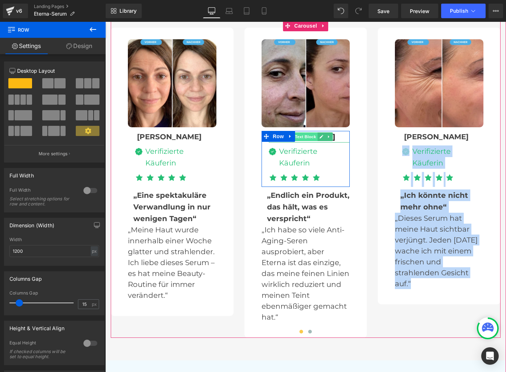
click at [305, 133] on span "Text Block" at bounding box center [305, 137] width 24 height 9
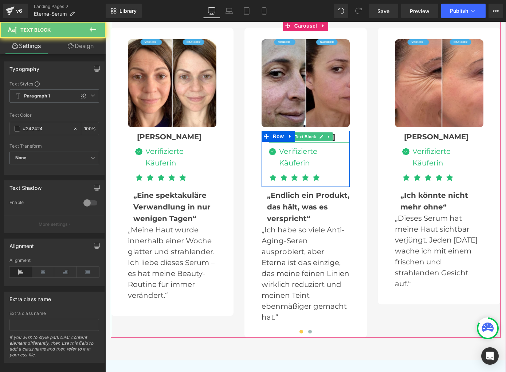
click at [336, 131] on div "[PERSON_NAME]" at bounding box center [309, 137] width 81 height 12
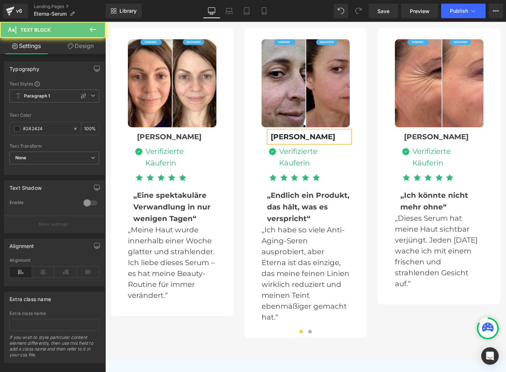
click at [336, 131] on div "[PERSON_NAME]" at bounding box center [309, 137] width 81 height 12
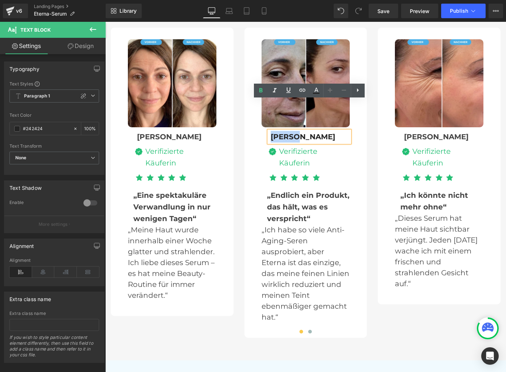
click at [336, 131] on div "[PERSON_NAME]" at bounding box center [309, 137] width 81 height 12
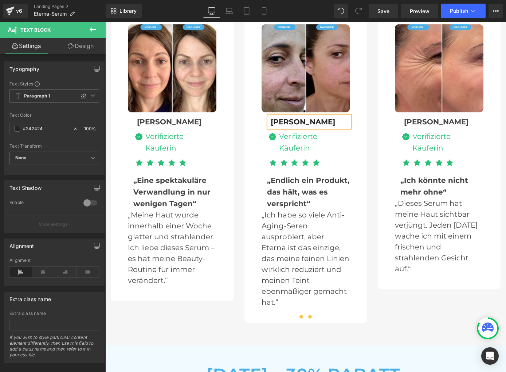
click at [310, 315] on span at bounding box center [310, 317] width 4 height 4
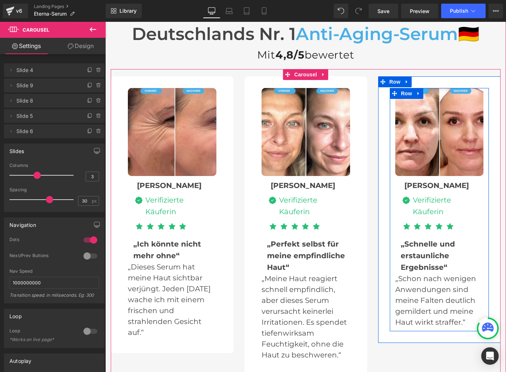
scroll to position [2191, 0]
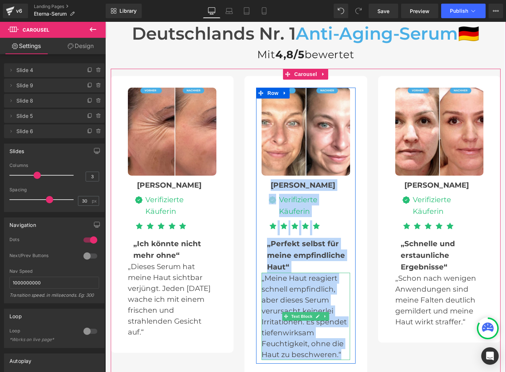
drag, startPoint x: 240, startPoint y: 150, endPoint x: 345, endPoint y: 323, distance: 202.5
click at [345, 323] on div "Image Sabine Text Block Image Verifizierte Käuferin Text Block Icon List Icon I…" at bounding box center [178, 231] width 668 height 311
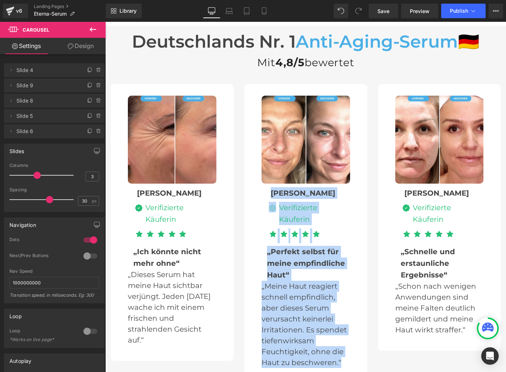
click at [278, 187] on div "Claudia Text Block Image Verifizierte Käuferin Text Block Icon List Icon Icon I…" at bounding box center [305, 215] width 88 height 56
click at [278, 189] on span "Row" at bounding box center [278, 193] width 12 height 9
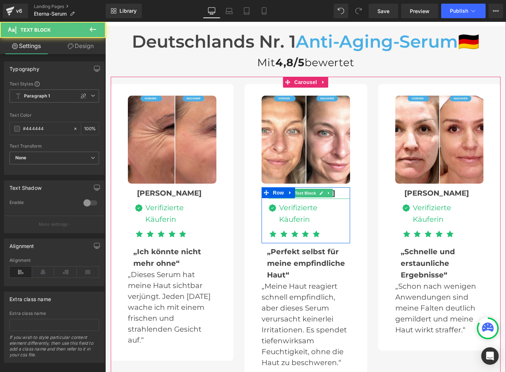
click at [340, 187] on div "[PERSON_NAME]" at bounding box center [309, 193] width 81 height 12
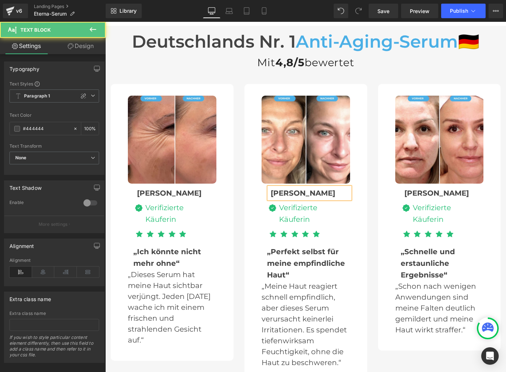
click at [340, 187] on div "[PERSON_NAME]" at bounding box center [309, 193] width 81 height 12
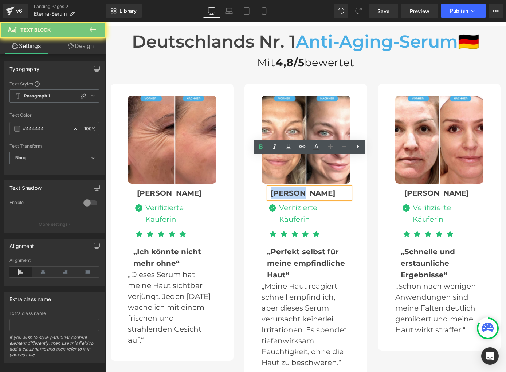
click at [340, 187] on div "[PERSON_NAME]" at bounding box center [309, 193] width 81 height 12
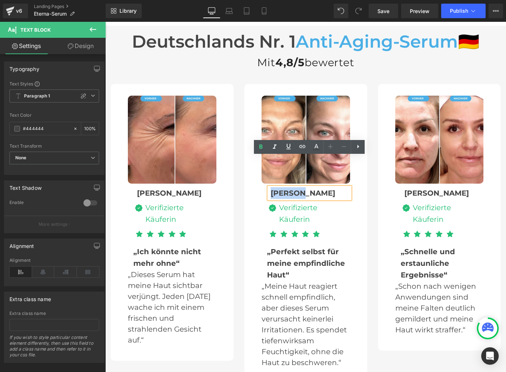
paste div
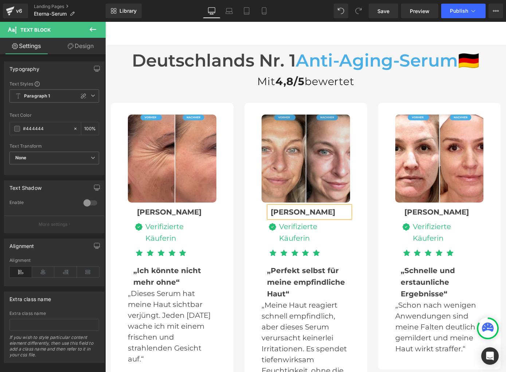
scroll to position [2163, 0]
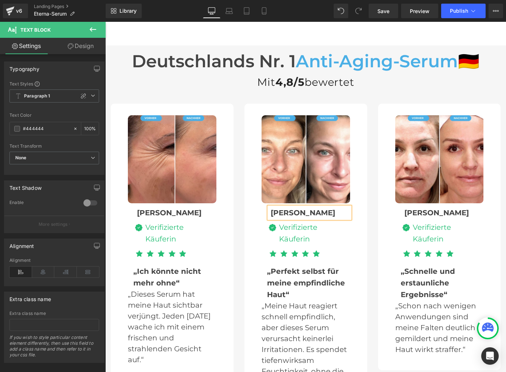
click at [105, 22] on div at bounding box center [105, 22] width 0 height 0
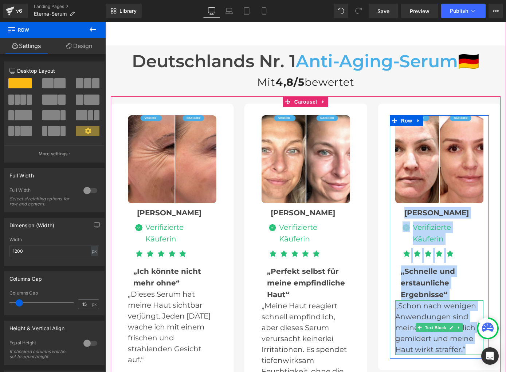
drag, startPoint x: 385, startPoint y: 175, endPoint x: 465, endPoint y: 322, distance: 167.6
click at [465, 322] on div "Image Martina Text Block Image Verifizierte Käuferin Text Block Icon List Icon …" at bounding box center [439, 237] width 110 height 244
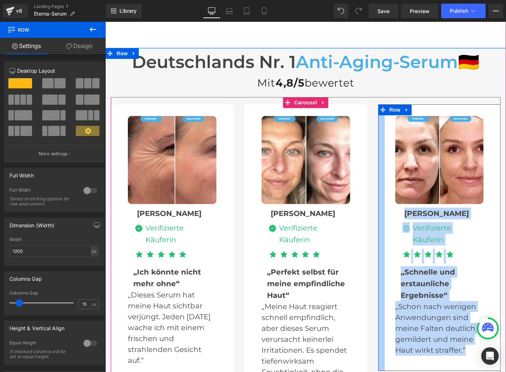
scroll to position [2166, 0]
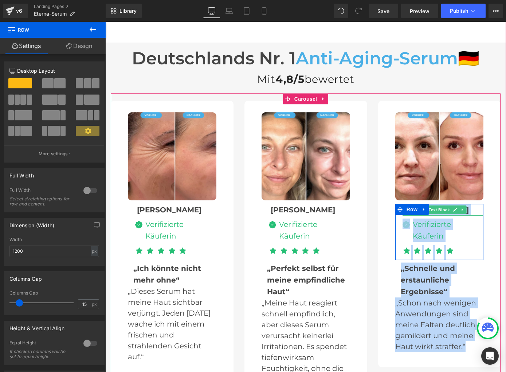
click at [475, 204] on div "[PERSON_NAME]" at bounding box center [442, 210] width 81 height 12
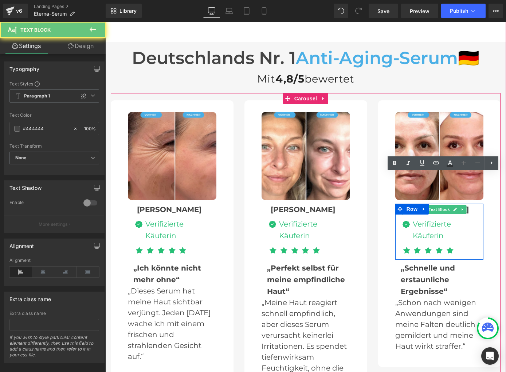
click at [475, 204] on div "[PERSON_NAME]" at bounding box center [442, 210] width 81 height 12
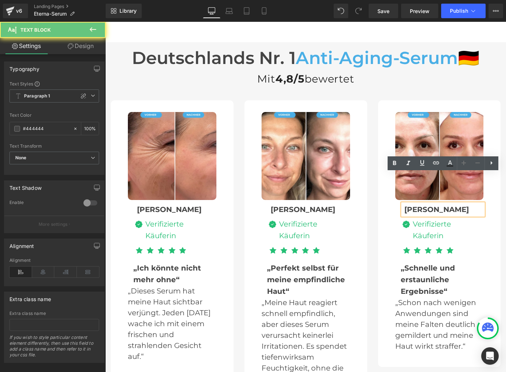
click at [475, 204] on div "[PERSON_NAME]" at bounding box center [442, 210] width 81 height 12
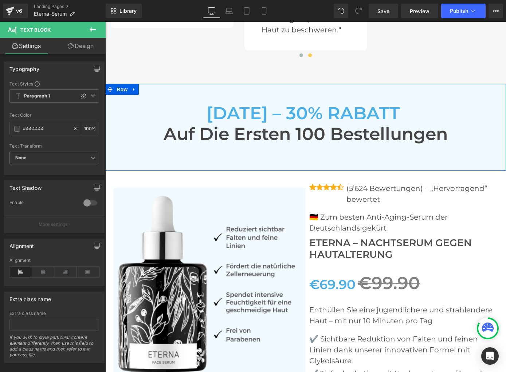
scroll to position [2522, 0]
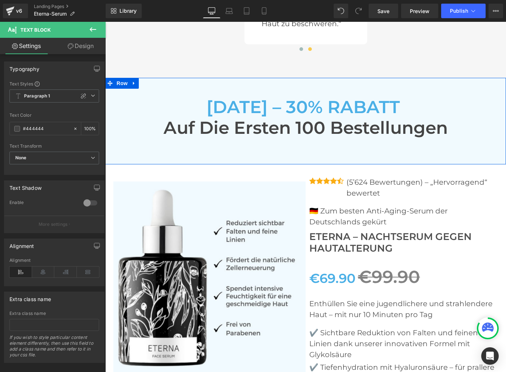
click at [190, 97] on h3 "[DATE] – 30% RABATT" at bounding box center [306, 107] width 390 height 21
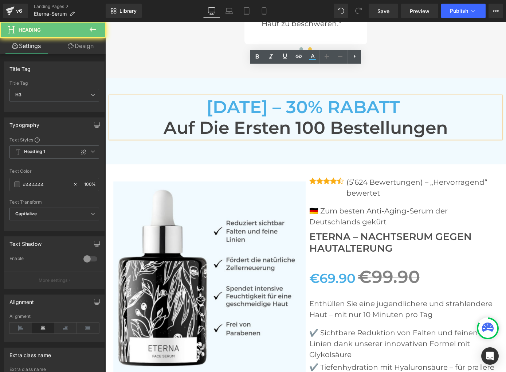
click at [190, 97] on h3 "[DATE] – 30% RABATT" at bounding box center [306, 107] width 390 height 21
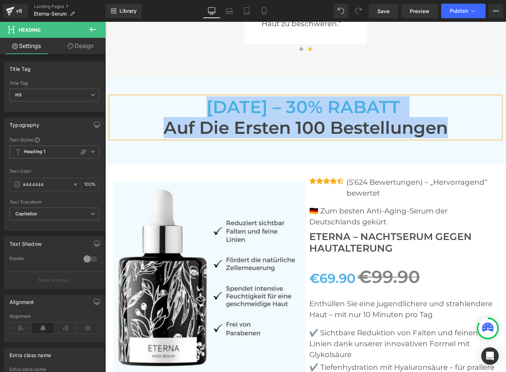
click at [277, 118] on h3 "auf die ersten 100 Bestellungen" at bounding box center [306, 128] width 390 height 21
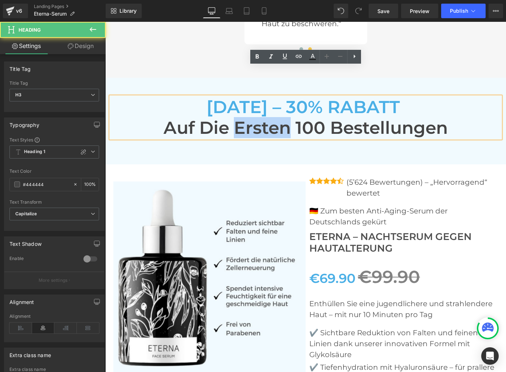
click at [277, 118] on h3 "auf die ersten 100 Bestellungen" at bounding box center [306, 128] width 390 height 21
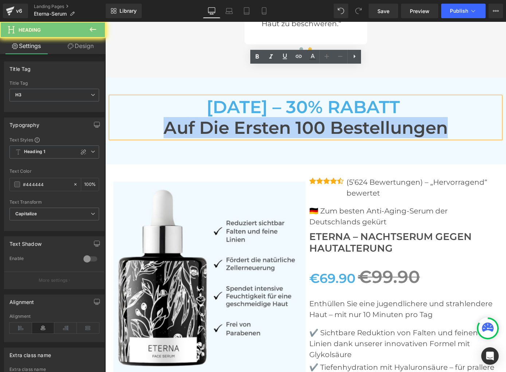
click at [277, 118] on h3 "auf die ersten 100 Bestellungen" at bounding box center [306, 128] width 390 height 21
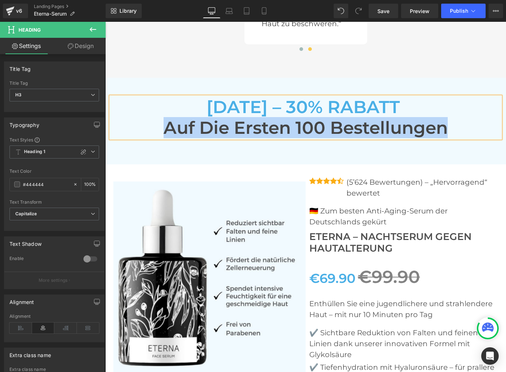
paste div
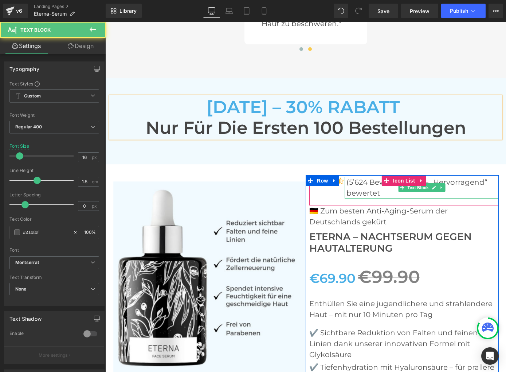
click at [361, 177] on p "(5’624 Bewertungen) – „Hervorragend“ bewertet" at bounding box center [422, 188] width 152 height 22
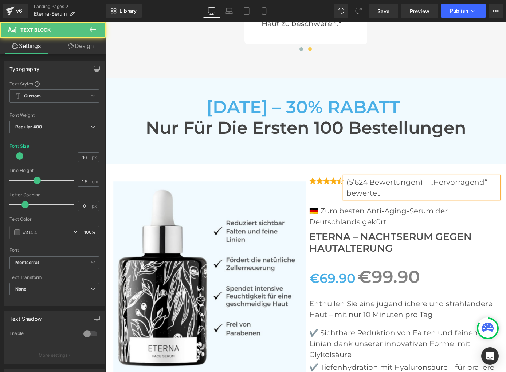
click at [361, 177] on p "(5’624 Bewertungen) – „Hervorragend“ bewertet" at bounding box center [422, 188] width 152 height 22
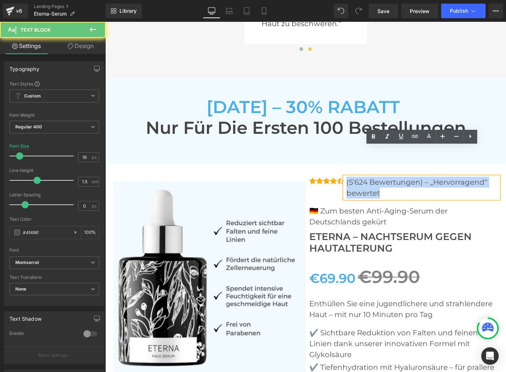
click at [361, 177] on p "(5’624 Bewertungen) – „Hervorragend“ bewertet" at bounding box center [422, 188] width 152 height 22
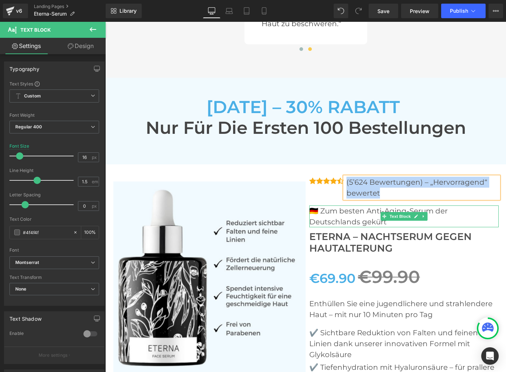
click at [368, 206] on p "🇩🇪 Zum besten Anti-Aging-Serum der Deutschlands gekürt" at bounding box center [403, 217] width 189 height 22
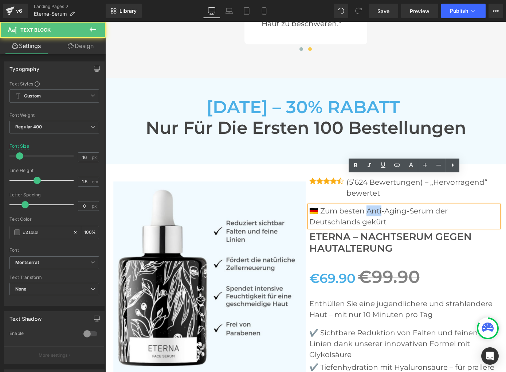
click at [368, 206] on p "🇩🇪 Zum besten Anti-Aging-Serum der Deutschlands gekürt" at bounding box center [403, 217] width 189 height 22
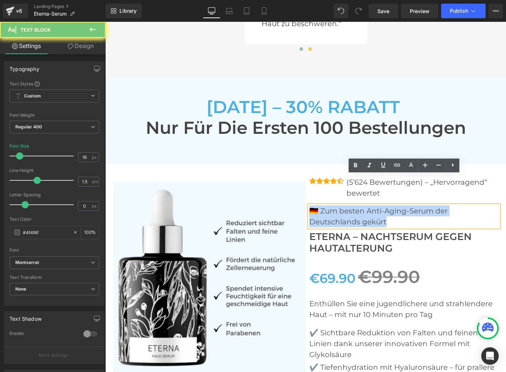
click at [368, 206] on p "🇩🇪 Zum besten Anti-Aging-Serum der Deutschlands gekürt" at bounding box center [403, 217] width 189 height 22
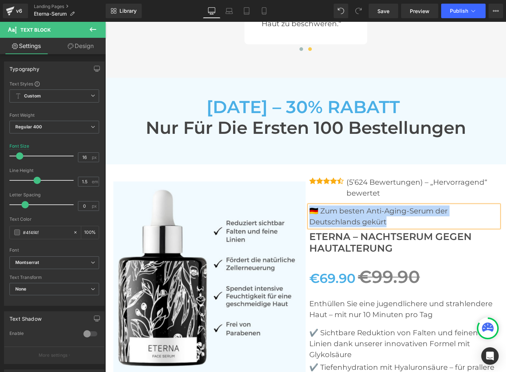
scroll to position [2522, 0]
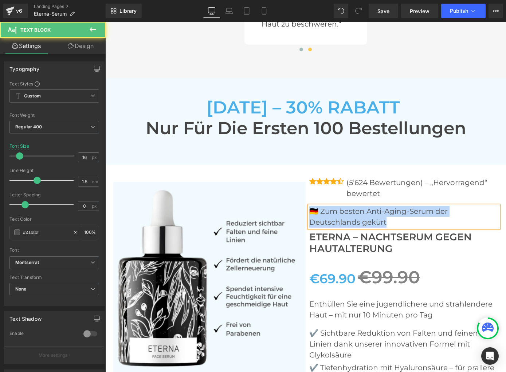
click at [336, 206] on p "🇩🇪 Zum besten Anti-Aging-Serum der Deutschlands gekürt" at bounding box center [403, 217] width 189 height 22
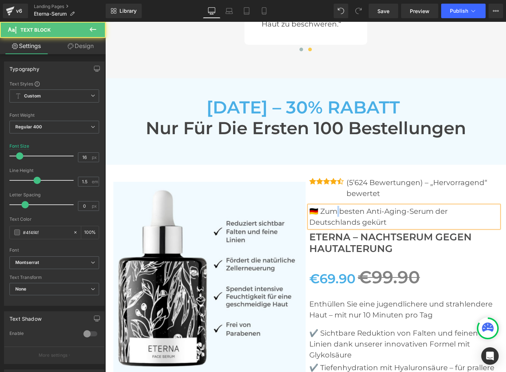
click at [336, 206] on p "🇩🇪 Zum besten Anti-Aging-Serum der Deutschlands gekürt" at bounding box center [403, 217] width 189 height 22
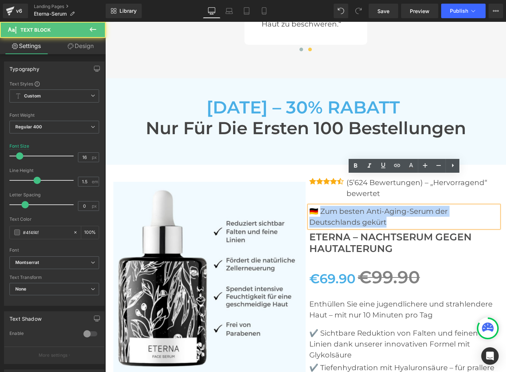
drag, startPoint x: 318, startPoint y: 182, endPoint x: 336, endPoint y: 198, distance: 24.0
click at [336, 206] on div "🇩🇪 Zum besten Anti-Aging-Serum der Deutschlands gekürt" at bounding box center [403, 217] width 189 height 22
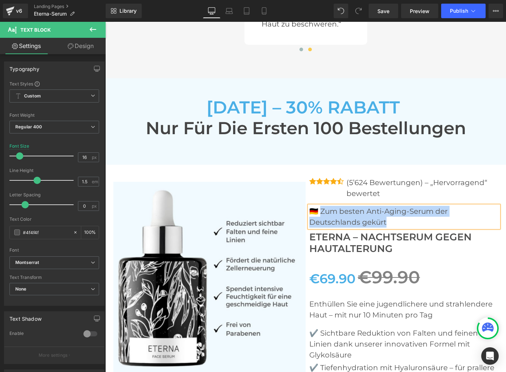
paste div
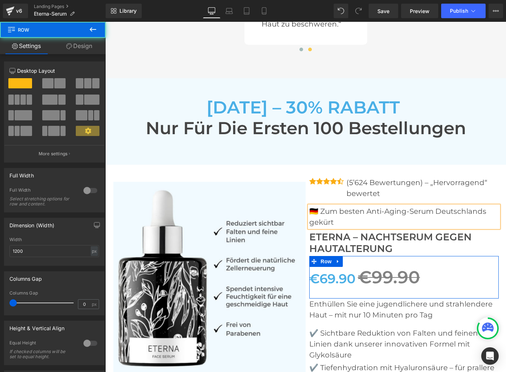
click at [458, 256] on div "€69.90 €99.90 (P) Price Row" at bounding box center [403, 277] width 189 height 43
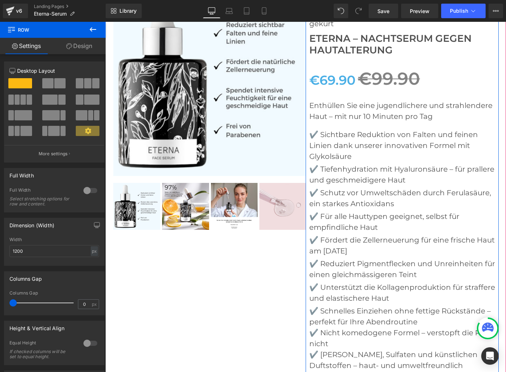
scroll to position [2734, 0]
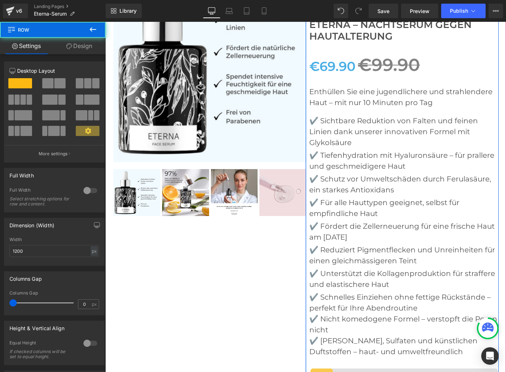
click at [305, 57] on div at bounding box center [305, 237] width 400 height 570
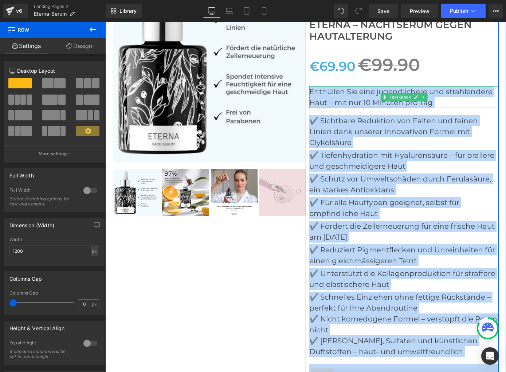
drag, startPoint x: 307, startPoint y: 55, endPoint x: 311, endPoint y: 58, distance: 4.7
click at [311, 58] on div "Icon Icon Icon Icon Icon Icon List Hoz (5’624 Bewertungen) – „Hervorragend“ bew…" at bounding box center [401, 240] width 193 height 555
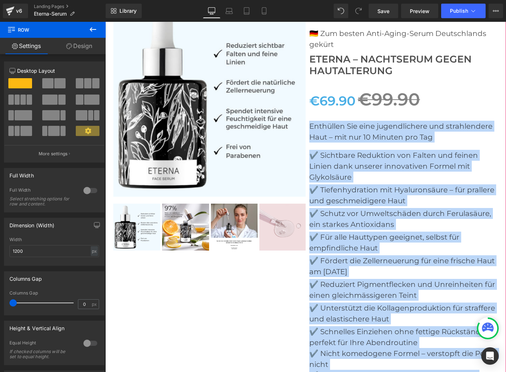
scroll to position [2676, 0]
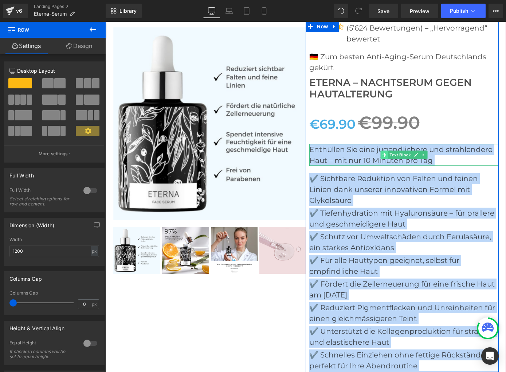
click at [384, 151] on span at bounding box center [384, 155] width 8 height 9
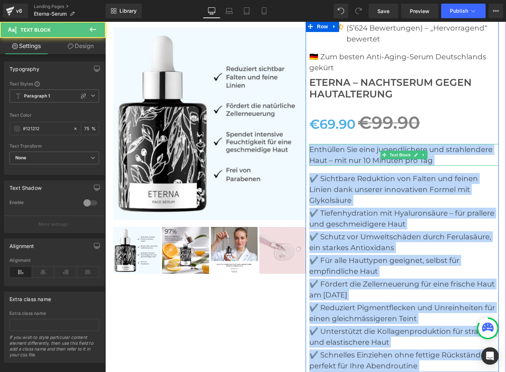
click at [356, 144] on p "Enthüllen Sie eine jugendlichere und strahlendere Haut – mit nur 10 Minuten pro…" at bounding box center [403, 155] width 189 height 22
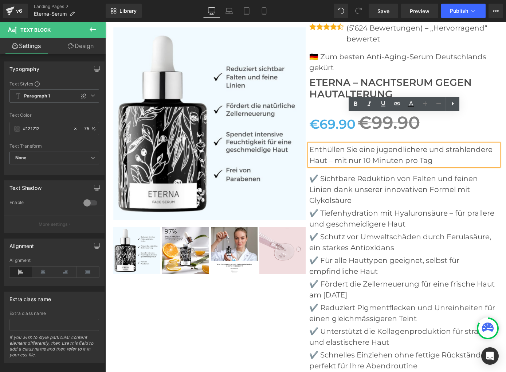
click at [340, 144] on p "Enthüllen Sie eine jugendlichere und strahlendere Haut – mit nur 10 Minuten pro…" at bounding box center [403, 155] width 189 height 22
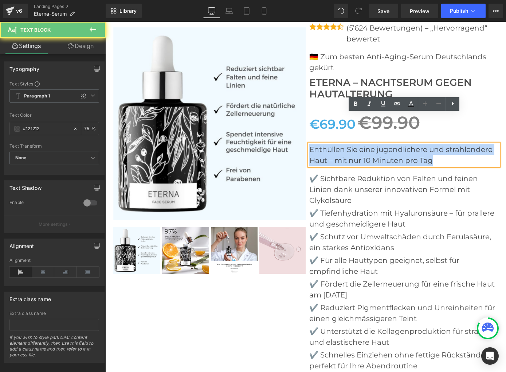
click at [340, 144] on p "Enthüllen Sie eine jugendlichere und strahlendere Haut – mit nur 10 Minuten pro…" at bounding box center [403, 155] width 189 height 22
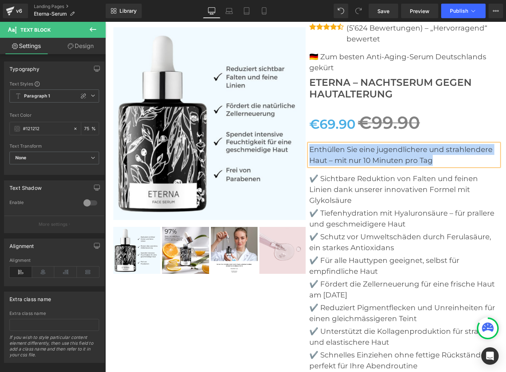
paste div
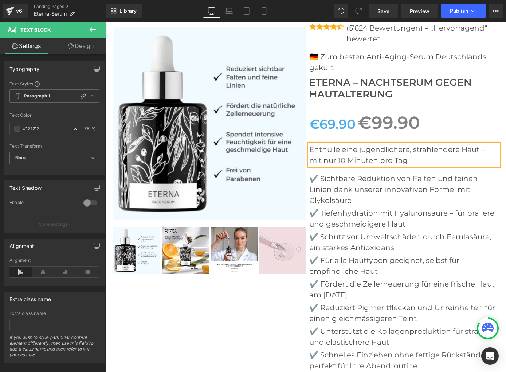
click at [344, 173] on p "✔️ Sichtbare Reduktion von Falten und feinen Linien dank unserer innovativen Fo…" at bounding box center [403, 189] width 189 height 33
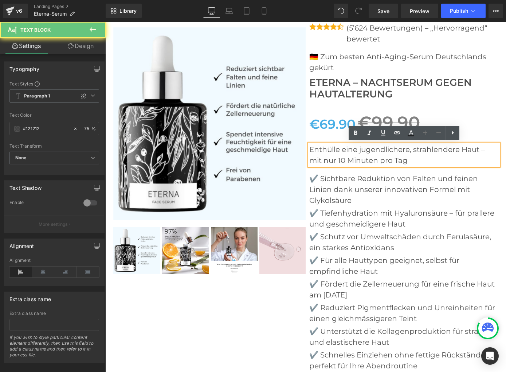
click at [344, 173] on p "✔️ Sichtbare Reduktion von Falten und feinen Linien dank unserer innovativen Fo…" at bounding box center [403, 189] width 189 height 33
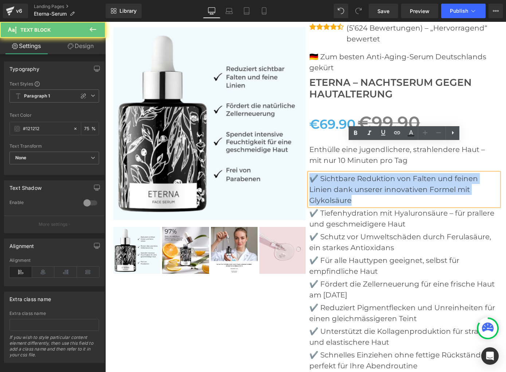
click at [344, 173] on p "✔️ Sichtbare Reduktion von Falten und feinen Linien dank unserer innovativen Fo…" at bounding box center [403, 189] width 189 height 33
click at [316, 173] on p "✔️ Sichtbare Reduktion von Falten und feinen Linien dank unserer innovativen Fo…" at bounding box center [403, 189] width 189 height 33
click at [320, 173] on p "✔️ Sichtbare Reduktion von Falten und feinen Linien dank unserer innovativen Fo…" at bounding box center [403, 189] width 189 height 33
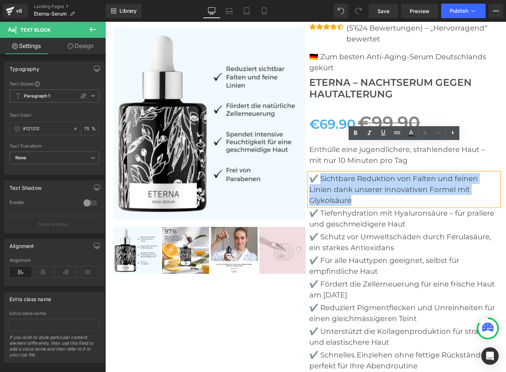
drag, startPoint x: 319, startPoint y: 148, endPoint x: 354, endPoint y: 169, distance: 40.6
click at [354, 173] on p "✔️ Sichtbare Reduktion von Falten und feinen Linien dank unserer innovativen Fo…" at bounding box center [403, 189] width 189 height 33
paste div
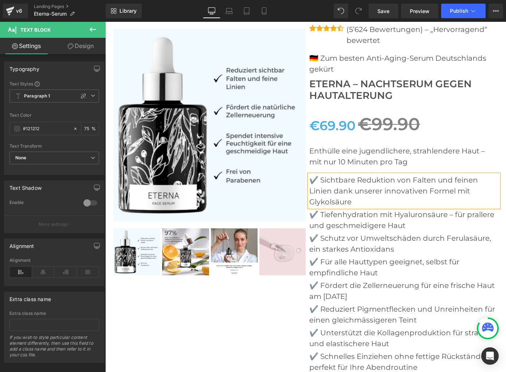
scroll to position [2676, 0]
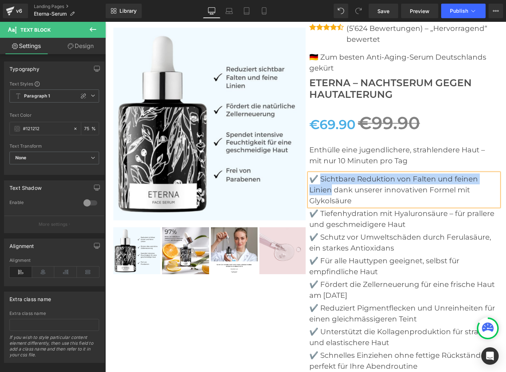
drag, startPoint x: 319, startPoint y: 150, endPoint x: 331, endPoint y: 159, distance: 15.0
click at [331, 174] on p "✔️ Sichtbare Reduktion von Falten und feinen Linien dank unserer innovativen Fo…" at bounding box center [403, 190] width 189 height 33
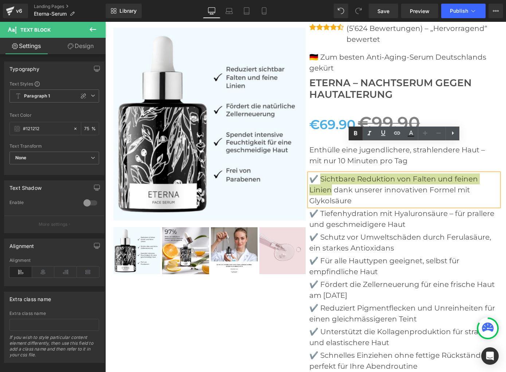
click at [355, 133] on icon at bounding box center [355, 133] width 9 height 9
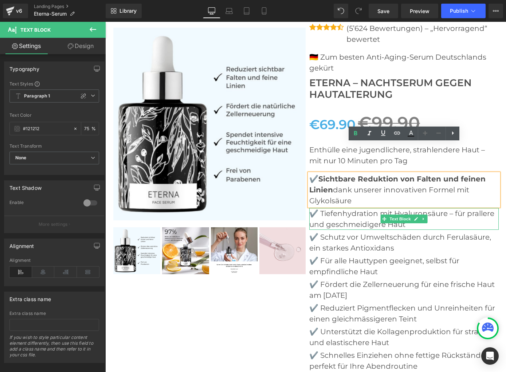
click at [322, 208] on p "✔️ Tiefenhydration mit Hyaluronsäure – für prallere und geschmeidigere Haut" at bounding box center [403, 219] width 189 height 22
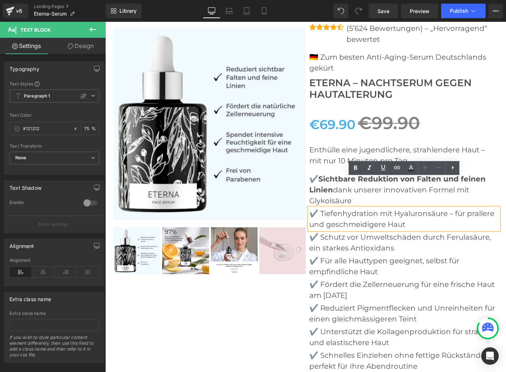
scroll to position [2675, 0]
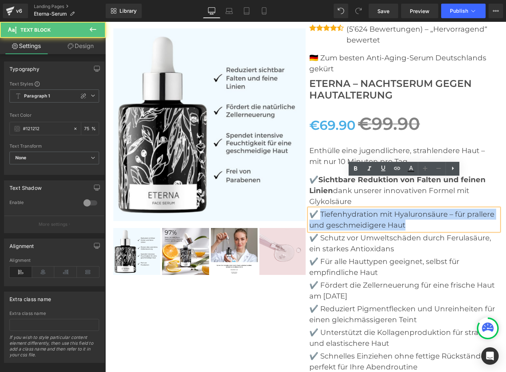
drag, startPoint x: 320, startPoint y: 183, endPoint x: 411, endPoint y: 193, distance: 91.6
click at [411, 209] on p "✔️ Tiefenhydration mit Hyaluronsäure – für prallere und geschmeidigere Haut" at bounding box center [403, 220] width 189 height 22
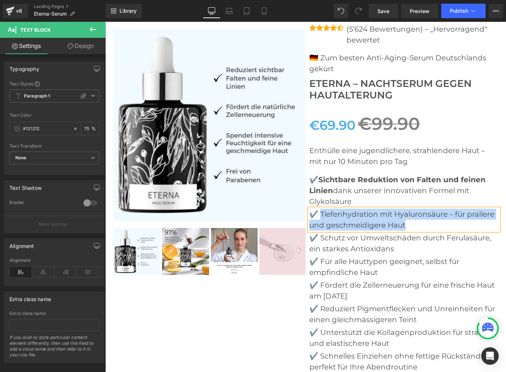
paste div
drag, startPoint x: 319, startPoint y: 183, endPoint x: 444, endPoint y: 185, distance: 125.3
click at [444, 209] on p "✔️ Tiefenhydration mit Hyaluronsäure – für prallere und geschmeidigere Haut" at bounding box center [403, 220] width 189 height 22
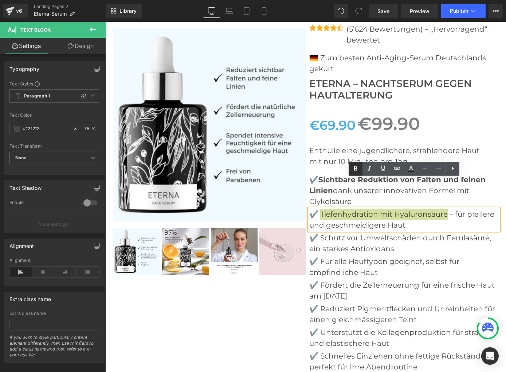
click at [353, 171] on icon at bounding box center [355, 169] width 9 height 9
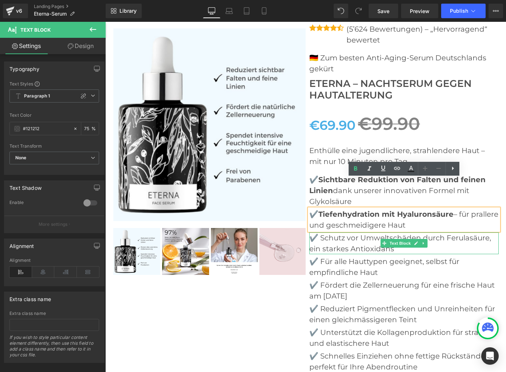
click at [324, 233] on p "✔️ Schutz vor Umweltschäden durch Ferulasäure, ein starkes Antioxidans" at bounding box center [403, 244] width 189 height 22
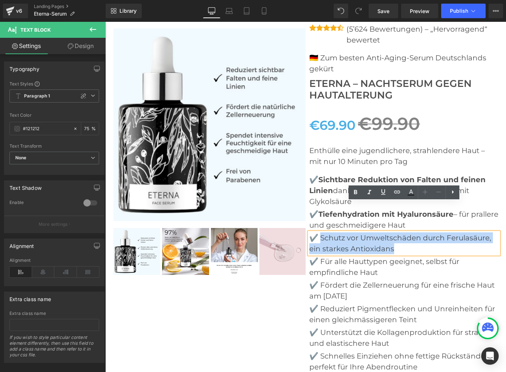
drag, startPoint x: 319, startPoint y: 208, endPoint x: 396, endPoint y: 216, distance: 76.9
click at [396, 233] on p "✔️ Schutz vor Umweltschäden durch Ferulasäure, ein starkes Antioxidans" at bounding box center [403, 244] width 189 height 22
paste div
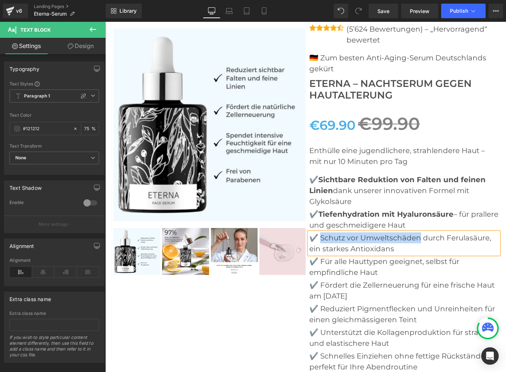
drag, startPoint x: 319, startPoint y: 207, endPoint x: 416, endPoint y: 207, distance: 97.9
click at [416, 233] on p "✔️ Schutz vor Umweltschäden durch Ferulasäure, ein starkes Antioxidans" at bounding box center [403, 244] width 189 height 22
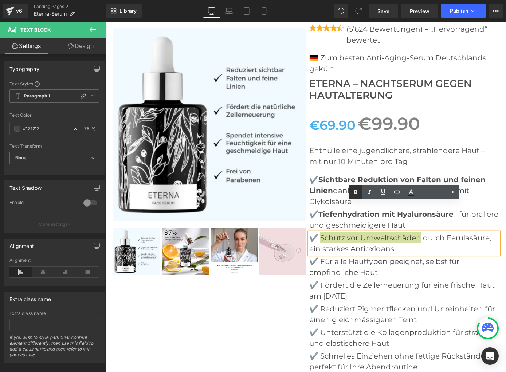
click at [357, 196] on icon at bounding box center [355, 192] width 9 height 9
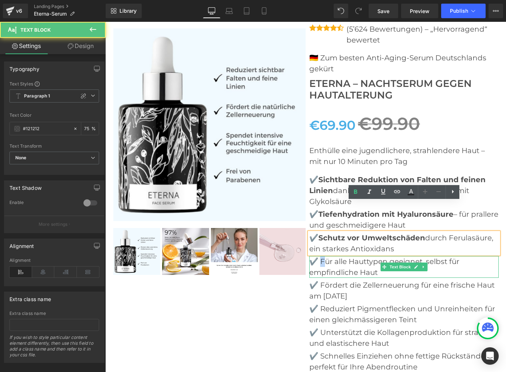
scroll to position [2676, 0]
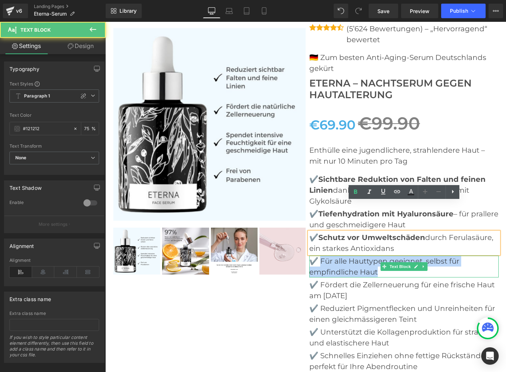
drag, startPoint x: 325, startPoint y: 232, endPoint x: 378, endPoint y: 239, distance: 53.6
click at [378, 256] on p "✔️ Für alle Hauttypen geeignet, selbst für empfindliche Haut" at bounding box center [403, 267] width 189 height 22
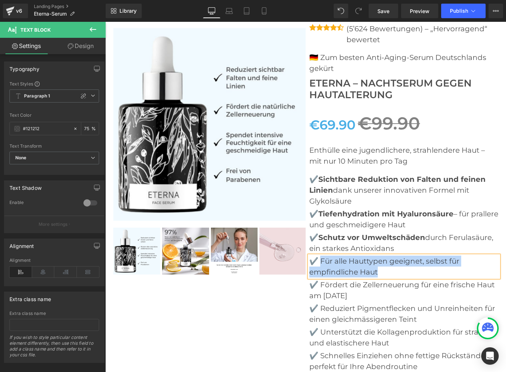
paste div
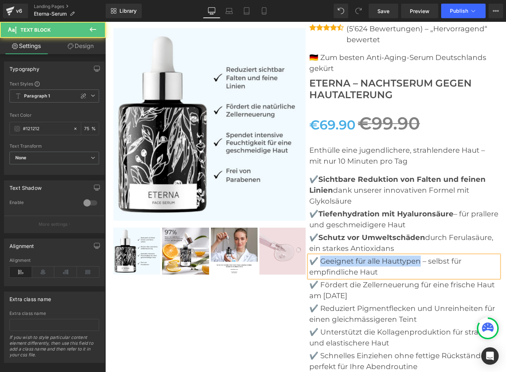
drag, startPoint x: 320, startPoint y: 231, endPoint x: 419, endPoint y: 231, distance: 99.4
click at [419, 256] on p "✔️ Geeignet für alle Hauttypen – selbst für empfindliche Haut" at bounding box center [403, 267] width 189 height 22
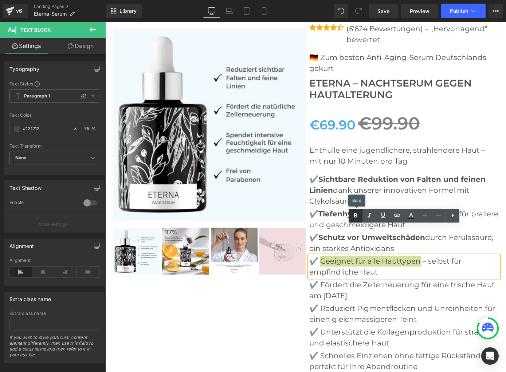
click at [353, 220] on icon at bounding box center [355, 215] width 9 height 9
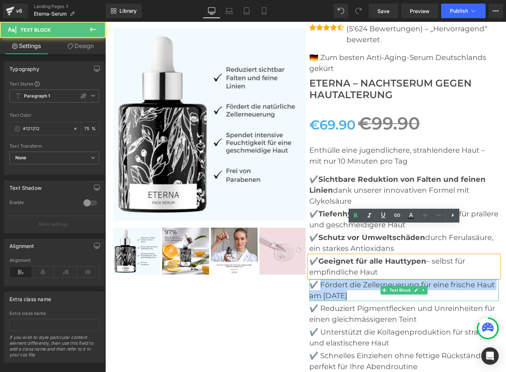
drag, startPoint x: 319, startPoint y: 254, endPoint x: 356, endPoint y: 265, distance: 38.0
click at [356, 280] on p "✔️ Fördert die Zellerneuerung für eine frische Haut am [DATE]" at bounding box center [403, 291] width 189 height 22
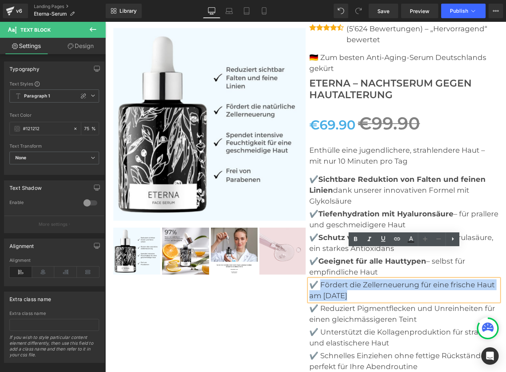
paste div
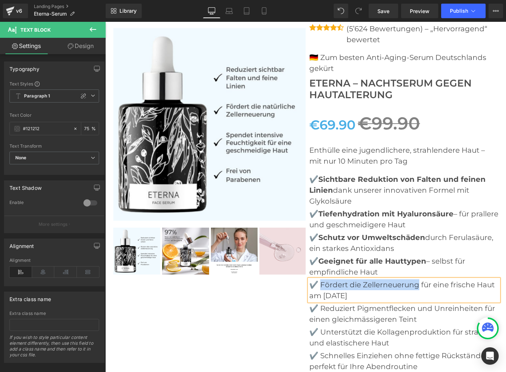
drag, startPoint x: 319, startPoint y: 254, endPoint x: 415, endPoint y: 256, distance: 95.8
click at [416, 280] on p "✔️ Fördert die Zellerneuerung für eine frische Haut am [DATE]" at bounding box center [403, 291] width 189 height 22
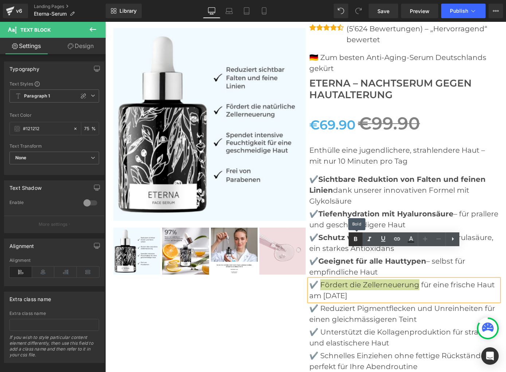
click at [360, 240] on link at bounding box center [355, 240] width 14 height 14
click at [330, 303] on p "✔️ Reduziert Pigmentflecken und Unreinheiten für einen gleichmässigeren Teint" at bounding box center [403, 314] width 189 height 22
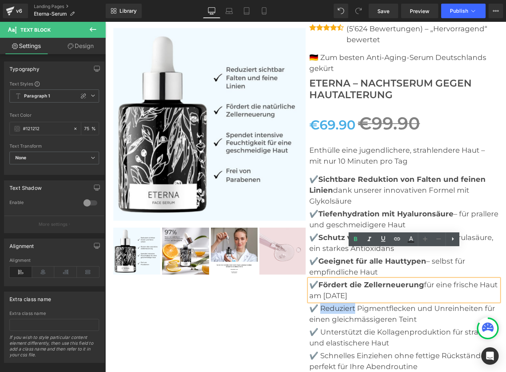
click at [330, 303] on p "✔️ Reduziert Pigmentflecken und Unreinheiten für einen gleichmässigeren Teint" at bounding box center [403, 314] width 189 height 22
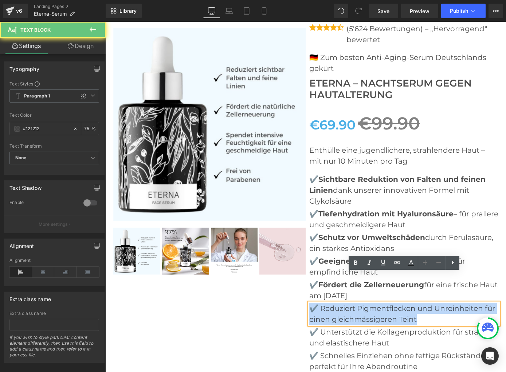
click at [329, 303] on p "✔️ Reduziert Pigmentflecken und Unreinheiten für einen gleichmässigeren Teint" at bounding box center [403, 314] width 189 height 22
click at [328, 303] on p "✔️ Reduziert Pigmentflecken und Unreinheiten für einen gleichmässigeren Teint" at bounding box center [403, 314] width 189 height 22
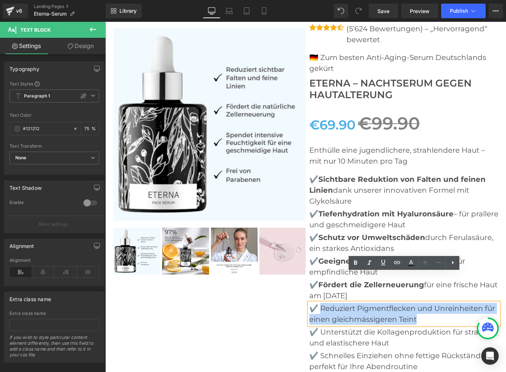
drag, startPoint x: 317, startPoint y: 277, endPoint x: 424, endPoint y: 291, distance: 107.1
click at [424, 303] on p "✔️ Reduziert Pigmentflecken und Unreinheiten für einen gleichmässigeren Teint" at bounding box center [403, 314] width 189 height 22
paste div
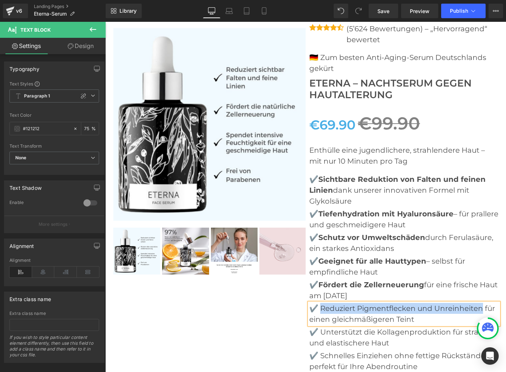
drag, startPoint x: 319, startPoint y: 278, endPoint x: 480, endPoint y: 282, distance: 160.6
click at [480, 303] on p "✔️ Reduziert Pigmentflecken und Unreinheiten für einen gleichmäßigeren Teint" at bounding box center [403, 314] width 189 height 22
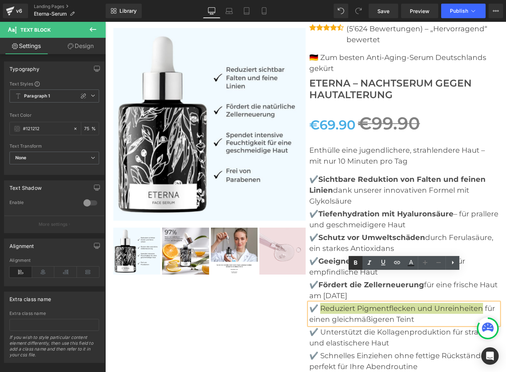
click at [358, 265] on icon at bounding box center [355, 263] width 9 height 9
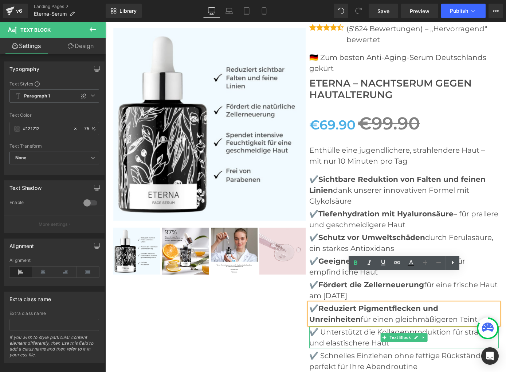
click at [340, 327] on p "✔️ Unterstützt die Kollagenproduktion für straffere und elastischere Haut" at bounding box center [403, 338] width 189 height 22
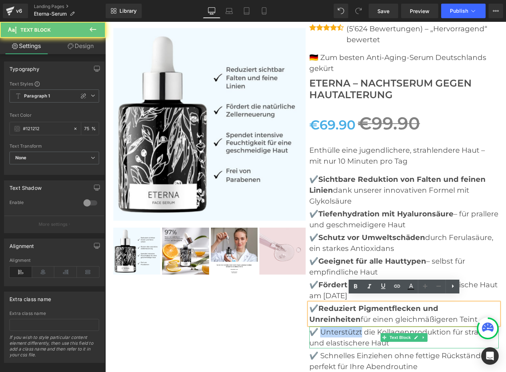
click at [340, 327] on p "✔️ Unterstützt die Kollagenproduktion für straffere und elastischere Haut" at bounding box center [403, 338] width 189 height 22
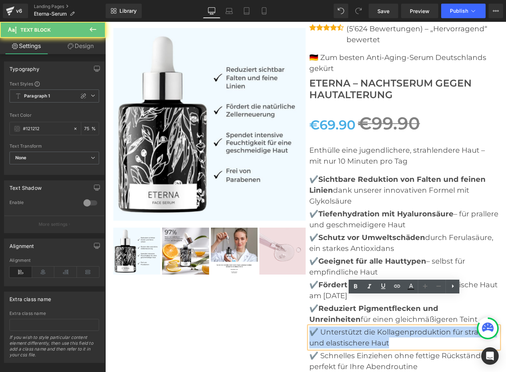
click at [340, 327] on p "✔️ Unterstützt die Kollagenproduktion für straffere und elastischere Haut" at bounding box center [403, 338] width 189 height 22
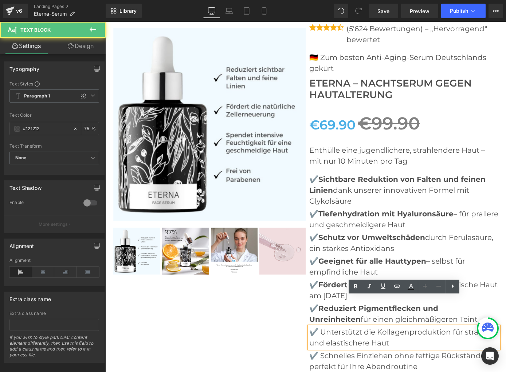
click at [323, 327] on p "✔️ Unterstützt die Kollagenproduktion für straffere und elastischere Haut" at bounding box center [403, 338] width 189 height 22
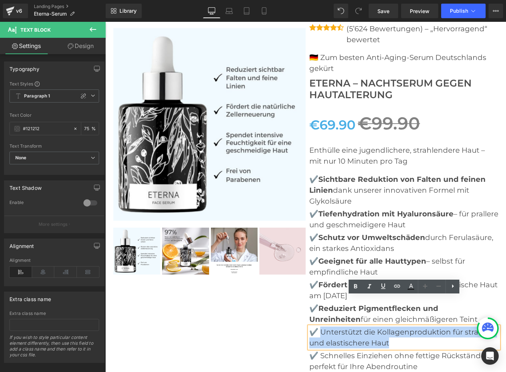
drag, startPoint x: 319, startPoint y: 302, endPoint x: 390, endPoint y: 311, distance: 72.0
click at [390, 327] on p "✔️ Unterstützt die Kollagenproduktion für straffere und elastischere Haut" at bounding box center [403, 338] width 189 height 22
paste div
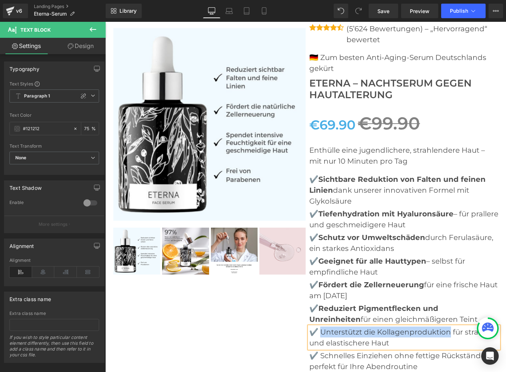
drag, startPoint x: 319, startPoint y: 303, endPoint x: 448, endPoint y: 304, distance: 128.5
click at [448, 327] on p "✔️ Unterstützt die Kollagenproduktion für straffere und elastischere Haut" at bounding box center [403, 338] width 189 height 22
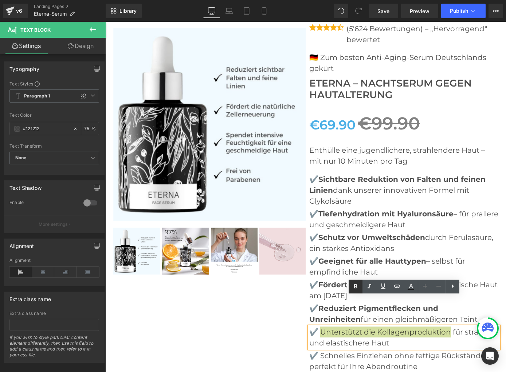
click at [357, 287] on icon at bounding box center [355, 286] width 9 height 9
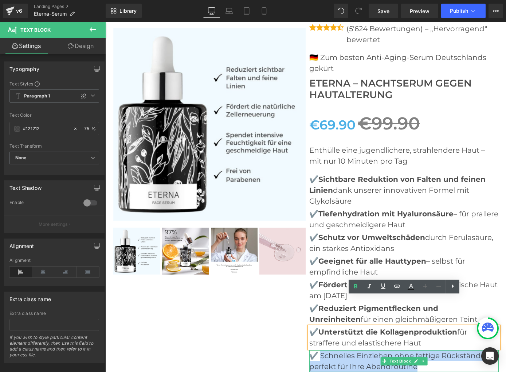
drag, startPoint x: 320, startPoint y: 325, endPoint x: 431, endPoint y: 336, distance: 111.9
click at [431, 351] on p "✔️ Schnelles Einziehen ohne fettige Rückstände – perfekt für Ihre Abendroutine" at bounding box center [403, 362] width 189 height 22
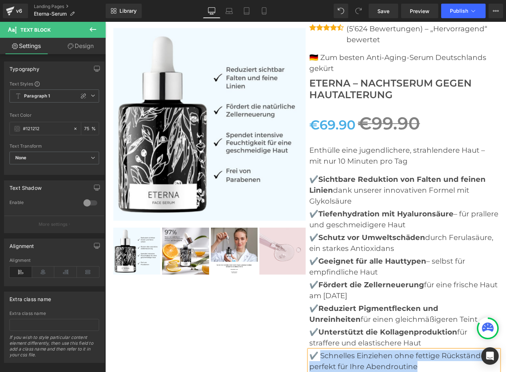
paste div
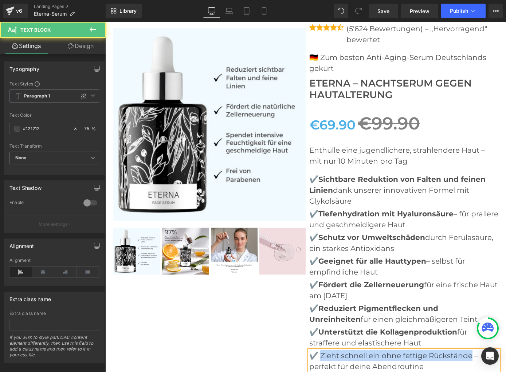
drag, startPoint x: 331, startPoint y: 326, endPoint x: 468, endPoint y: 327, distance: 136.9
click at [468, 351] on p "✔️ Zieht schnell ein ohne fettige Rückstände – perfekt für deine Abendroutine" at bounding box center [403, 362] width 189 height 22
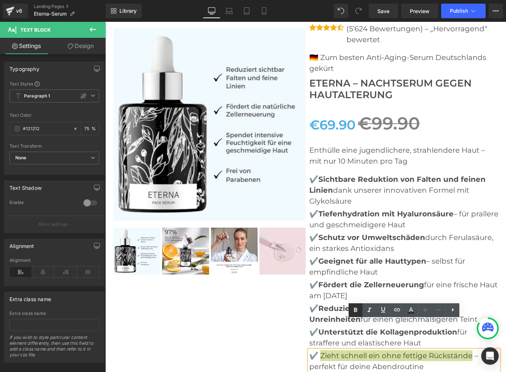
click at [358, 312] on icon at bounding box center [355, 310] width 9 height 9
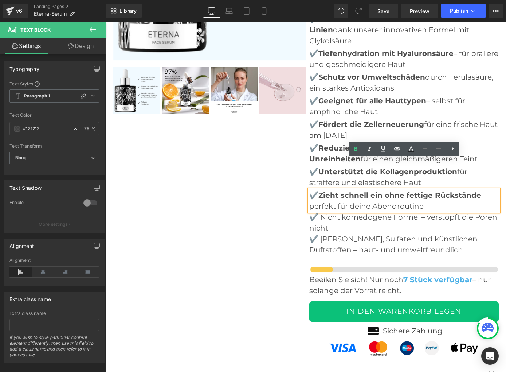
scroll to position [2838, 0]
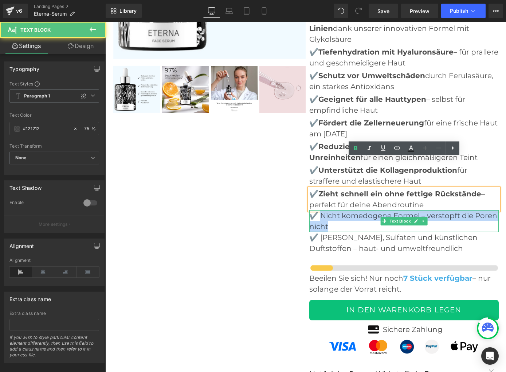
drag, startPoint x: 319, startPoint y: 186, endPoint x: 330, endPoint y: 197, distance: 15.7
click at [330, 210] on p "✔️ Nicht komedogene Formel – verstopft die Poren nicht" at bounding box center [403, 221] width 189 height 22
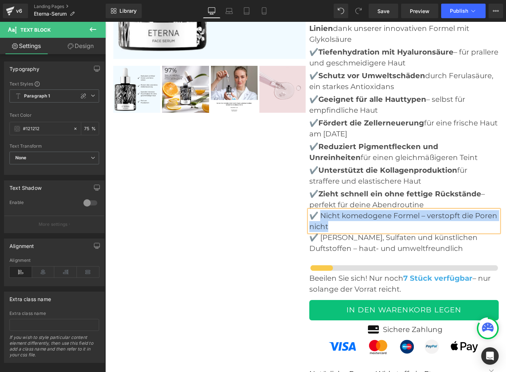
paste div
drag, startPoint x: 319, startPoint y: 186, endPoint x: 417, endPoint y: 187, distance: 97.6
click at [417, 210] on p "✔️ Nicht komedogene Formel – verstopft die Poren nicht" at bounding box center [403, 221] width 189 height 22
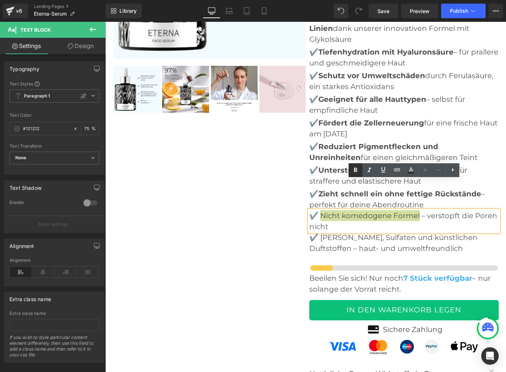
click at [357, 170] on icon at bounding box center [355, 170] width 9 height 9
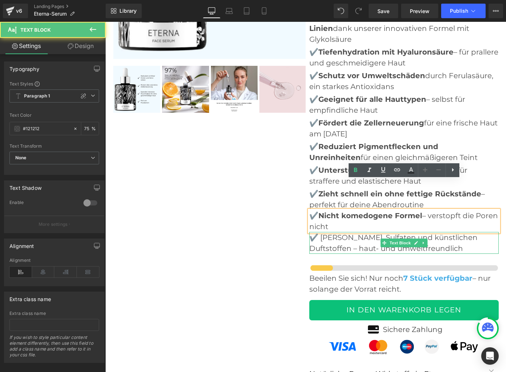
drag, startPoint x: 320, startPoint y: 208, endPoint x: 466, endPoint y: 217, distance: 147.0
click at [466, 232] on p "✔️ [PERSON_NAME], Sulfaten und künstlichen Duftstoffen – haut- und umweltfreund…" at bounding box center [403, 243] width 189 height 22
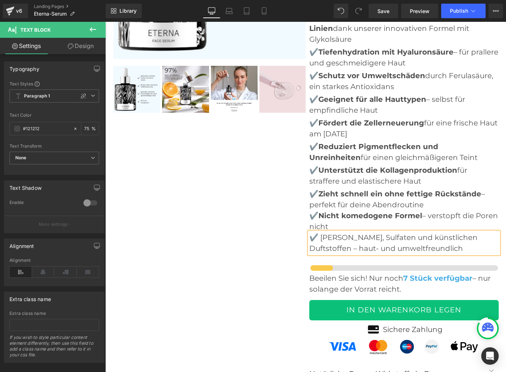
paste div
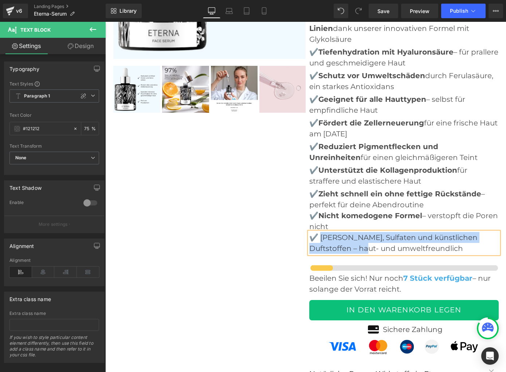
drag, startPoint x: 319, startPoint y: 207, endPoint x: 350, endPoint y: 217, distance: 32.7
click at [350, 232] on p "✔️ [PERSON_NAME], Sulfaten und künstlichen Duftstoffen – haut- und umweltfreund…" at bounding box center [403, 243] width 189 height 22
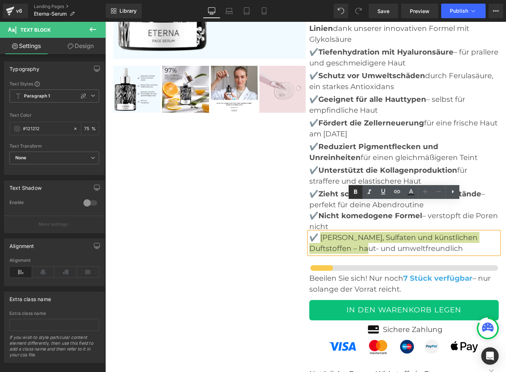
click at [359, 194] on icon at bounding box center [355, 192] width 9 height 9
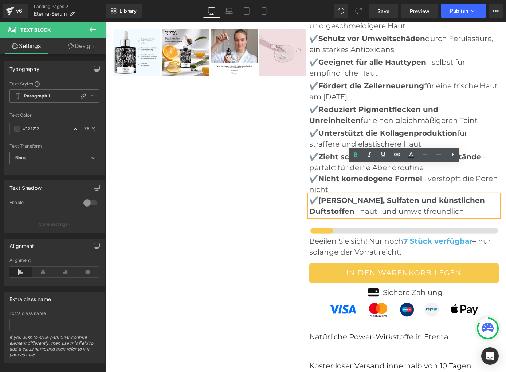
scroll to position [2878, 0]
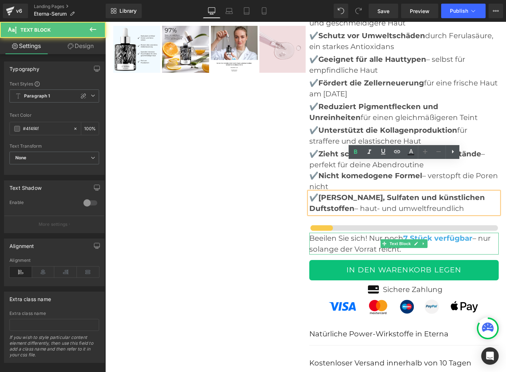
drag, startPoint x: 311, startPoint y: 208, endPoint x: 398, endPoint y: 219, distance: 88.0
click at [398, 233] on p "Beeilen Sie sich! Nur noch 7 Stück verfügbar – nur solange der Vorrat reicht." at bounding box center [403, 244] width 189 height 22
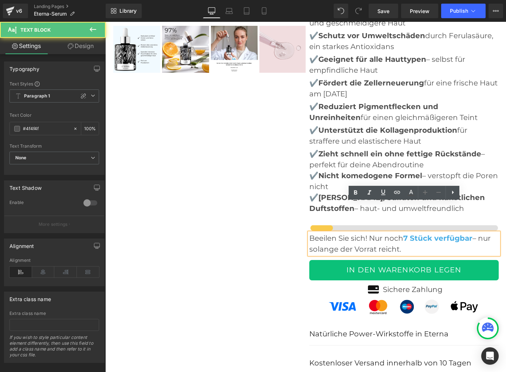
click at [402, 233] on p "Beeilen Sie sich! Nur noch 7 Stück verfügbar – nur solange der Vorrat reicht." at bounding box center [403, 244] width 189 height 22
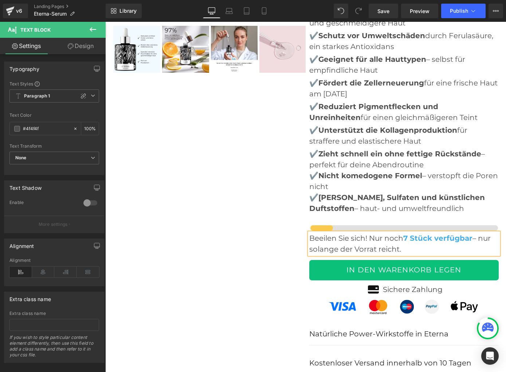
scroll to position [2878, 0]
click at [317, 233] on p "Beeilen Sie sich! Nur noch 7 Stück verfügbar – nur solange der Vorrat reicht." at bounding box center [403, 244] width 189 height 22
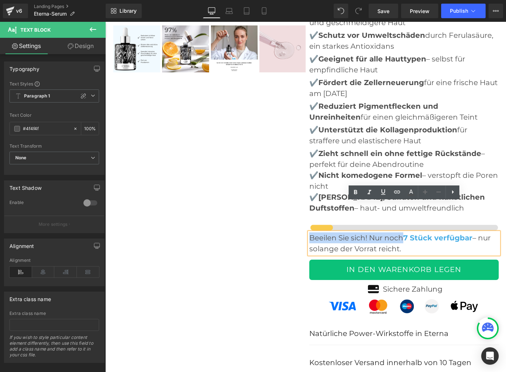
drag, startPoint x: 311, startPoint y: 209, endPoint x: 402, endPoint y: 207, distance: 91.0
click at [402, 233] on p "Beeilen Sie sich! Nur noch 7 Stück verfügbar – nur solange der Vorrat reicht." at bounding box center [403, 244] width 189 height 22
paste div
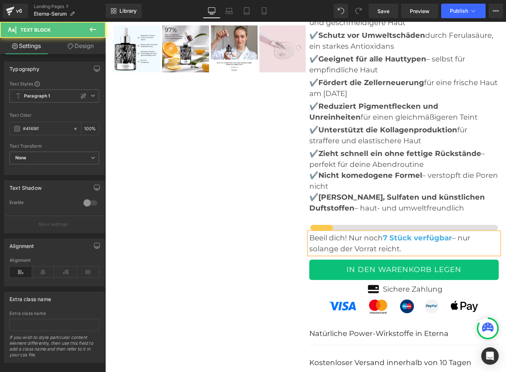
drag, startPoint x: 460, startPoint y: 208, endPoint x: 460, endPoint y: 215, distance: 6.9
click at [460, 233] on p "Beeil dich! Nur noch 7 Stück verfügbar – nur solange der Vorrat reicht." at bounding box center [403, 244] width 189 height 22
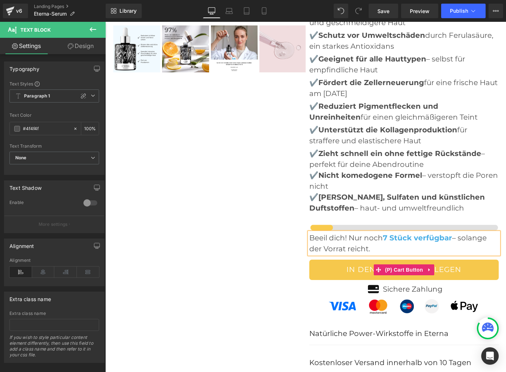
click at [335, 260] on button "IN DEN WARENKORB LEGEN" at bounding box center [403, 270] width 189 height 20
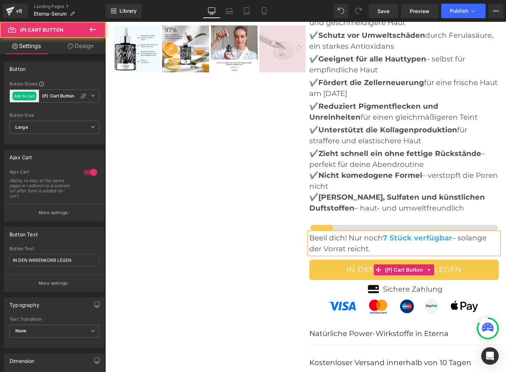
click at [335, 260] on button "IN DEN WARENKORB LEGEN" at bounding box center [403, 270] width 189 height 20
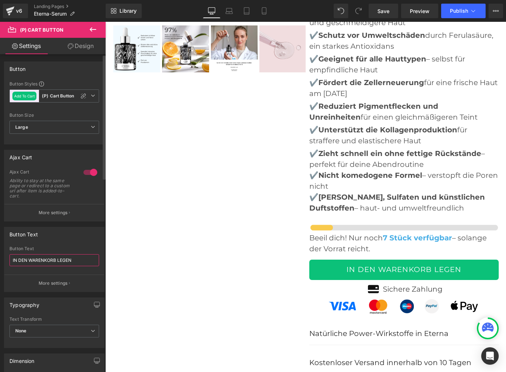
click at [55, 260] on input "IN DEN WARENKORB LEGEN" at bounding box center [54, 260] width 90 height 12
click at [55, 259] on input "IN DEN WARENKORB LEGEN" at bounding box center [54, 260] width 90 height 12
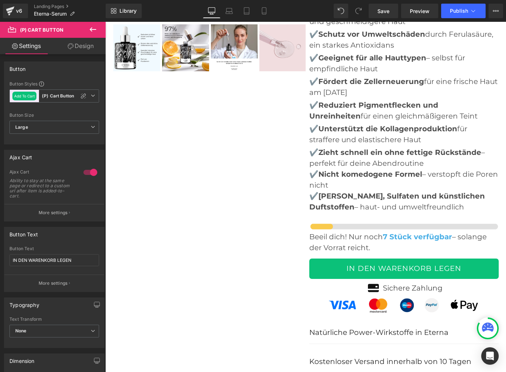
scroll to position [2879, 0]
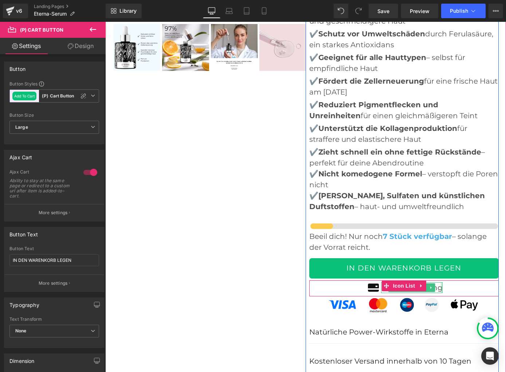
click at [442, 282] on div at bounding box center [441, 287] width 2 height 11
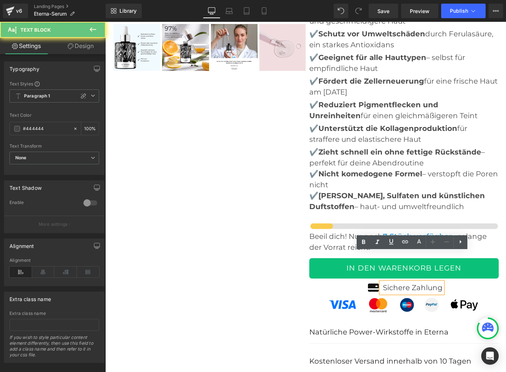
click at [439, 282] on p "Sichere Zahlung" at bounding box center [413, 287] width 60 height 11
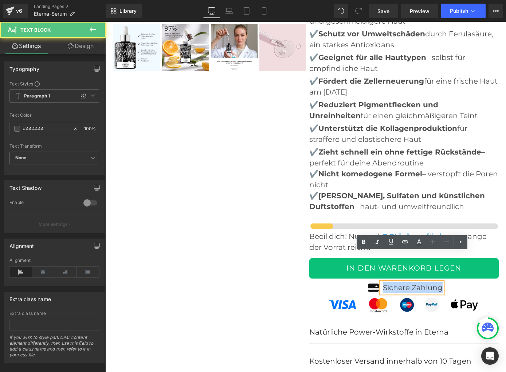
click at [439, 282] on p "Sichere Zahlung" at bounding box center [413, 287] width 60 height 11
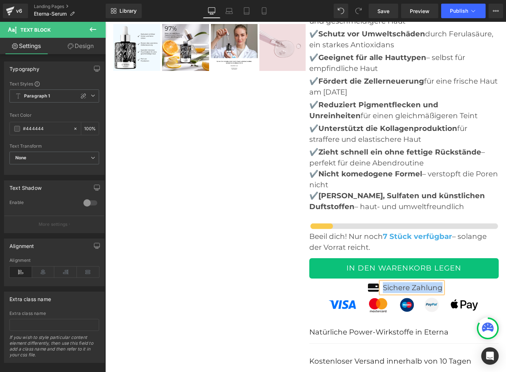
click at [394, 282] on p "Sichere Zahlung" at bounding box center [413, 287] width 60 height 11
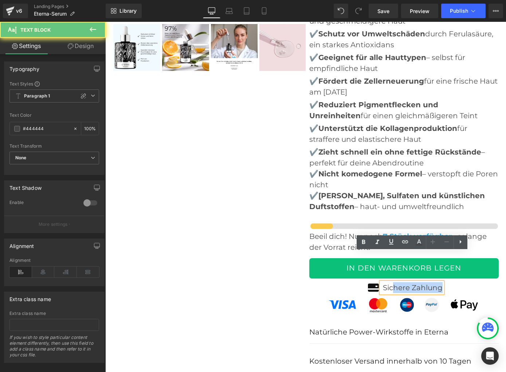
click at [394, 282] on p "Sichere Zahlung" at bounding box center [413, 287] width 60 height 11
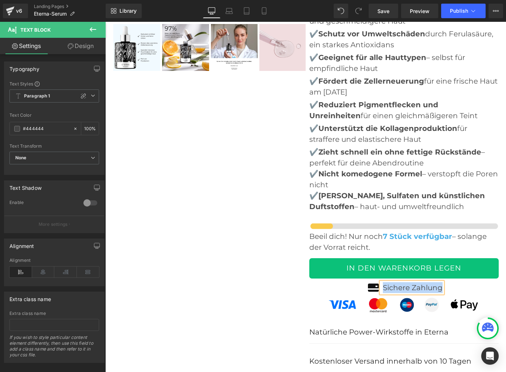
paste div
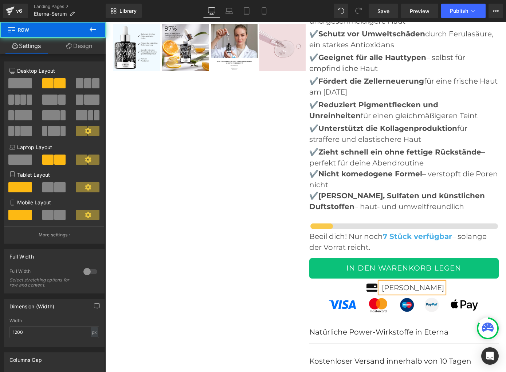
click at [237, 288] on div at bounding box center [305, 92] width 400 height 570
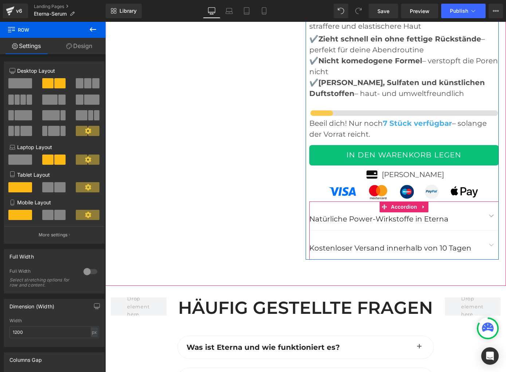
scroll to position [2993, 0]
click at [493, 201] on button "button" at bounding box center [491, 215] width 15 height 29
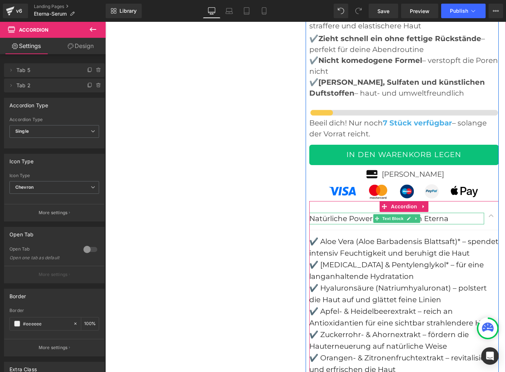
click at [315, 213] on p "Natürliche Power-Wirkstoffe in Eterna" at bounding box center [396, 219] width 175 height 12
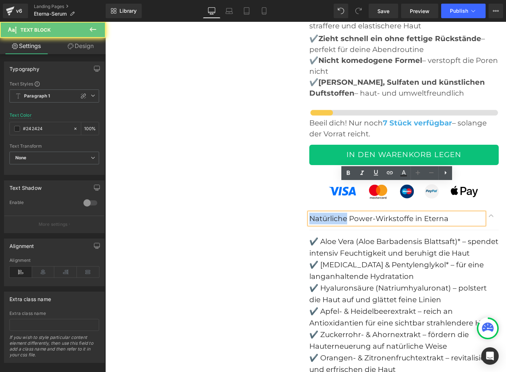
click at [315, 213] on p "Natürliche Power-Wirkstoffe in Eterna" at bounding box center [396, 219] width 175 height 12
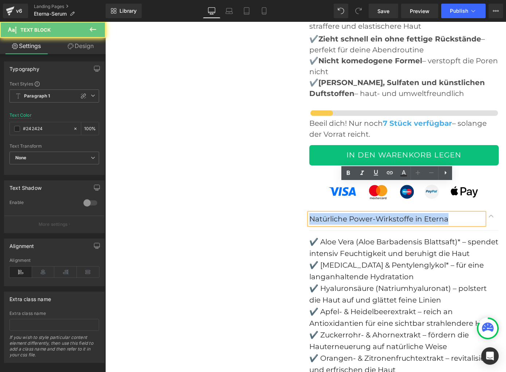
click at [315, 213] on p "Natürliche Power-Wirkstoffe in Eterna" at bounding box center [396, 219] width 175 height 12
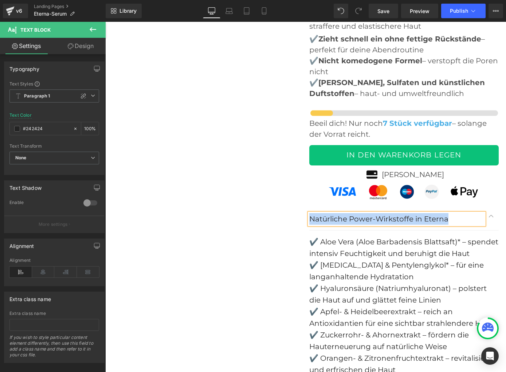
click at [351, 308] on span "✔️ Apfel- & Heidelbeerextrakt – reich an Antioxidantien für eine sichtbar strah…" at bounding box center [400, 318] width 183 height 20
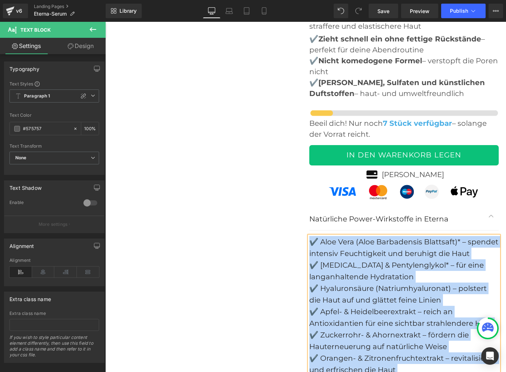
click at [345, 213] on p "Natürliche Power-Wirkstoffe in Eterna" at bounding box center [396, 219] width 175 height 12
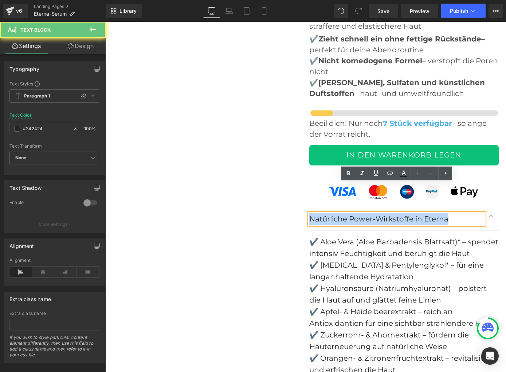
click at [345, 213] on p "Natürliche Power-Wirkstoffe in Eterna" at bounding box center [396, 219] width 175 height 12
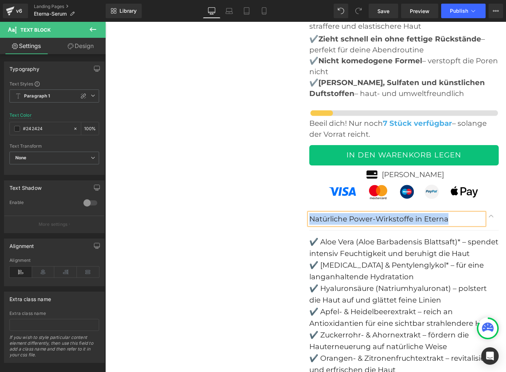
paste div
click at [365, 261] on span "✔️ [MEDICAL_DATA] & Pentylenglykol* – für eine langanhaltende Hydratation" at bounding box center [396, 271] width 174 height 20
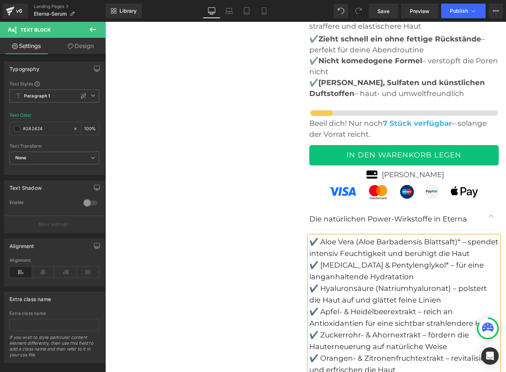
click at [365, 261] on span "✔️ [MEDICAL_DATA] & Pentylenglykol* – für eine langanhaltende Hydratation" at bounding box center [396, 271] width 174 height 20
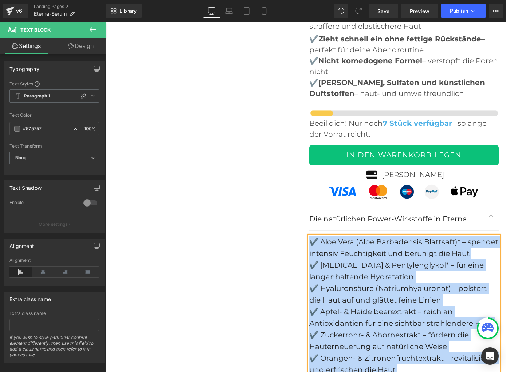
paste div
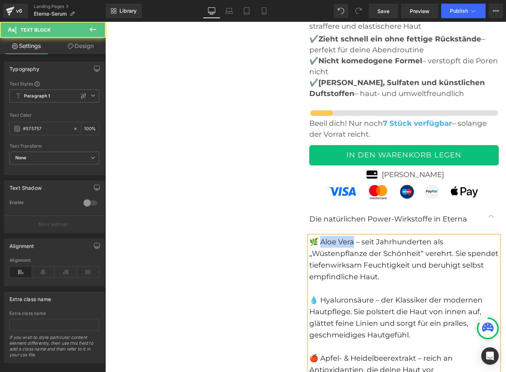
drag, startPoint x: 318, startPoint y: 214, endPoint x: 351, endPoint y: 212, distance: 33.2
click at [351, 238] on span "🌿 Aloe Vera – seit Jahrhunderten als „Wüstenpflanze der Schönheit“ verehrt. Sie…" at bounding box center [403, 260] width 189 height 44
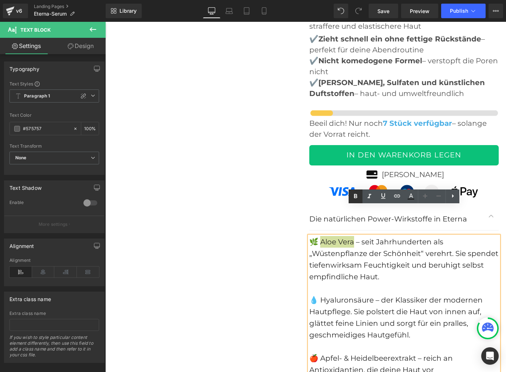
click at [356, 198] on icon at bounding box center [355, 196] width 3 height 4
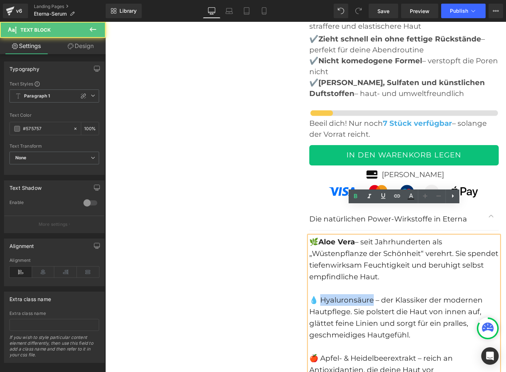
drag, startPoint x: 325, startPoint y: 270, endPoint x: 366, endPoint y: 264, distance: 41.2
click at [369, 296] on span "💧 Hyaluronsäure – der Klassiker der modernen Hautpflege. Sie polstert die Haut …" at bounding box center [395, 318] width 173 height 44
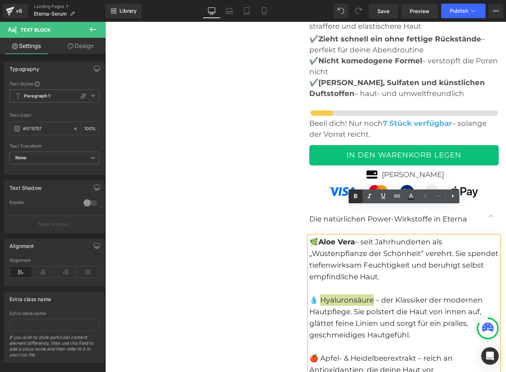
click at [357, 198] on icon at bounding box center [355, 196] width 9 height 9
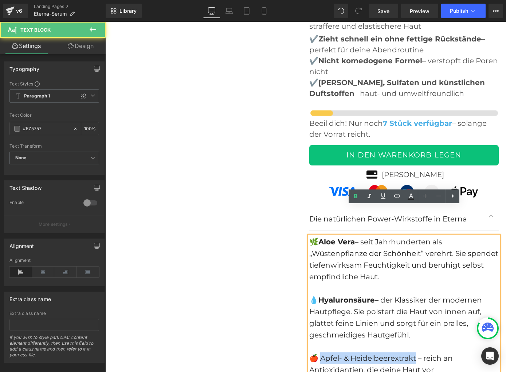
drag, startPoint x: 330, startPoint y: 328, endPoint x: 414, endPoint y: 328, distance: 83.7
click at [414, 354] on span "🍎 Apfel- & Heidelbeerextrakt – reich an Antioxidantien, die deine Haut vor Umwe…" at bounding box center [384, 376] width 150 height 44
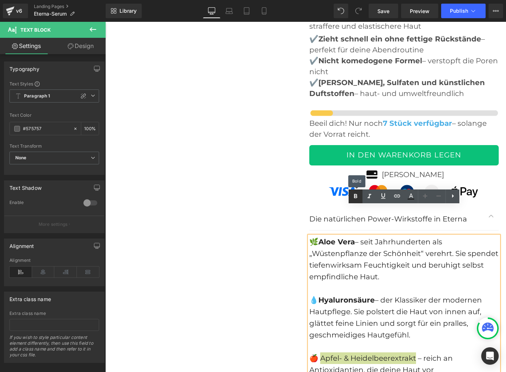
click at [359, 198] on icon at bounding box center [355, 196] width 9 height 9
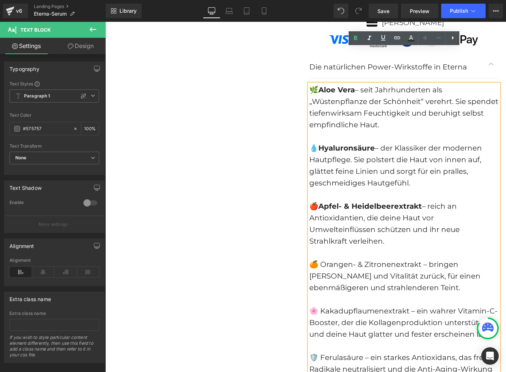
scroll to position [3154, 0]
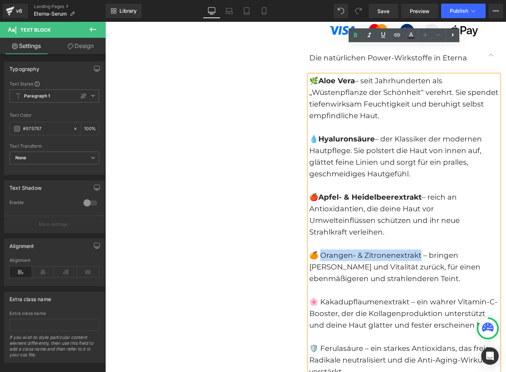
drag, startPoint x: 320, startPoint y: 225, endPoint x: 417, endPoint y: 227, distance: 97.2
click at [417, 251] on span "🍊 Orangen- & Zitronenextrakt – bringen [PERSON_NAME] und Vitalität zurück, für …" at bounding box center [394, 267] width 171 height 32
click at [357, 41] on link at bounding box center [355, 35] width 14 height 14
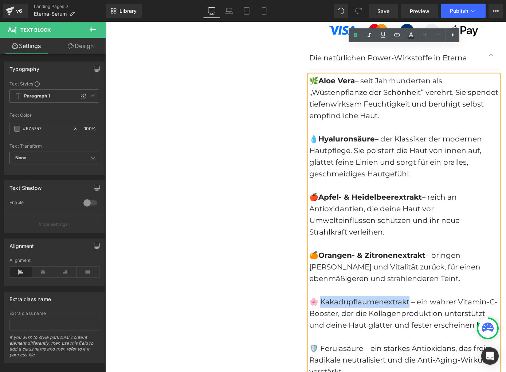
drag, startPoint x: 320, startPoint y: 273, endPoint x: 408, endPoint y: 277, distance: 88.9
click at [408, 296] on div "🌸 Kakadupflaumenextrakt – ein wahrer Vitamin-C-Booster, der die Kollagenprodukt…" at bounding box center [403, 313] width 189 height 35
drag, startPoint x: 355, startPoint y: 34, endPoint x: 355, endPoint y: 38, distance: 4.0
click at [355, 34] on icon at bounding box center [355, 35] width 9 height 9
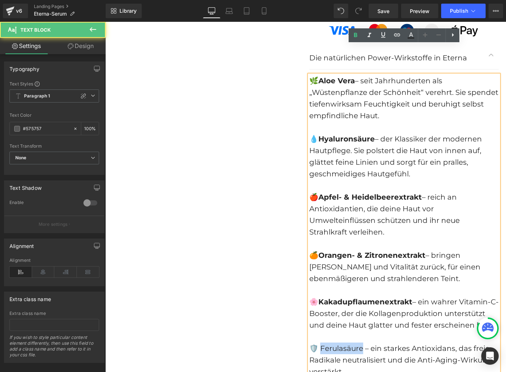
drag, startPoint x: 318, startPoint y: 319, endPoint x: 360, endPoint y: 313, distance: 42.3
click at [360, 344] on span "🛡️ Ferulasäure – ein starkes Antioxidans, das freie Radikale neutralisiert und …" at bounding box center [400, 360] width 183 height 32
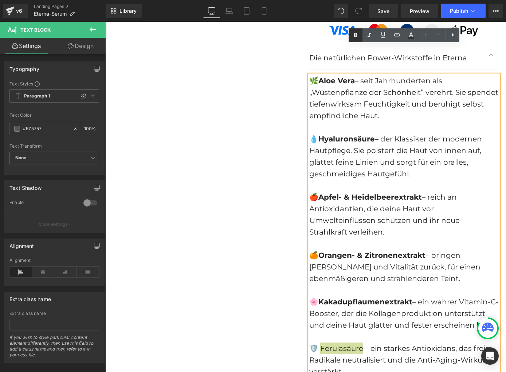
click at [357, 36] on icon at bounding box center [355, 35] width 9 height 9
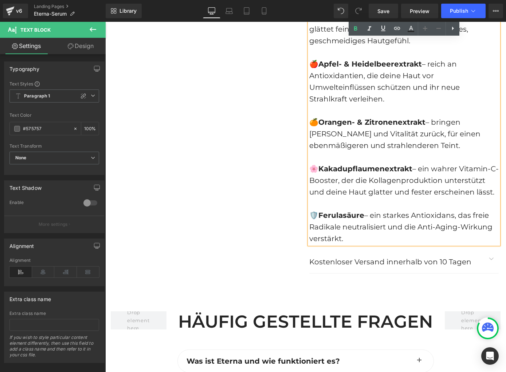
click at [491, 261] on span "button" at bounding box center [491, 261] width 0 height 0
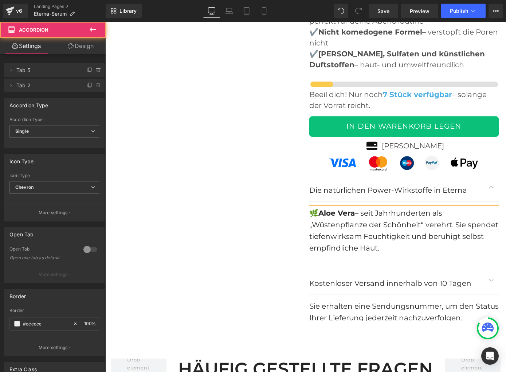
scroll to position [2979, 0]
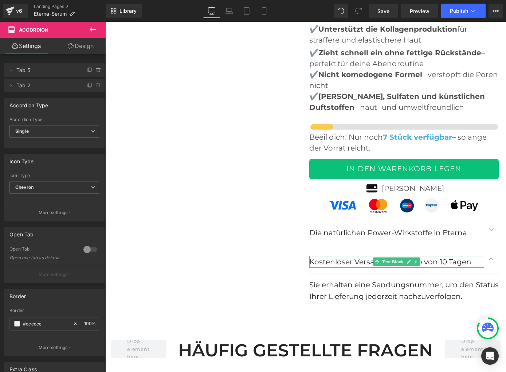
click at [316, 256] on p "Kostenloser Versand innerhalb von 10 Tagen" at bounding box center [396, 262] width 175 height 12
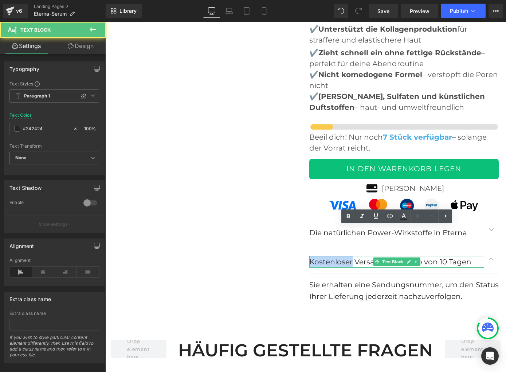
click at [316, 256] on p "Kostenloser Versand innerhalb von 10 Tagen" at bounding box center [396, 262] width 175 height 12
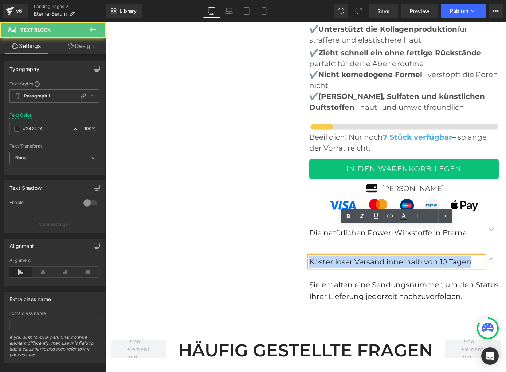
click at [316, 256] on p "Kostenloser Versand innerhalb von 10 Tagen" at bounding box center [396, 262] width 175 height 12
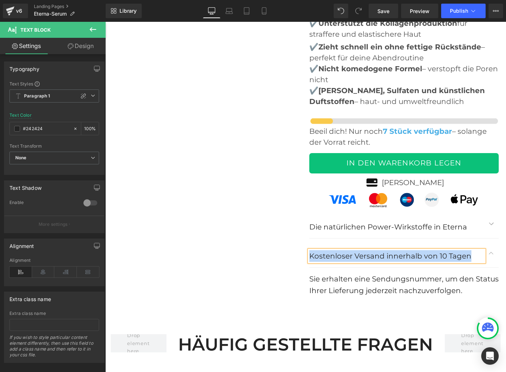
scroll to position [2985, 0]
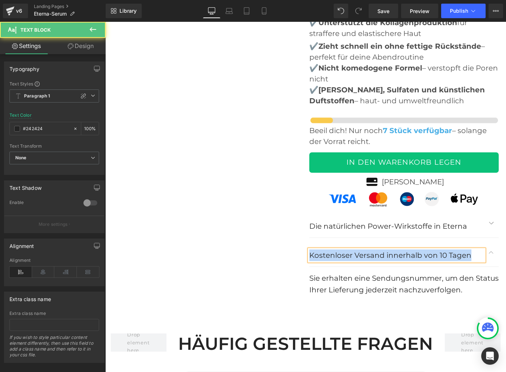
click at [384, 250] on p "Kostenloser Versand innerhalb von 10 Tagen" at bounding box center [396, 256] width 175 height 12
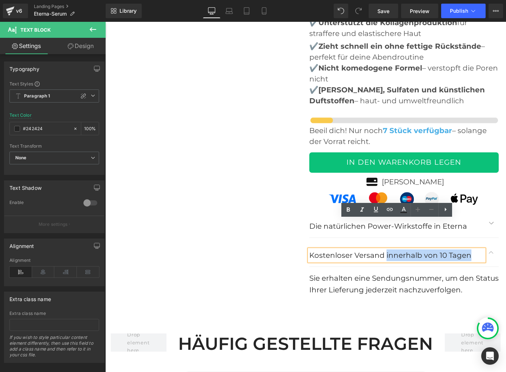
drag, startPoint x: 386, startPoint y: 225, endPoint x: 459, endPoint y: 227, distance: 73.2
click at [459, 250] on p "Kostenloser Versand innerhalb von 10 Tagen" at bounding box center [396, 256] width 175 height 12
paste div
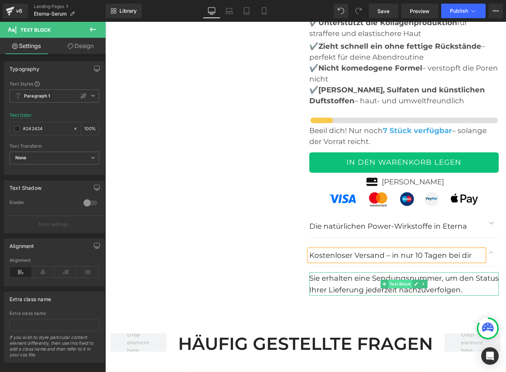
click at [402, 280] on span "Text Block" at bounding box center [400, 284] width 24 height 9
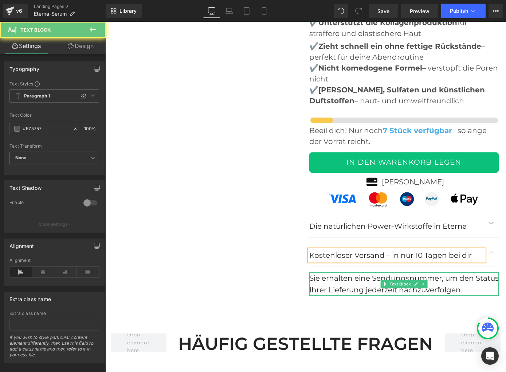
click at [365, 274] on span "Sie erhalten eine Sendungsnummer, um den Status Ihrer Lieferung jederzeit nachz…" at bounding box center [403, 284] width 189 height 20
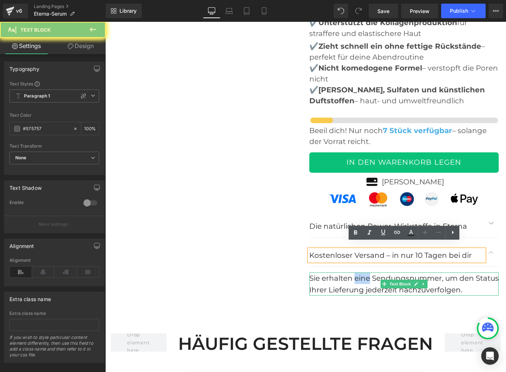
click at [365, 274] on span "Sie erhalten eine Sendungsnummer, um den Status Ihrer Lieferung jederzeit nachz…" at bounding box center [403, 284] width 189 height 20
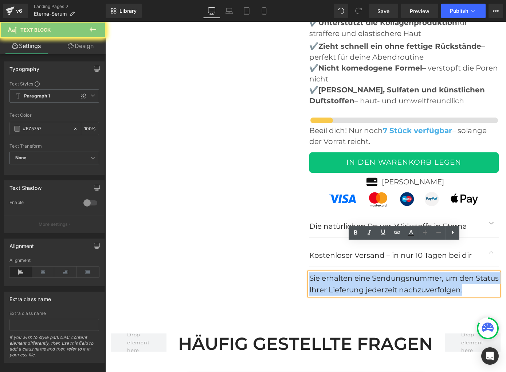
click at [365, 274] on span "Sie erhalten eine Sendungsnummer, um den Status Ihrer Lieferung jederzeit nachz…" at bounding box center [403, 284] width 189 height 20
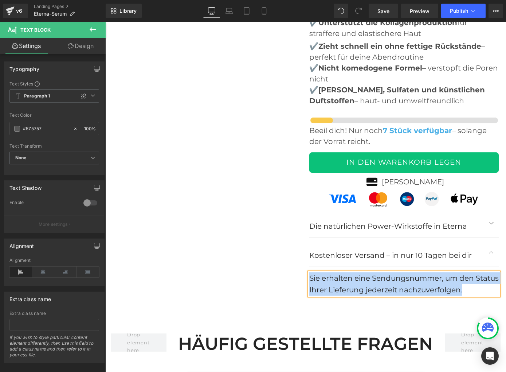
click at [337, 274] on span "Sie erhalten eine Sendungsnummer, um den Status Ihrer Lieferung jederzeit nachz…" at bounding box center [403, 284] width 189 height 20
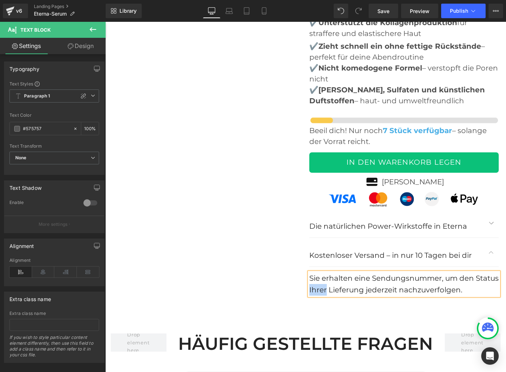
click at [337, 274] on span "Sie erhalten eine Sendungsnummer, um den Status Ihrer Lieferung jederzeit nachz…" at bounding box center [403, 284] width 189 height 20
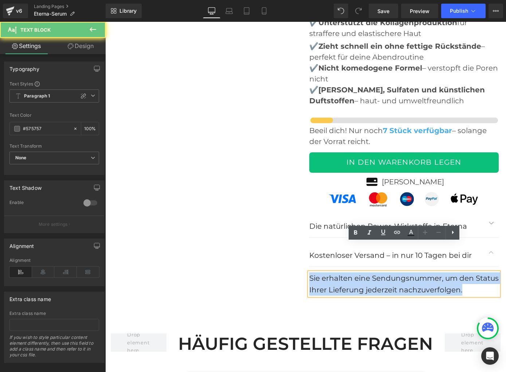
click at [337, 274] on span "Sie erhalten eine Sendungsnummer, um den Status Ihrer Lieferung jederzeit nachz…" at bounding box center [403, 284] width 189 height 20
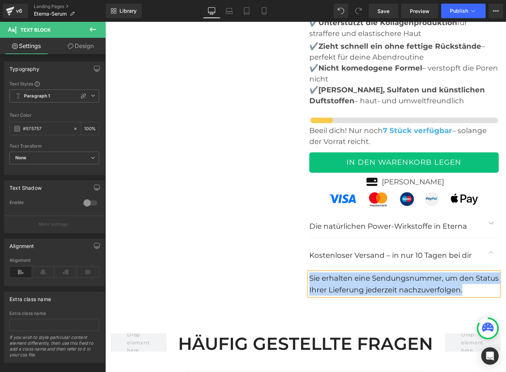
paste div
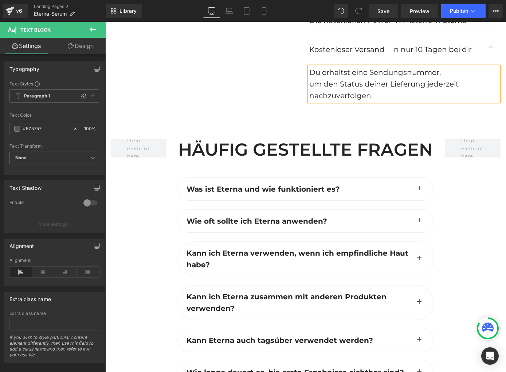
scroll to position [3195, 0]
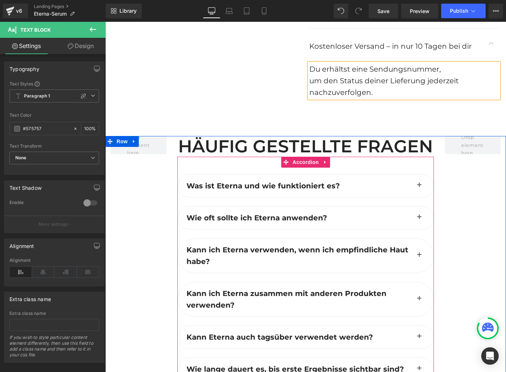
click at [416, 175] on button "button" at bounding box center [419, 186] width 15 height 23
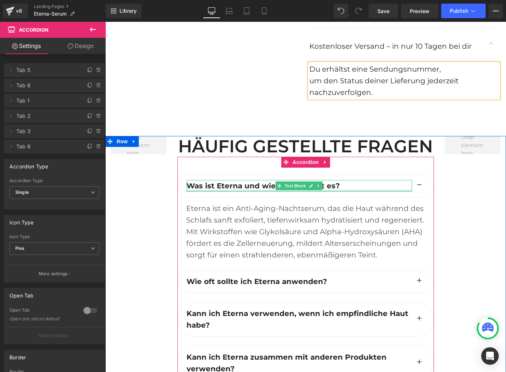
click at [242, 190] on div at bounding box center [298, 191] width 225 height 2
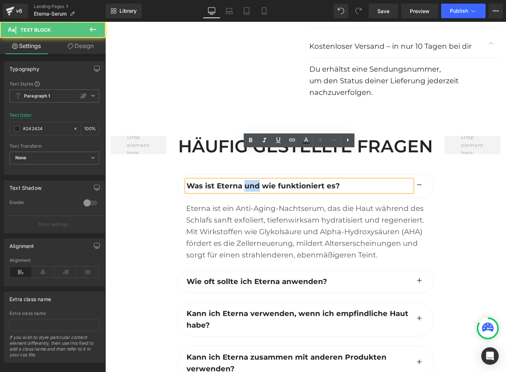
click at [242, 180] on p "Was ist Eterna und wie funktioniert es?" at bounding box center [298, 186] width 225 height 12
click at [229, 182] on b "Was ist Eterna und wie funktioniert es?" at bounding box center [262, 186] width 153 height 9
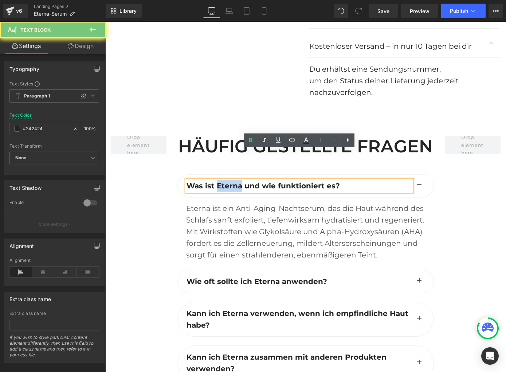
click at [229, 182] on b "Was ist Eterna und wie funktioniert es?" at bounding box center [262, 186] width 153 height 9
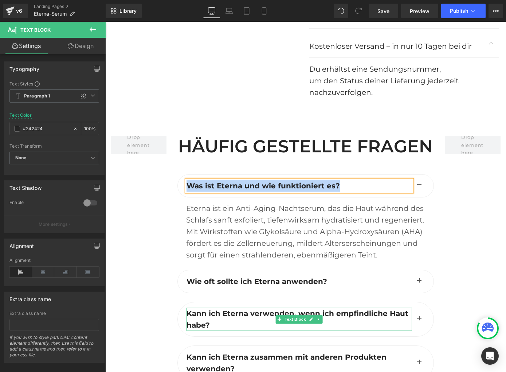
scroll to position [3194, 0]
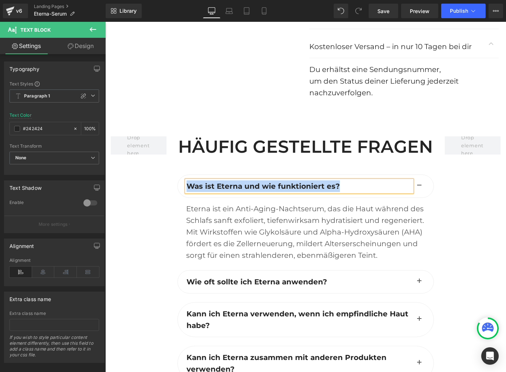
click at [244, 204] on div "Eterna ist ein Anti-Aging-Nachtserum, das die Haut während des Schlafs sanft ex…" at bounding box center [305, 232] width 238 height 58
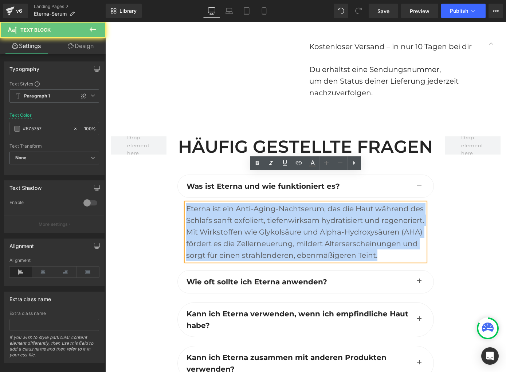
click at [244, 204] on div "Eterna ist ein Anti-Aging-Nachtserum, das die Haut während des Schlafs sanft ex…" at bounding box center [305, 232] width 238 height 58
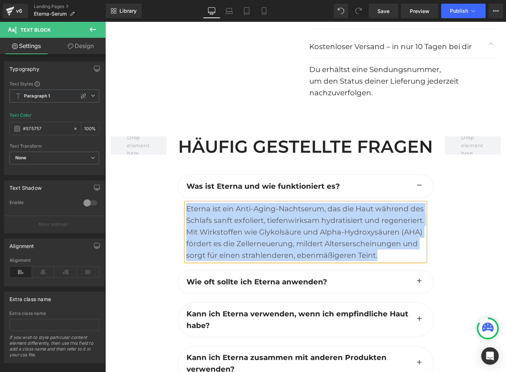
click at [250, 203] on div "Eterna ist ein Anti-Aging-Nachtserum, das die Haut während des Schlafs sanft ex…" at bounding box center [305, 232] width 238 height 58
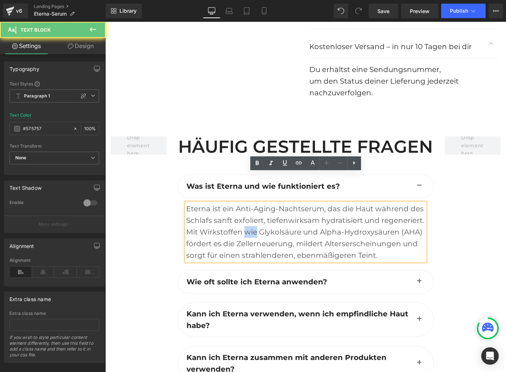
click at [250, 203] on div "Eterna ist ein Anti-Aging-Nachtserum, das die Haut während des Schlafs sanft ex…" at bounding box center [305, 232] width 238 height 58
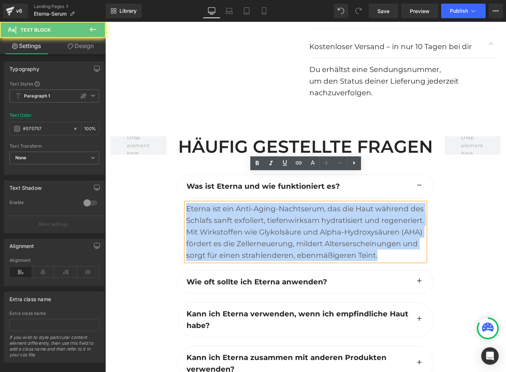
click at [250, 203] on div "Eterna ist ein Anti-Aging-Nachtserum, das die Haut während des Schlafs sanft ex…" at bounding box center [305, 232] width 238 height 58
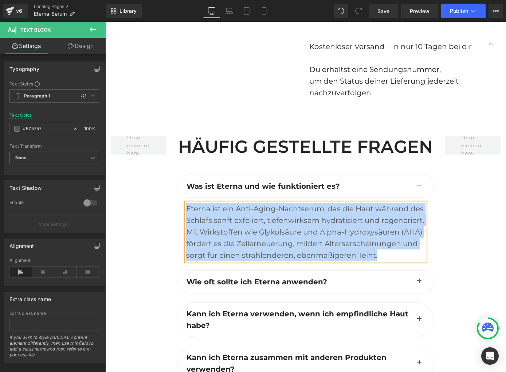
paste div
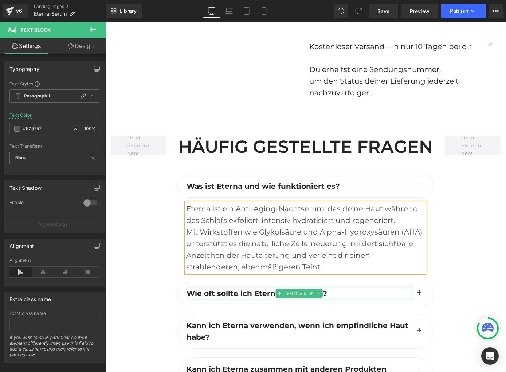
click at [246, 289] on b "Wie oft sollte ich Eterna anwenden?" at bounding box center [256, 293] width 141 height 9
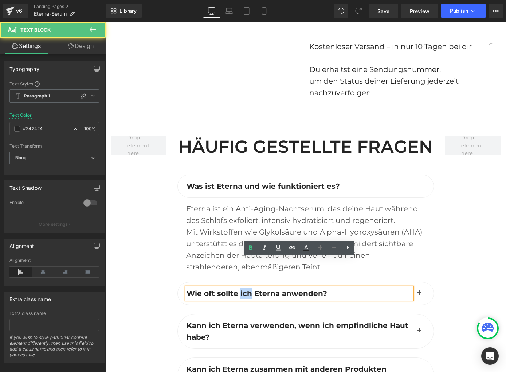
click at [246, 289] on b "Wie oft sollte ich Eterna anwenden?" at bounding box center [256, 293] width 141 height 9
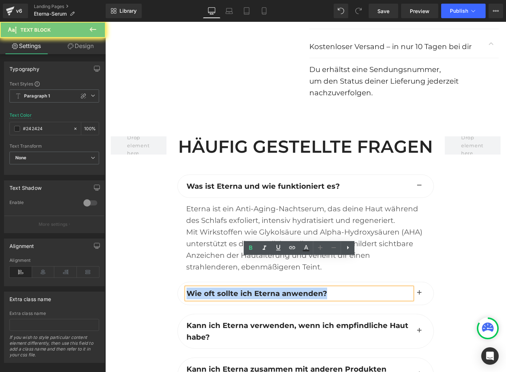
click at [246, 289] on b "Wie oft sollte ich Eterna anwenden?" at bounding box center [256, 293] width 141 height 9
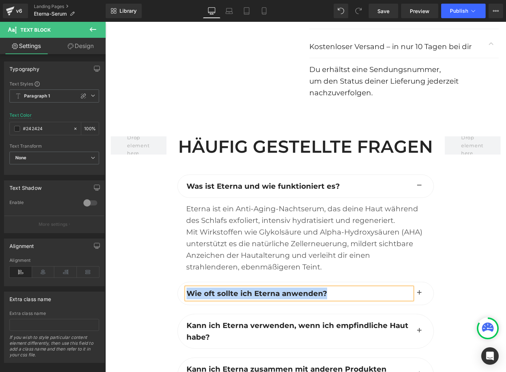
drag, startPoint x: 419, startPoint y: 263, endPoint x: 412, endPoint y: 263, distance: 6.2
click at [419, 295] on span "button" at bounding box center [419, 295] width 0 height 0
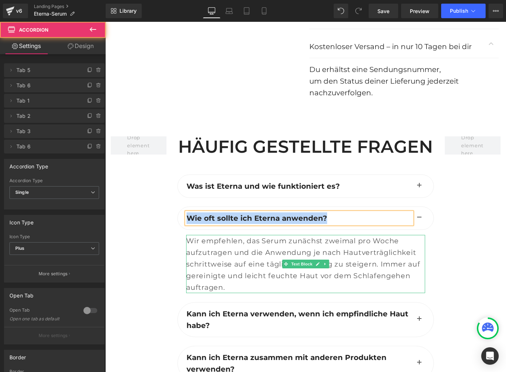
click at [272, 242] on span "Wir empfehlen, das Serum zunächst zweimal pro Woche aufzutragen und die Anwendu…" at bounding box center [303, 264] width 234 height 55
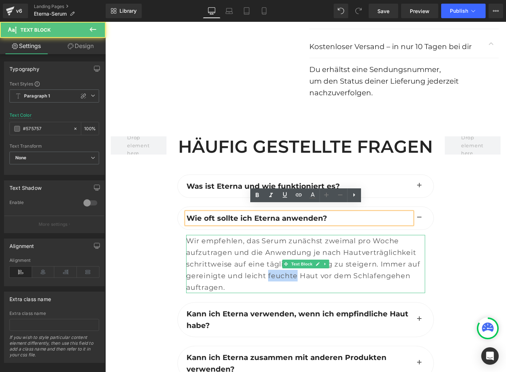
click at [272, 242] on span "Wir empfehlen, das Serum zunächst zweimal pro Woche aufzutragen und die Anwendu…" at bounding box center [303, 264] width 234 height 55
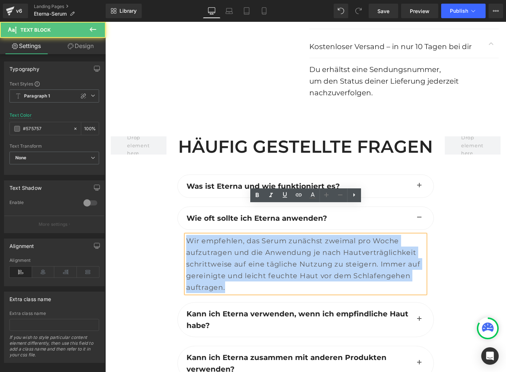
click at [272, 242] on span "Wir empfehlen, das Serum zunächst zweimal pro Woche aufzutragen und die Anwendu…" at bounding box center [303, 264] width 234 height 55
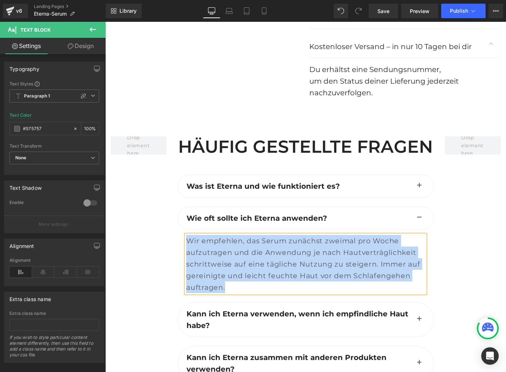
paste div
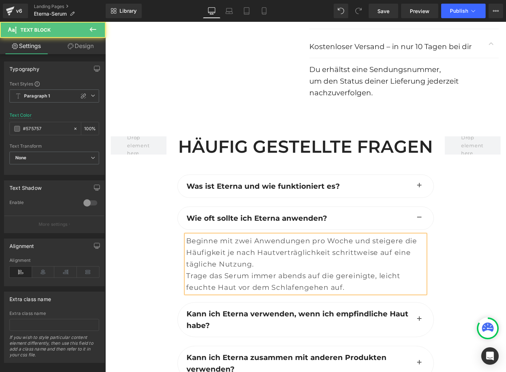
click at [187, 272] on span "Trage das Serum immer abends auf die gereinigte, leicht feuchte Haut vor dem Sc…" at bounding box center [293, 282] width 214 height 20
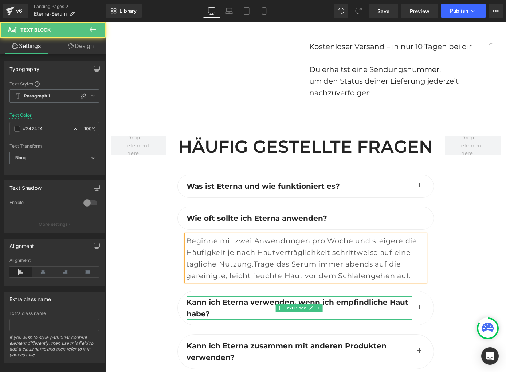
click at [230, 297] on p "Kann ich Eterna verwenden, wenn ich empfindliche Haut habe?" at bounding box center [298, 308] width 225 height 23
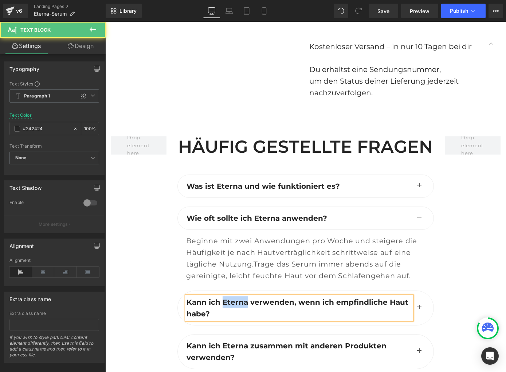
click at [230, 297] on p "Kann ich Eterna verwenden, wenn ich empfindliche Haut habe?" at bounding box center [298, 308] width 225 height 23
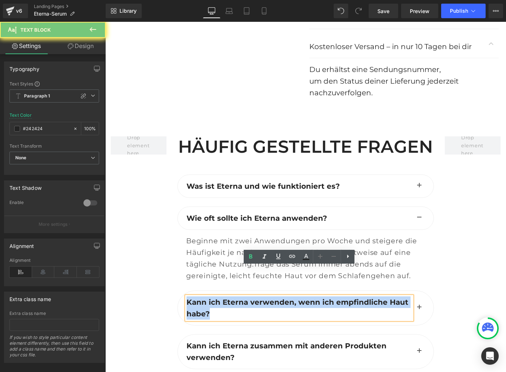
click at [230, 297] on p "Kann ich Eterna verwenden, wenn ich empfindliche Haut habe?" at bounding box center [298, 308] width 225 height 23
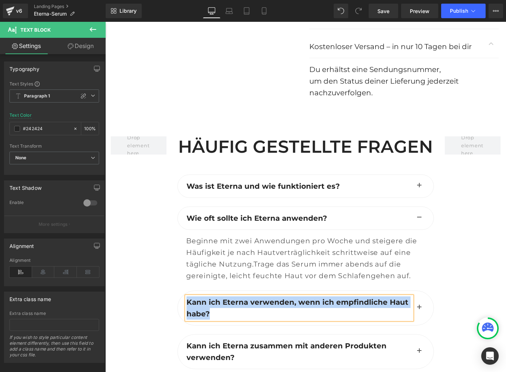
click at [419, 291] on button "button" at bounding box center [419, 308] width 15 height 34
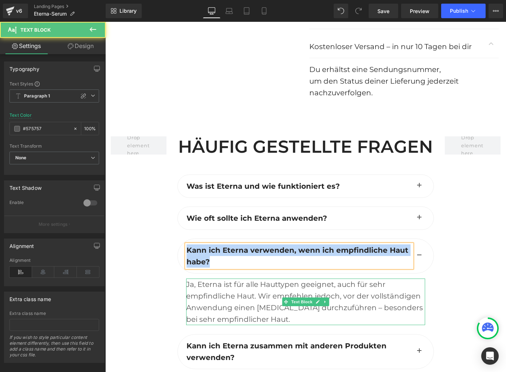
click at [253, 279] on div "Ja, Eterna ist für alle Hauttypen geeignet, auch für sehr empfindliche Haut. Wi…" at bounding box center [305, 302] width 238 height 47
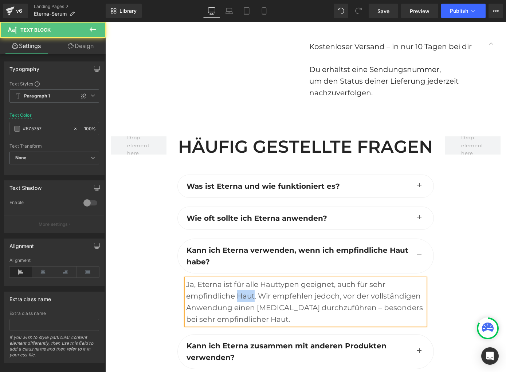
click at [253, 279] on div "Ja, Eterna ist für alle Hauttypen geeignet, auch für sehr empfindliche Haut. Wi…" at bounding box center [305, 302] width 238 height 47
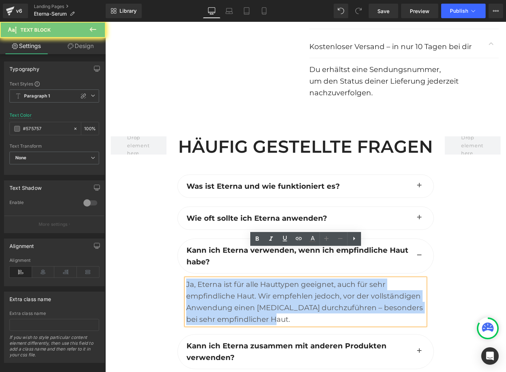
click at [253, 279] on div "Ja, Eterna ist für alle Hauttypen geeignet, auch für sehr empfindliche Haut. Wi…" at bounding box center [305, 302] width 238 height 47
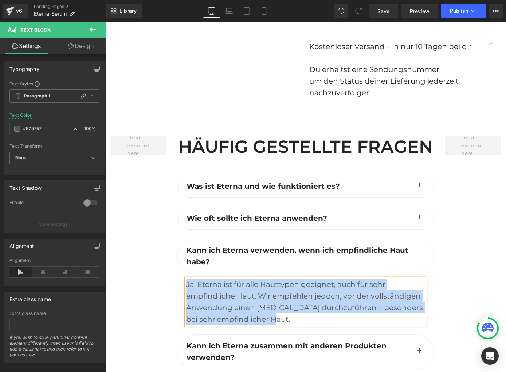
paste div
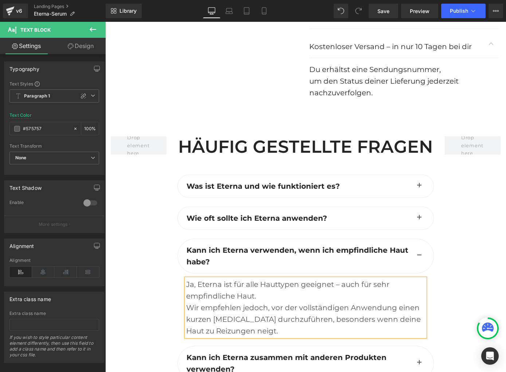
click at [187, 302] on div "Wir empfehlen jedoch, vor der vollständigen Anwendung einen kurzen [MEDICAL_DAT…" at bounding box center [305, 319] width 238 height 35
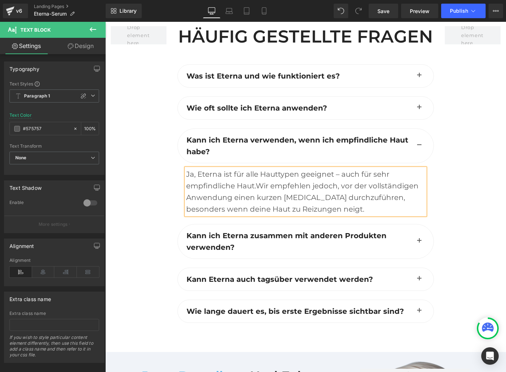
scroll to position [3316, 0]
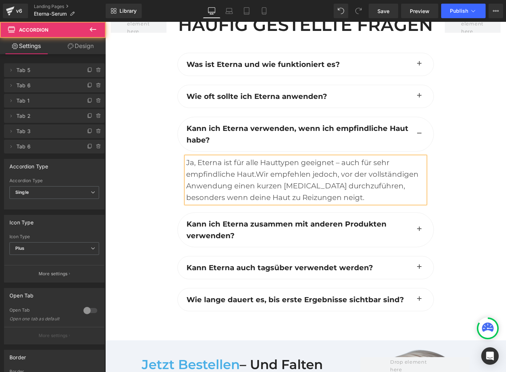
click at [418, 213] on button "button" at bounding box center [419, 230] width 15 height 34
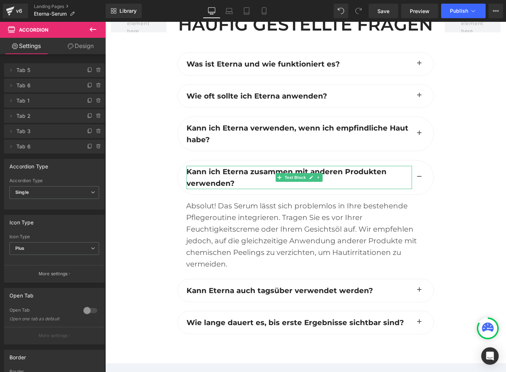
click at [203, 166] on p "Kann ich Eterna zusammen mit anderen Produkten verwenden?" at bounding box center [298, 177] width 225 height 23
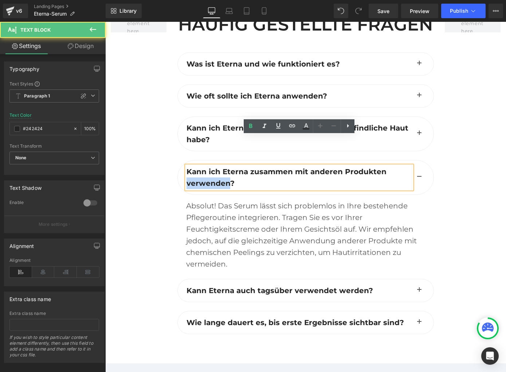
click at [203, 166] on p "Kann ich Eterna zusammen mit anderen Produkten verwenden?" at bounding box center [298, 177] width 225 height 23
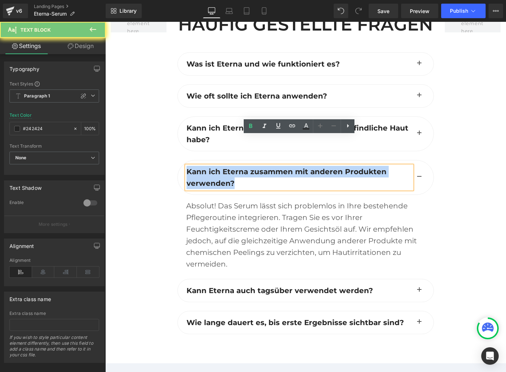
click at [203, 166] on p "Kann ich Eterna zusammen mit anderen Produkten verwenden?" at bounding box center [298, 177] width 225 height 23
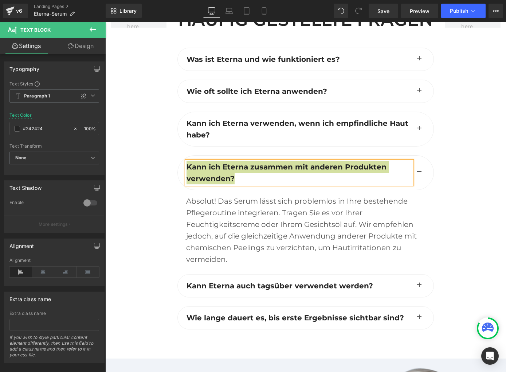
scroll to position [3323, 0]
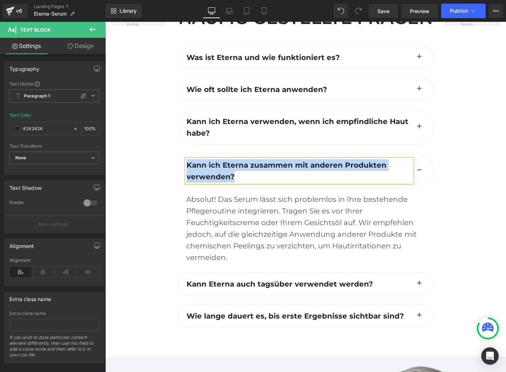
click at [198, 201] on div "Absolut! Das Serum lässt sich problemlos in Ihre bestehende Pflegeroutine integ…" at bounding box center [305, 229] width 238 height 70
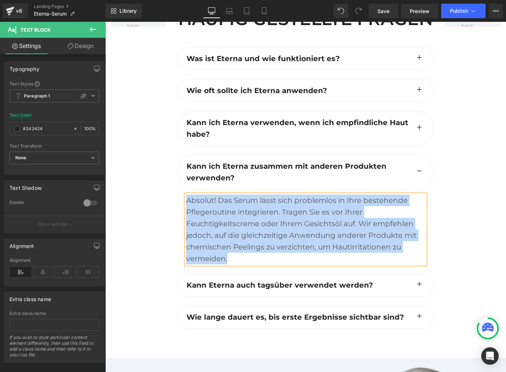
click at [198, 201] on div "Absolut! Das Serum lässt sich problemlos in Ihre bestehende Pflegeroutine integ…" at bounding box center [305, 230] width 238 height 70
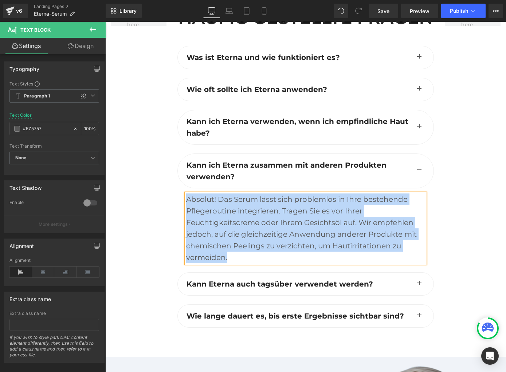
paste div
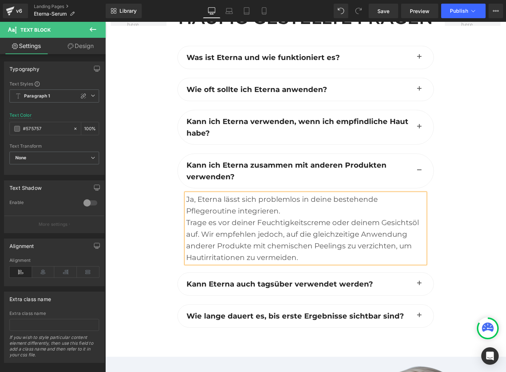
click at [187, 217] on div "Trage es vor deiner Feuchtigkeitscreme oder deinem Gesichtsöl auf. Wir empfehle…" at bounding box center [305, 240] width 238 height 47
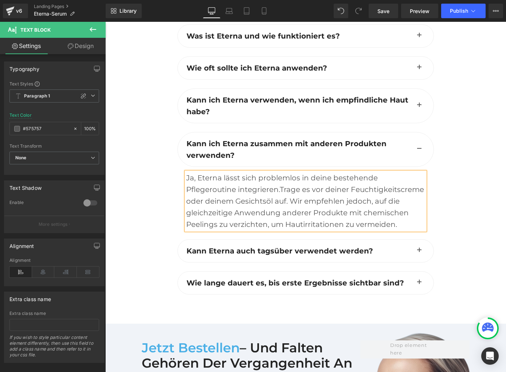
scroll to position [3357, 0]
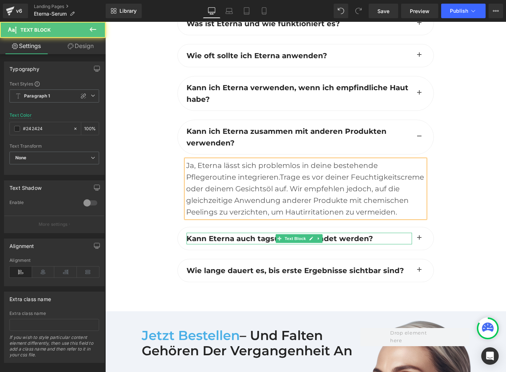
click at [254, 234] on b "Kann Eterna auch tagsüber verwendet werden?" at bounding box center [279, 238] width 186 height 9
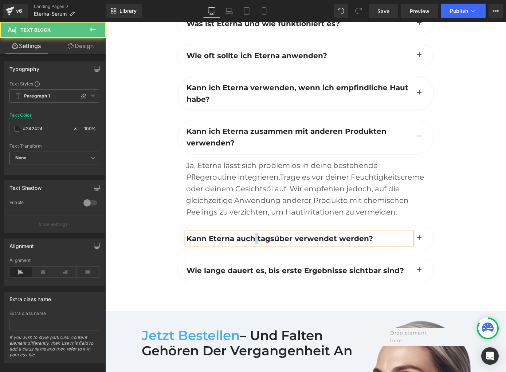
click at [254, 234] on b "Kann Eterna auch tagsüber verwendet werden?" at bounding box center [279, 238] width 186 height 9
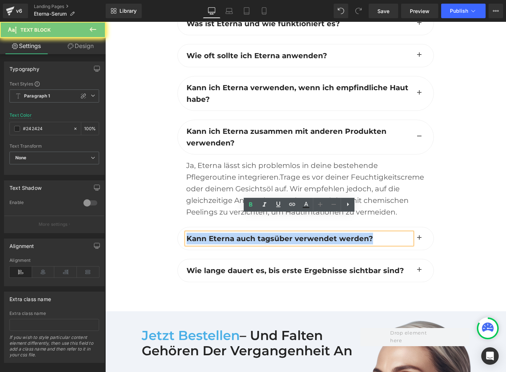
click at [254, 234] on b "Kann Eterna auch tagsüber verwendet werden?" at bounding box center [279, 238] width 186 height 9
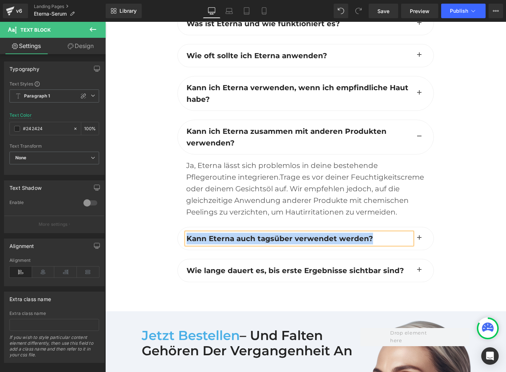
scroll to position [3357, 0]
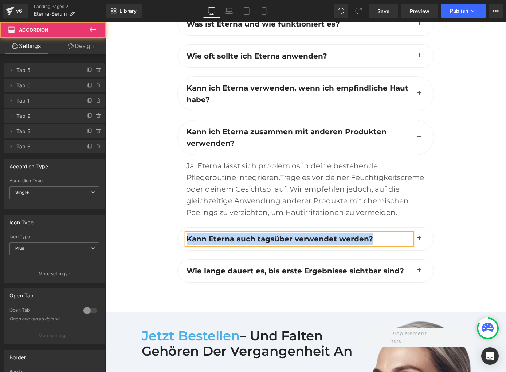
click at [419, 241] on span "button" at bounding box center [419, 241] width 0 height 0
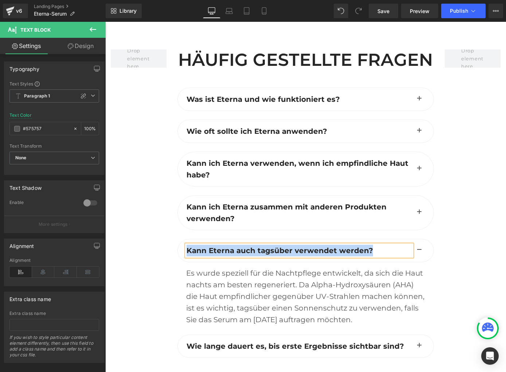
click at [291, 268] on div "Es wurde speziell für die Nachtpflege entwickelt, da sich die Haut nachts am be…" at bounding box center [305, 297] width 238 height 58
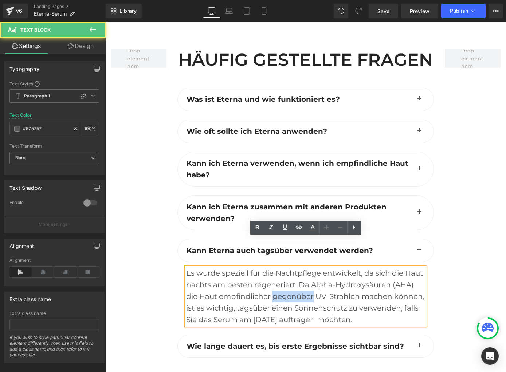
click at [291, 268] on div "Es wurde speziell für die Nachtpflege entwickelt, da sich die Haut nachts am be…" at bounding box center [305, 297] width 238 height 58
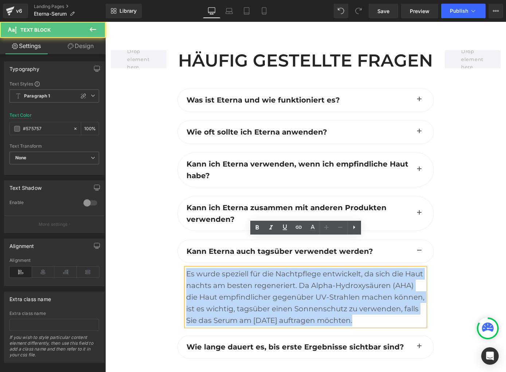
click at [291, 268] on div "Es wurde speziell für die Nachtpflege entwickelt, da sich die Haut nachts am be…" at bounding box center [305, 297] width 238 height 58
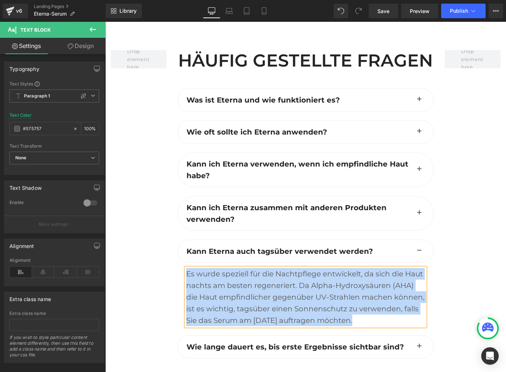
paste div
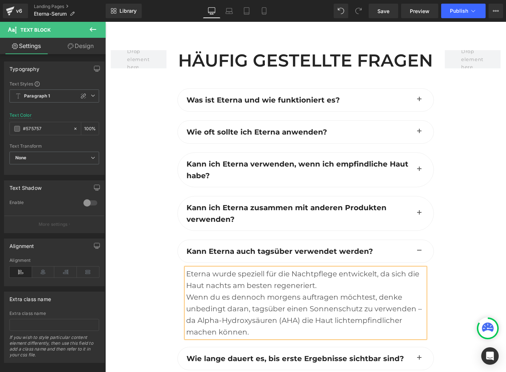
click at [188, 292] on div "Wenn du es dennoch morgens auftragen möchtest, denke unbedingt daran, tagsüber …" at bounding box center [305, 315] width 238 height 47
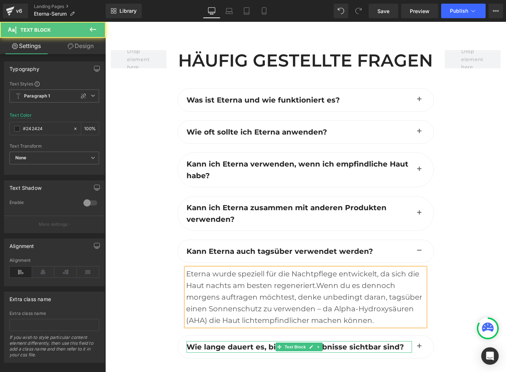
click at [225, 343] on b "Wie lange dauert es, bis erste Ergebnisse sichtbar sind?" at bounding box center [294, 347] width 217 height 9
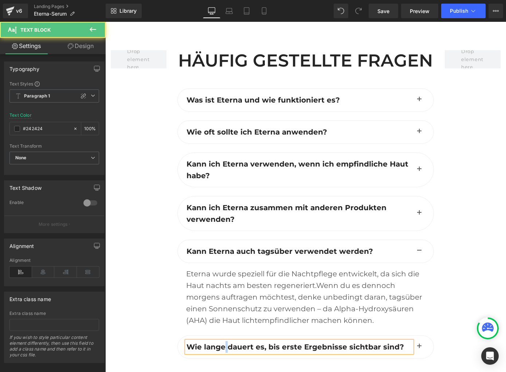
click at [225, 343] on b "Wie lange dauert es, bis erste Ergebnisse sichtbar sind?" at bounding box center [294, 347] width 217 height 9
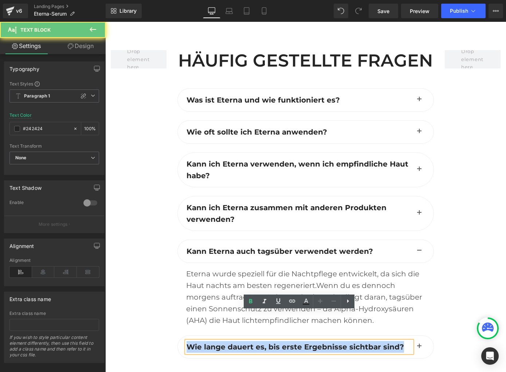
click at [225, 343] on b "Wie lange dauert es, bis erste Ergebnisse sichtbar sind?" at bounding box center [294, 347] width 217 height 9
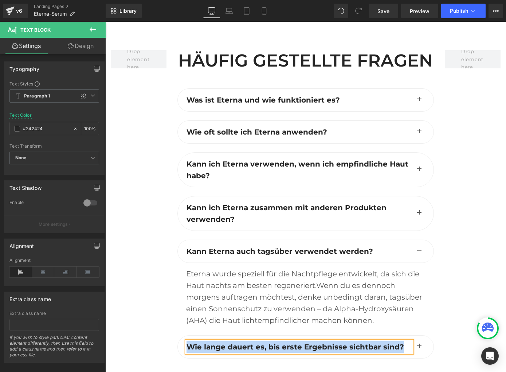
click at [420, 336] on button "button" at bounding box center [419, 347] width 15 height 23
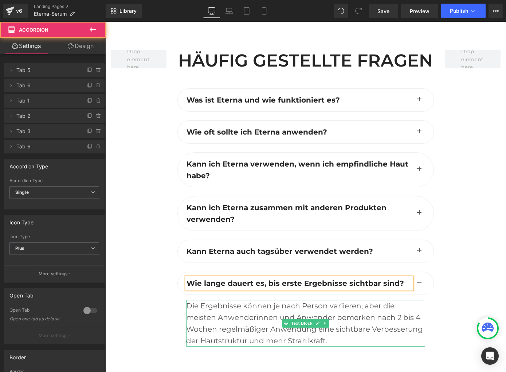
click at [256, 300] on div "Die Ergebnisse können je nach Person variieren, aber die meisten Anwenderinnen …" at bounding box center [305, 323] width 238 height 47
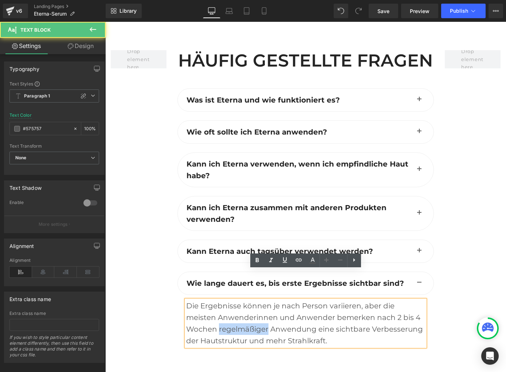
click at [256, 300] on div "Die Ergebnisse können je nach Person variieren, aber die meisten Anwenderinnen …" at bounding box center [305, 323] width 238 height 47
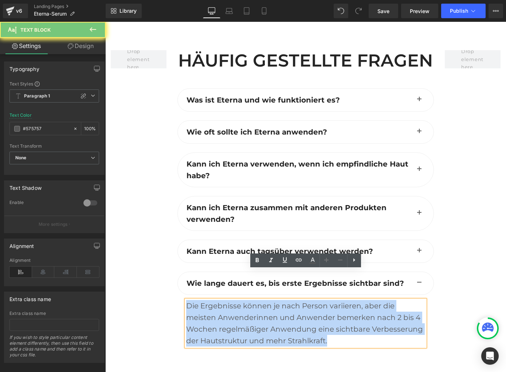
click at [256, 300] on div "Die Ergebnisse können je nach Person variieren, aber die meisten Anwenderinnen …" at bounding box center [305, 323] width 238 height 47
